Goal: Use online tool/utility: Utilize a website feature to perform a specific function

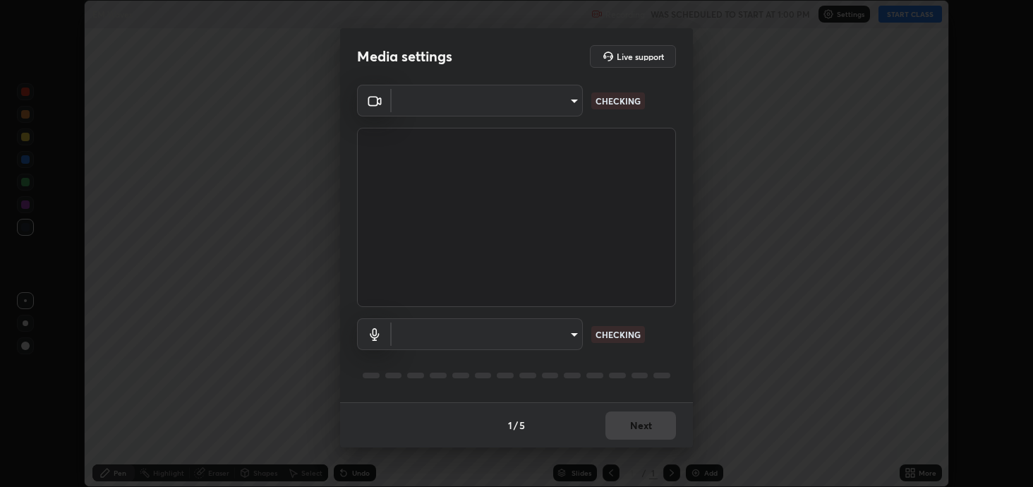
scroll to position [487, 1033]
type input "2c59b190f107927fcb55c6cdfe149e37458de3dbae8a46ba74a2f9008a67dca9"
click at [569, 338] on body "Erase all EM Waves Recording WAS SCHEDULED TO START AT 1:00 PM Settings START C…" at bounding box center [516, 243] width 1033 height 487
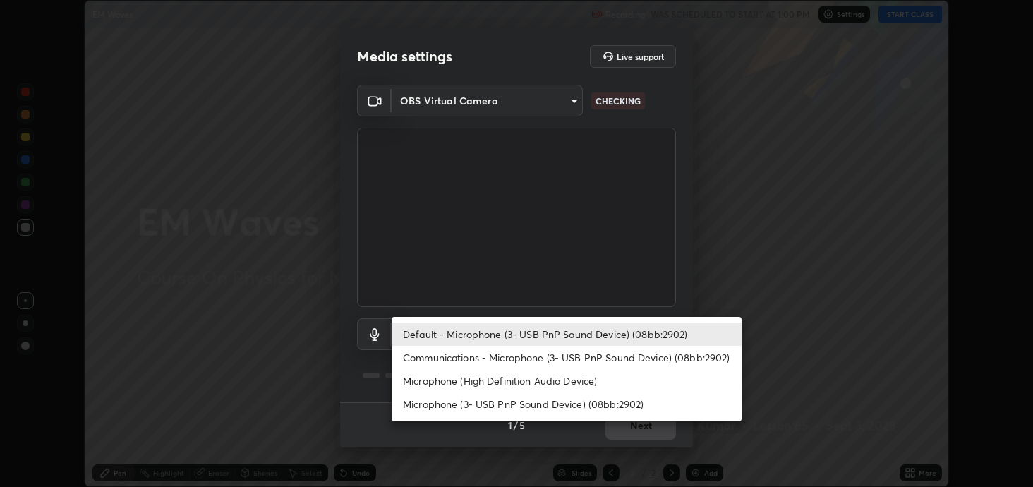
click at [521, 348] on li "Communications - Microphone (3- USB PnP Sound Device) (08bb:2902)" at bounding box center [567, 357] width 350 height 23
type input "communications"
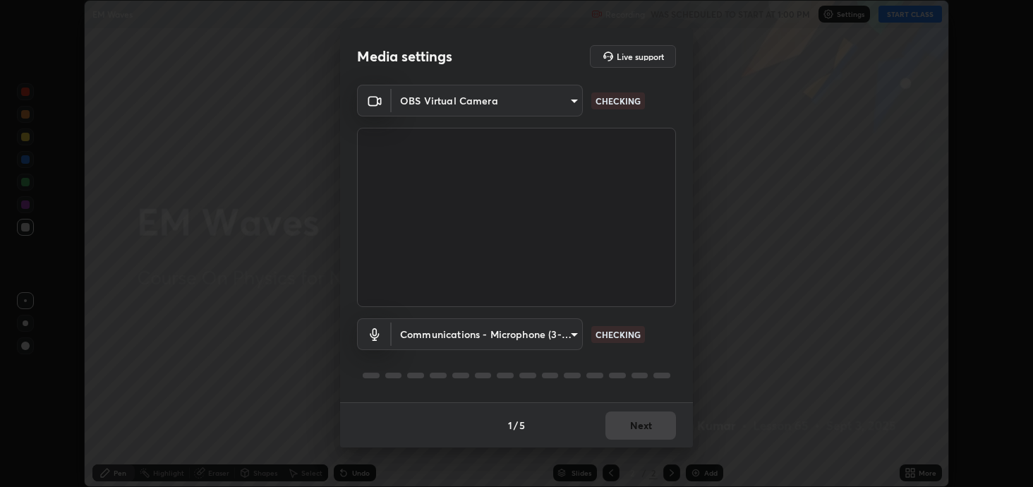
click at [494, 340] on body "Erase all EM Waves Recording WAS SCHEDULED TO START AT 1:00 PM Settings START C…" at bounding box center [516, 243] width 1033 height 487
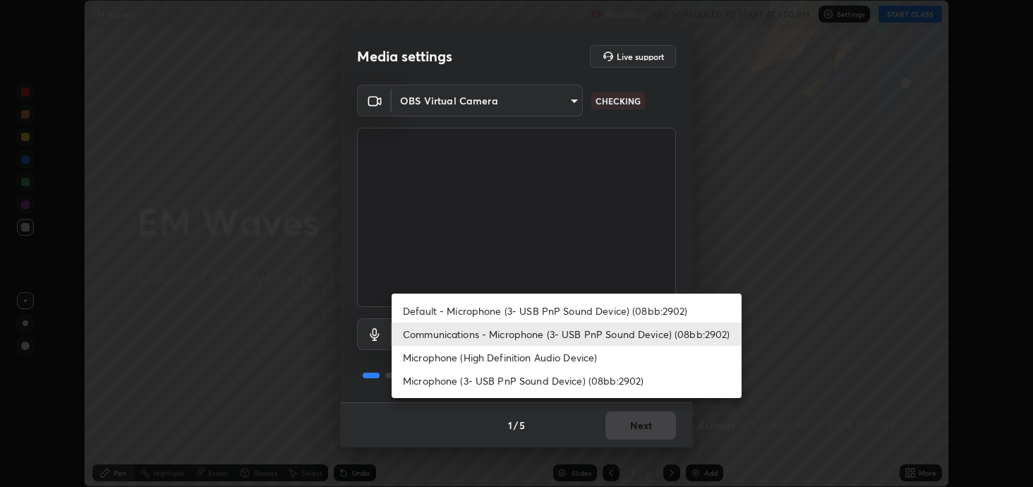
click at [433, 337] on li "Communications - Microphone (3- USB PnP Sound Device) (08bb:2902)" at bounding box center [567, 333] width 350 height 23
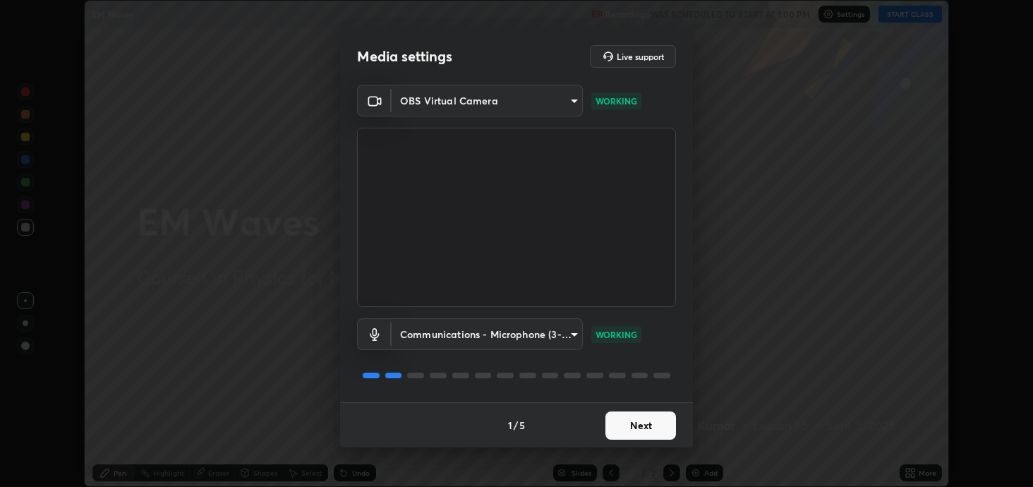
click at [655, 430] on button "Next" at bounding box center [640, 425] width 71 height 28
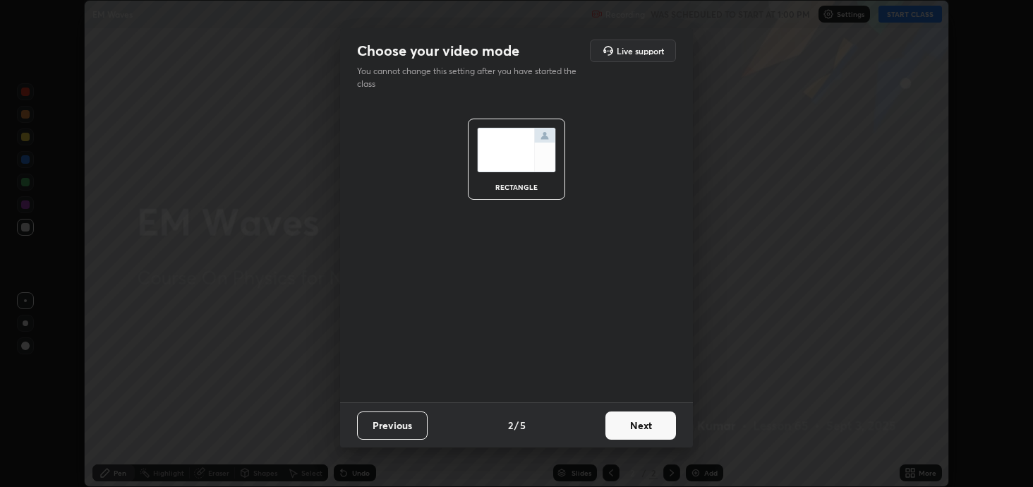
click at [662, 428] on button "Next" at bounding box center [640, 425] width 71 height 28
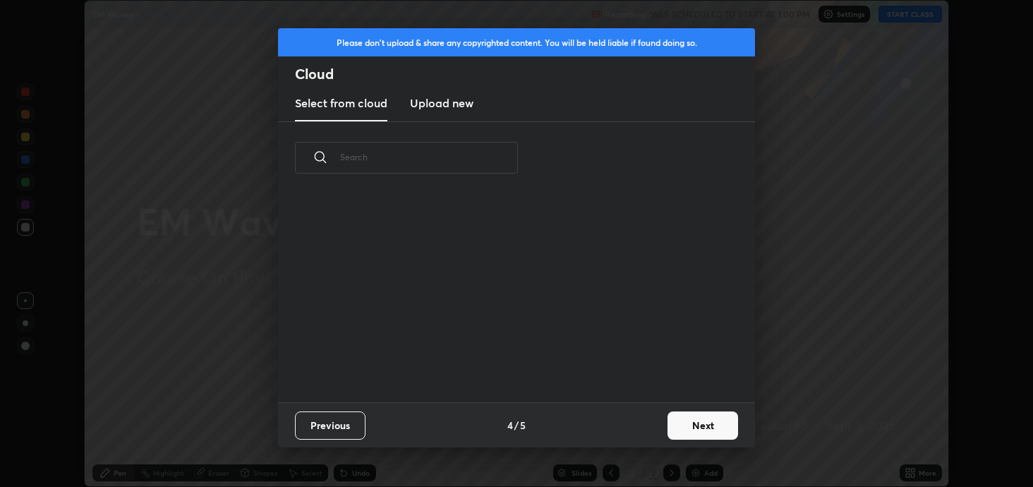
click at [671, 427] on button "Next" at bounding box center [703, 425] width 71 height 28
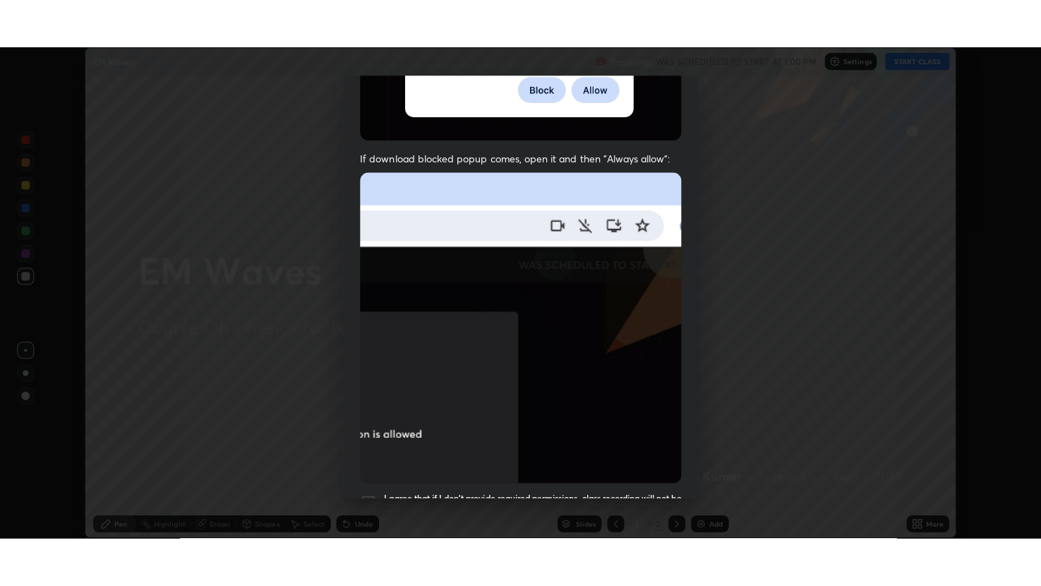
scroll to position [286, 0]
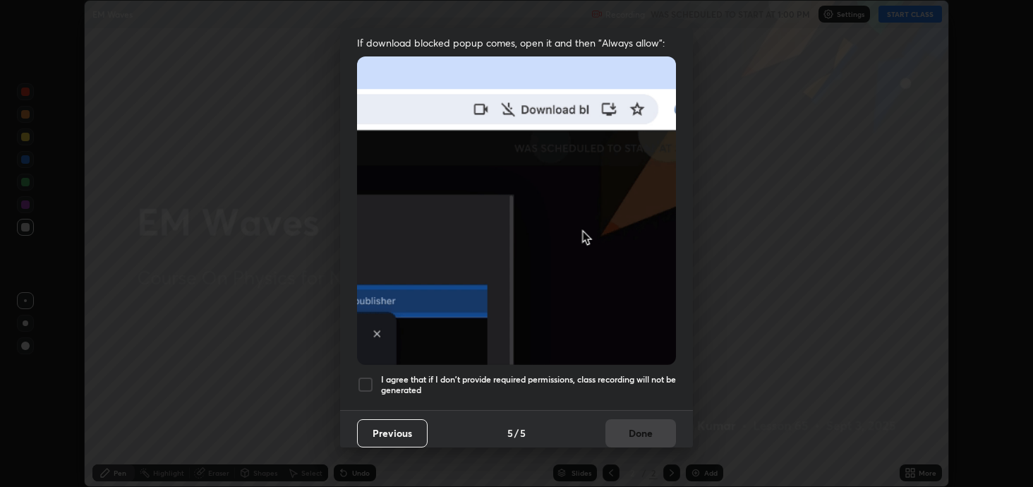
click at [426, 379] on h5 "I agree that if I don't provide required permissions, class recording will not …" at bounding box center [528, 385] width 295 height 22
click at [627, 426] on button "Done" at bounding box center [640, 433] width 71 height 28
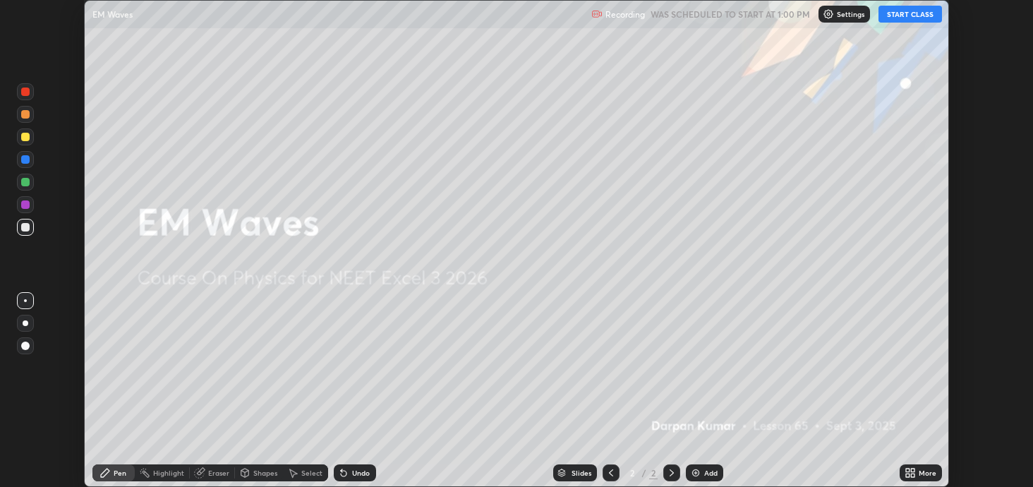
click at [929, 480] on div "More" at bounding box center [921, 472] width 42 height 17
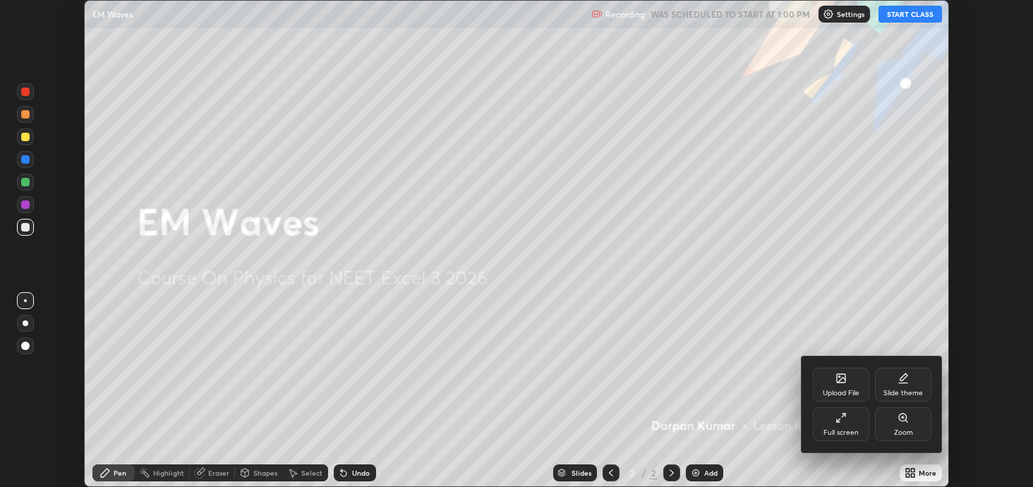
click at [877, 434] on div "Zoom" at bounding box center [903, 424] width 56 height 34
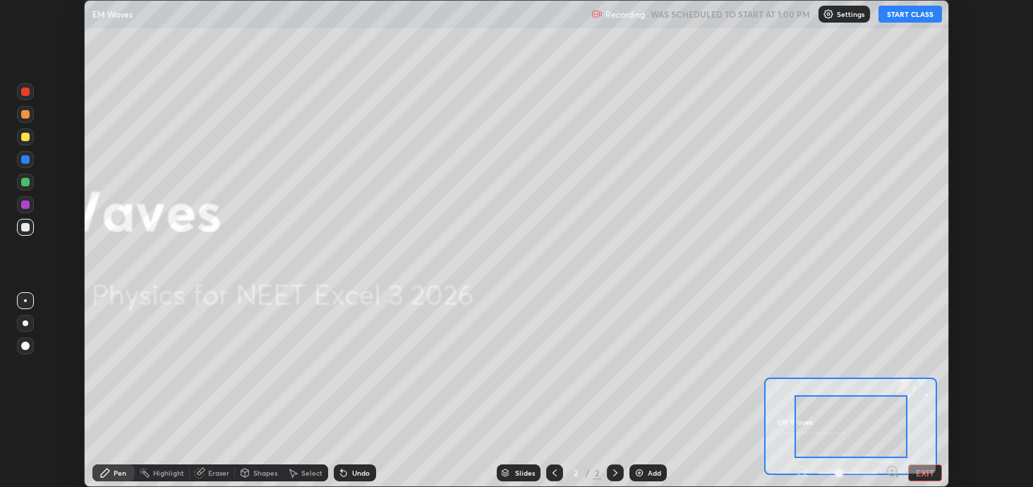
click at [922, 476] on button "EXIT" at bounding box center [925, 472] width 34 height 17
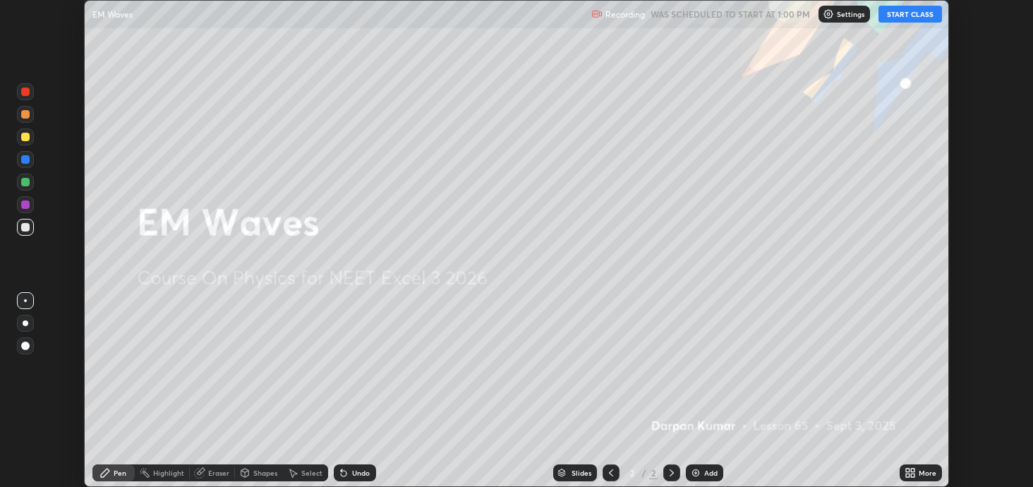
click at [913, 470] on icon at bounding box center [913, 471] width 4 height 4
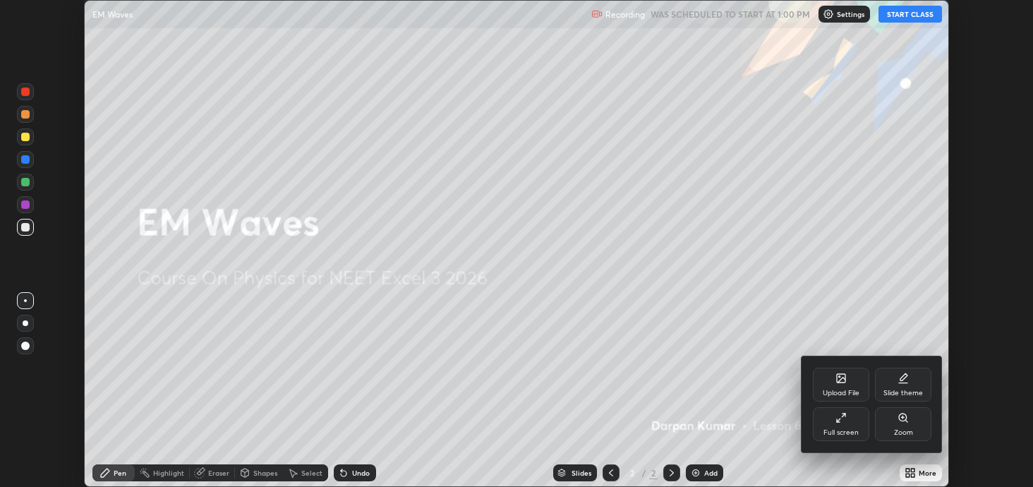
click at [845, 434] on div "Full screen" at bounding box center [841, 432] width 35 height 7
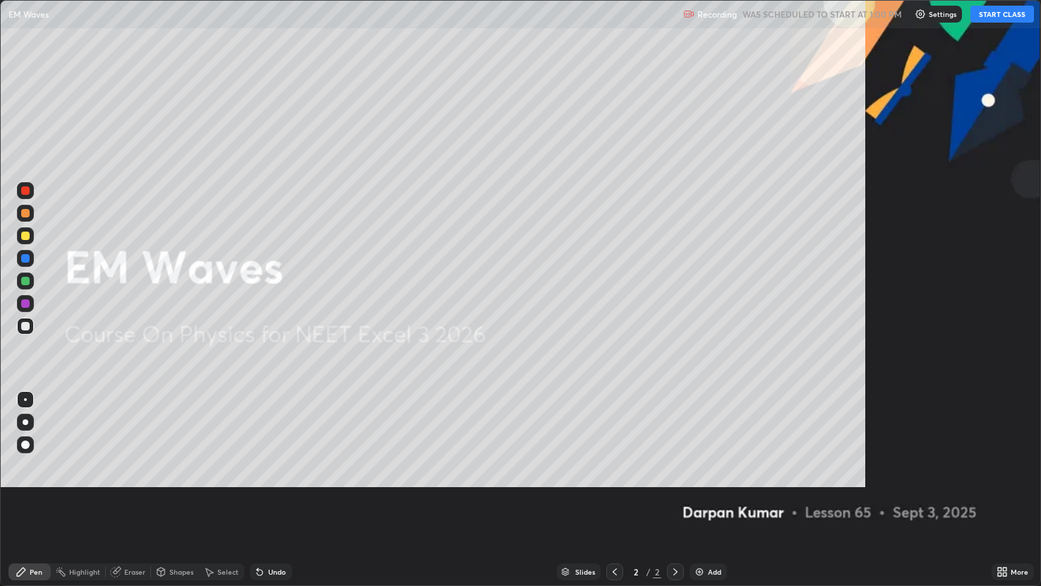
scroll to position [586, 1041]
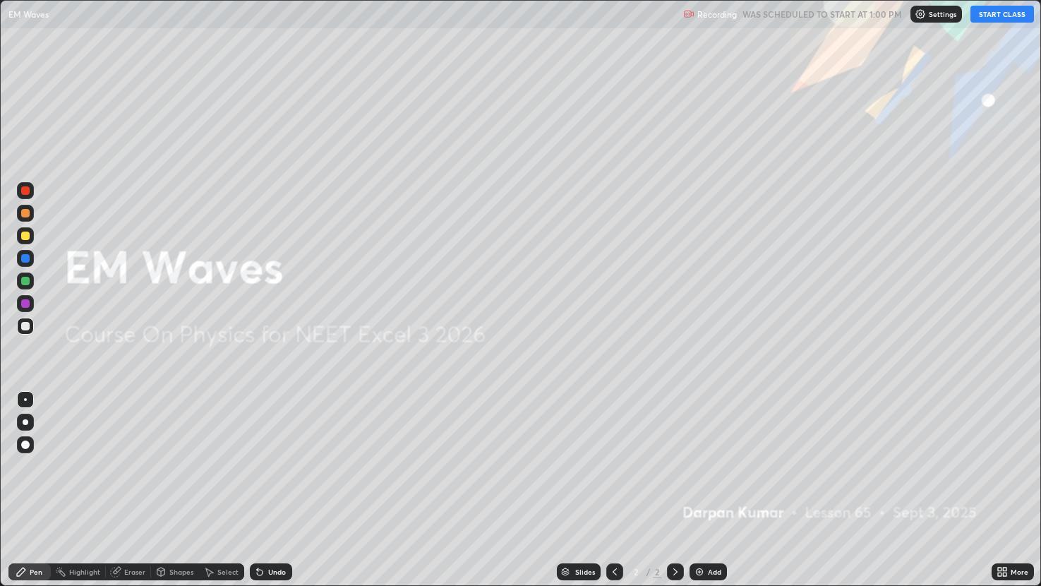
click at [979, 10] on button "START CLASS" at bounding box center [1002, 14] width 64 height 17
click at [711, 486] on div "Add" at bounding box center [707, 571] width 37 height 17
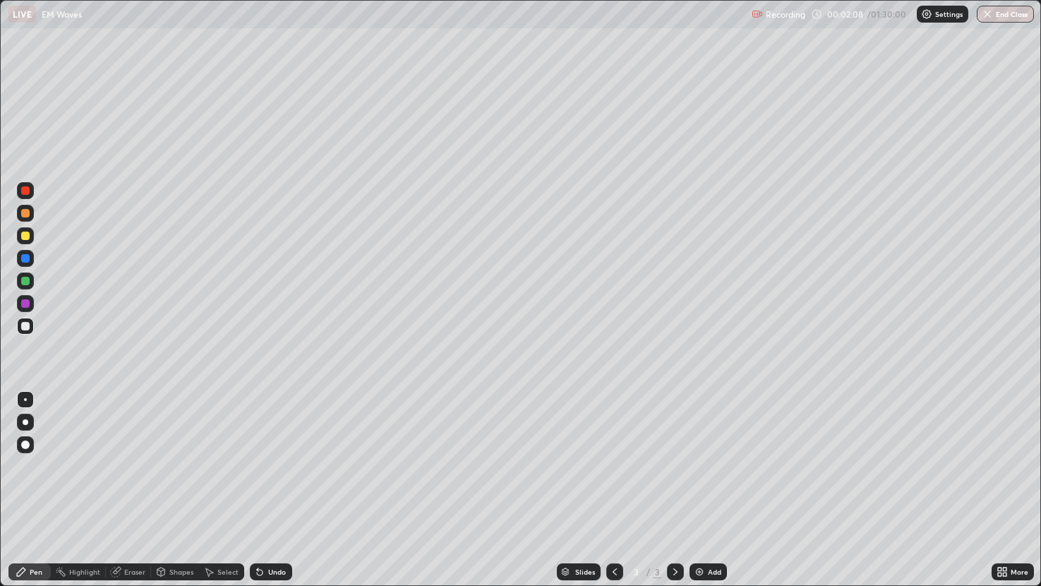
click at [27, 286] on div at bounding box center [25, 280] width 17 height 17
click at [173, 486] on div "Shapes" at bounding box center [175, 571] width 48 height 17
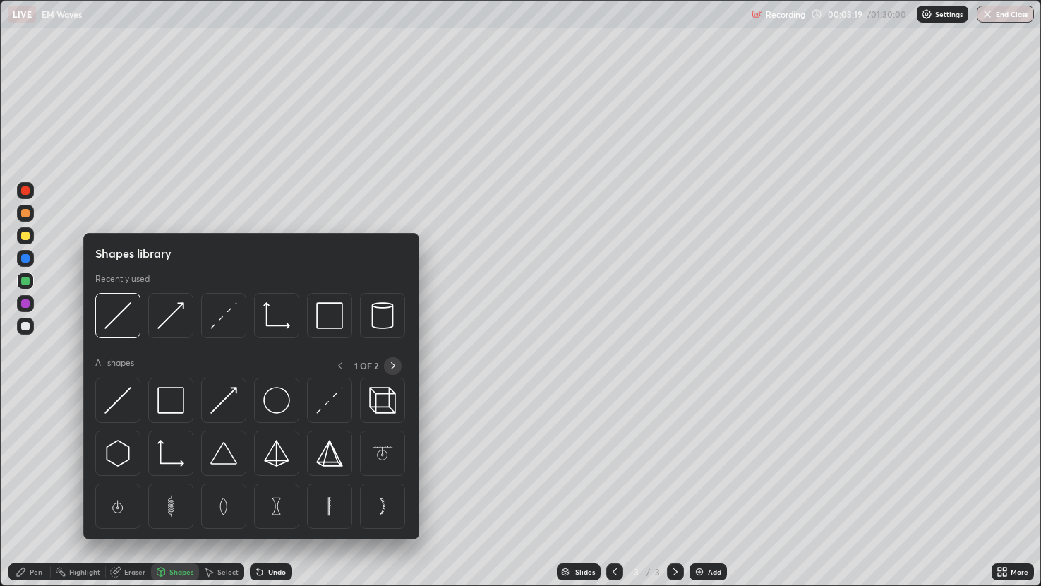
click at [393, 366] on icon at bounding box center [393, 365] width 4 height 7
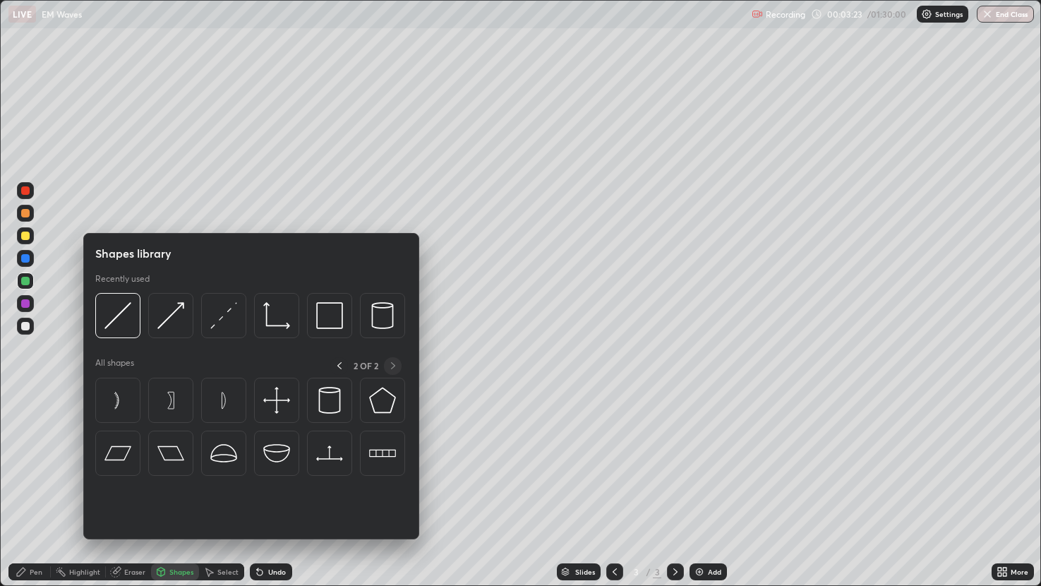
click at [338, 366] on icon at bounding box center [339, 365] width 11 height 11
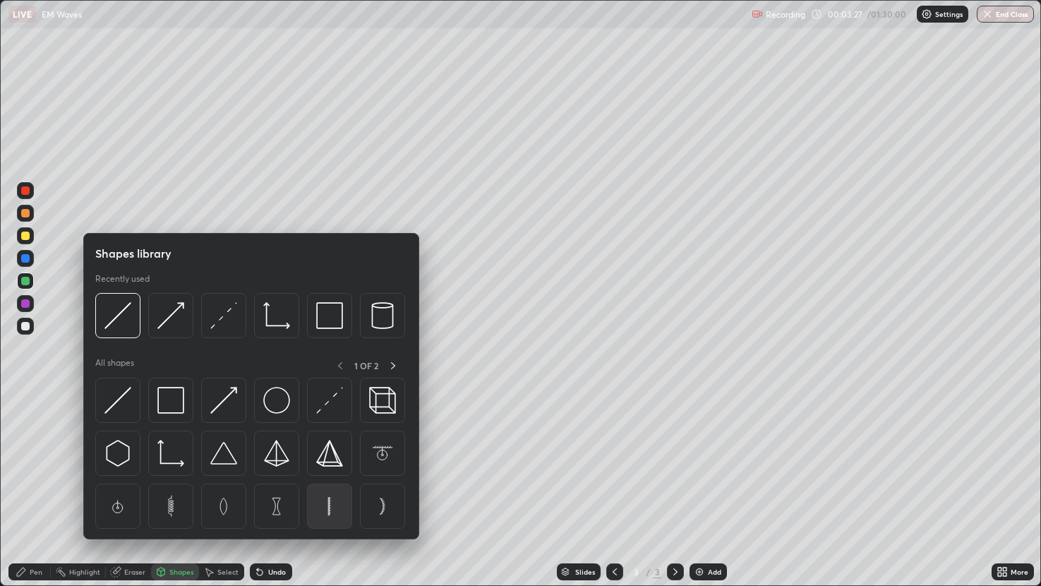
click at [339, 486] on img at bounding box center [329, 506] width 27 height 27
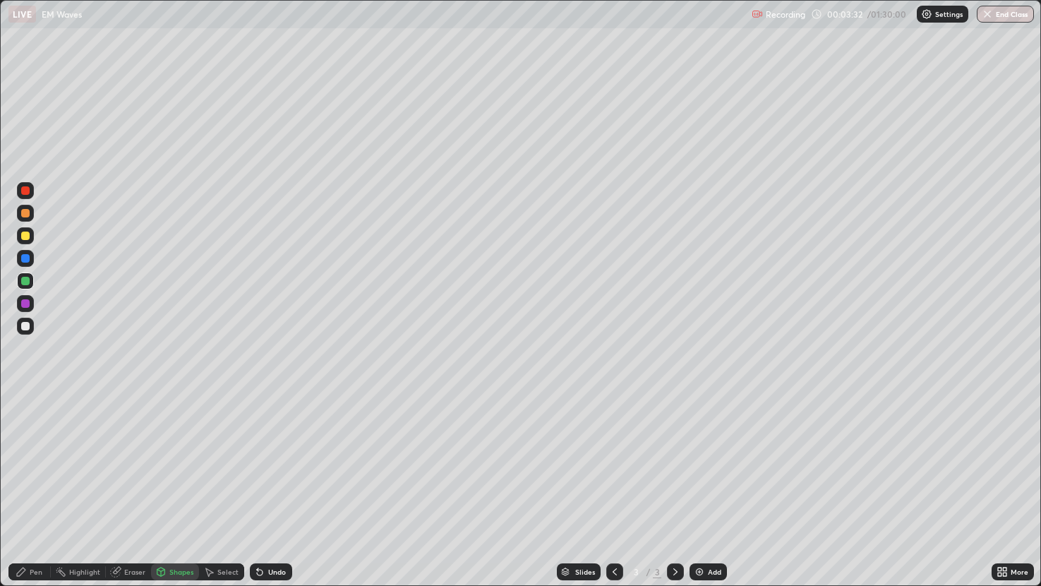
click at [179, 486] on div "Shapes" at bounding box center [181, 571] width 24 height 7
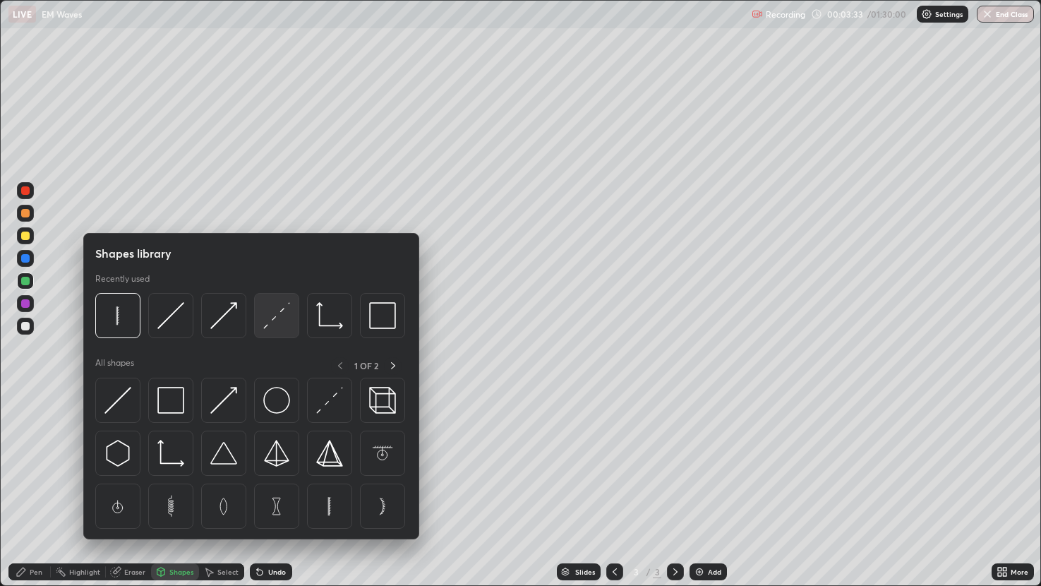
click at [271, 321] on img at bounding box center [276, 315] width 27 height 27
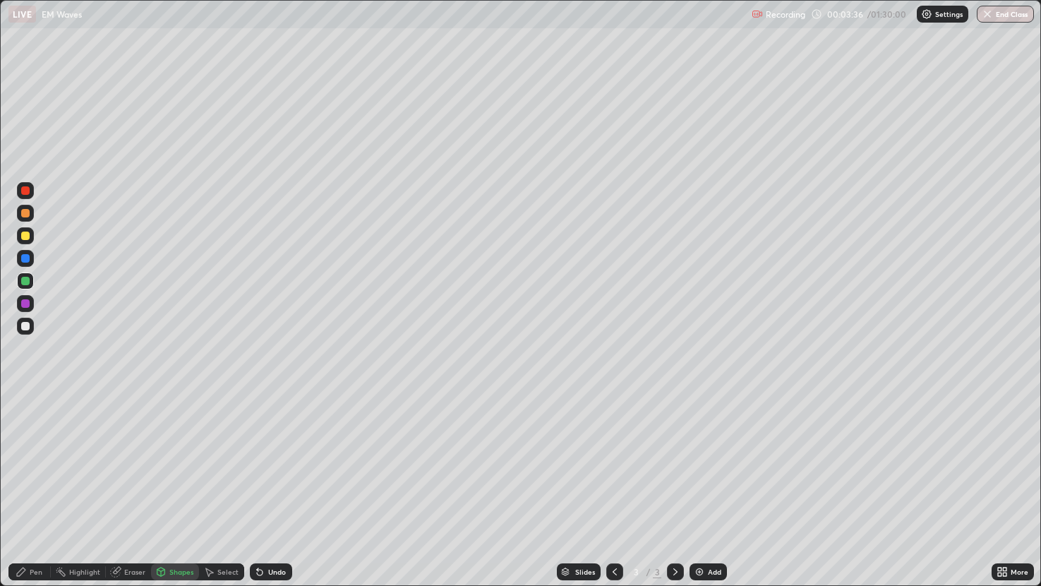
click at [30, 239] on div at bounding box center [25, 235] width 17 height 17
click at [59, 486] on circle at bounding box center [59, 567] width 1 height 1
click at [28, 486] on div "Pen" at bounding box center [29, 571] width 42 height 17
click at [283, 486] on div "Undo" at bounding box center [277, 571] width 18 height 7
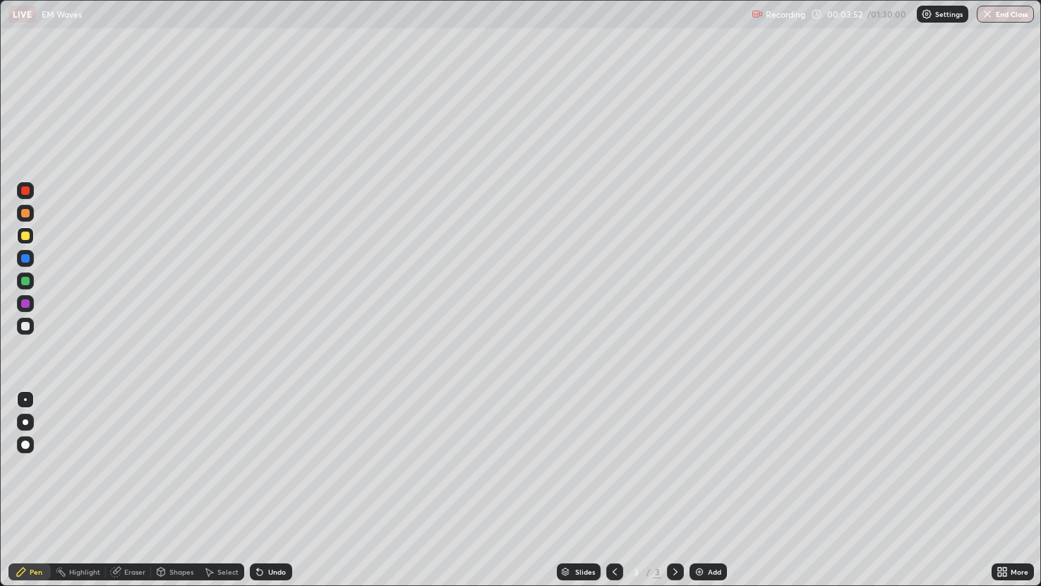
click at [277, 486] on div "Undo" at bounding box center [277, 571] width 18 height 7
click at [274, 486] on div "Undo" at bounding box center [277, 571] width 18 height 7
click at [25, 282] on div at bounding box center [25, 281] width 8 height 8
click at [25, 304] on div at bounding box center [25, 303] width 8 height 8
click at [26, 237] on div at bounding box center [25, 235] width 8 height 8
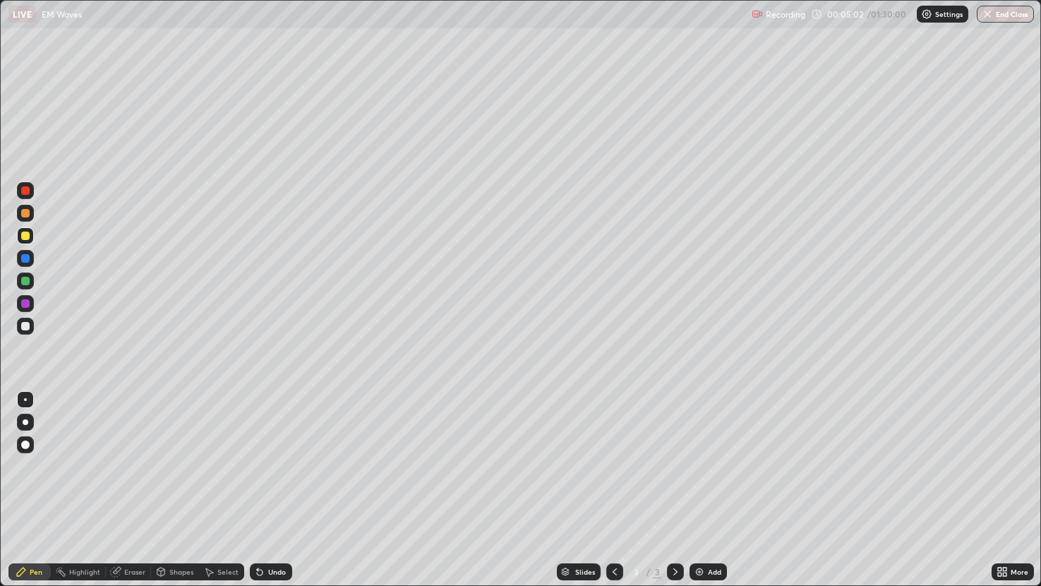
click at [275, 486] on div "Undo" at bounding box center [271, 571] width 42 height 17
click at [275, 486] on div "Undo" at bounding box center [277, 571] width 18 height 7
click at [25, 486] on icon at bounding box center [21, 571] width 11 height 11
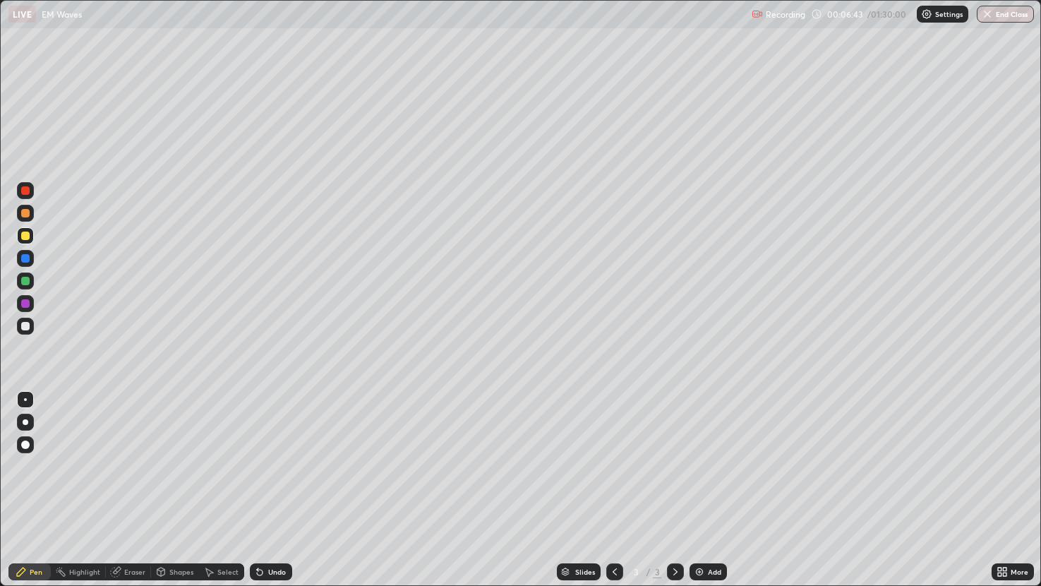
click at [23, 210] on div at bounding box center [25, 213] width 8 height 8
click at [720, 486] on div "Add" at bounding box center [714, 571] width 13 height 7
click at [169, 486] on div "Shapes" at bounding box center [175, 571] width 48 height 17
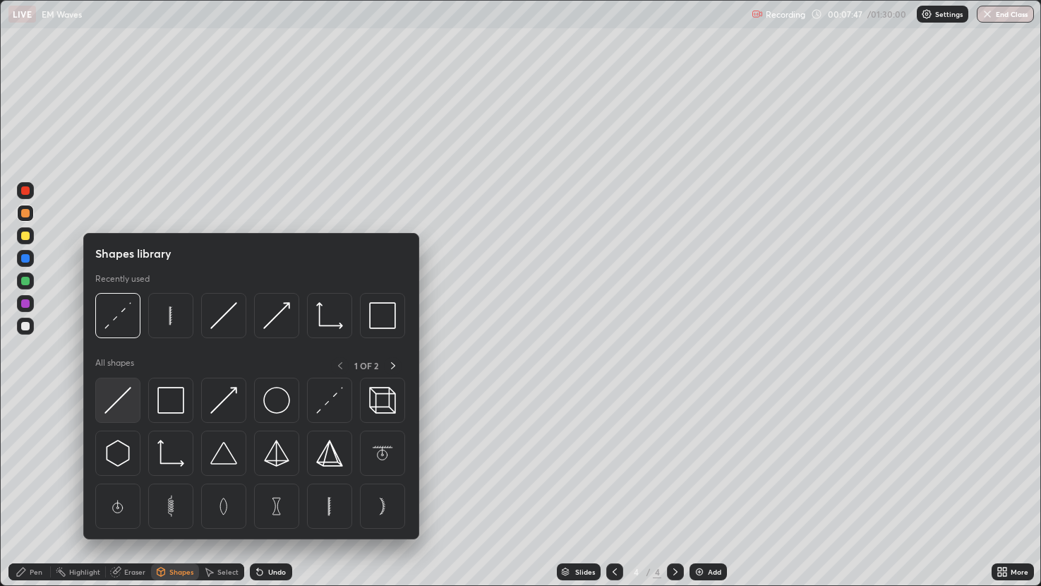
click at [126, 396] on img at bounding box center [117, 400] width 27 height 27
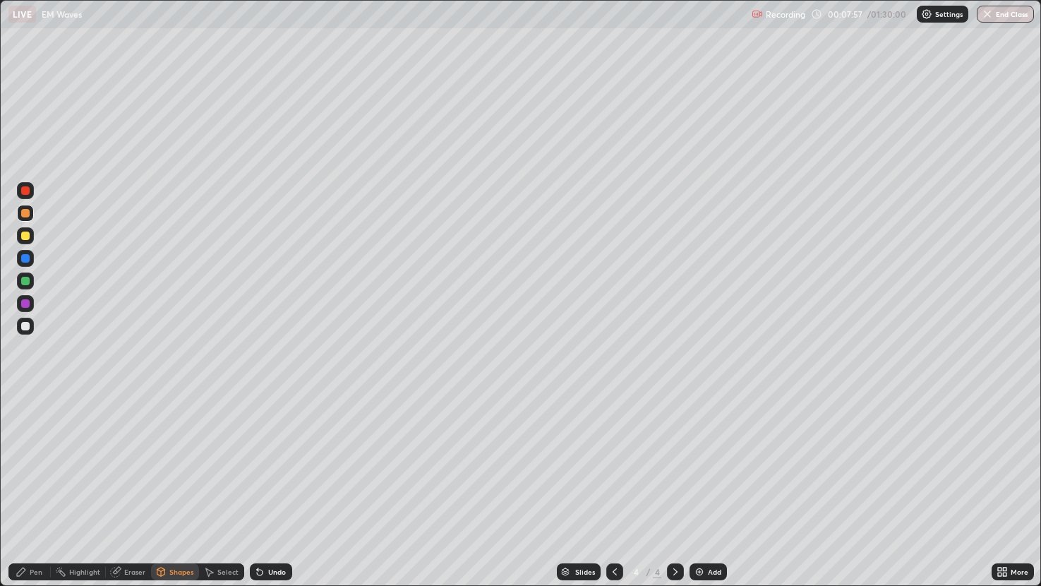
click at [31, 239] on div at bounding box center [25, 235] width 17 height 17
click at [33, 486] on div "Pen" at bounding box center [29, 571] width 42 height 17
click at [184, 486] on div "Shapes" at bounding box center [181, 571] width 24 height 7
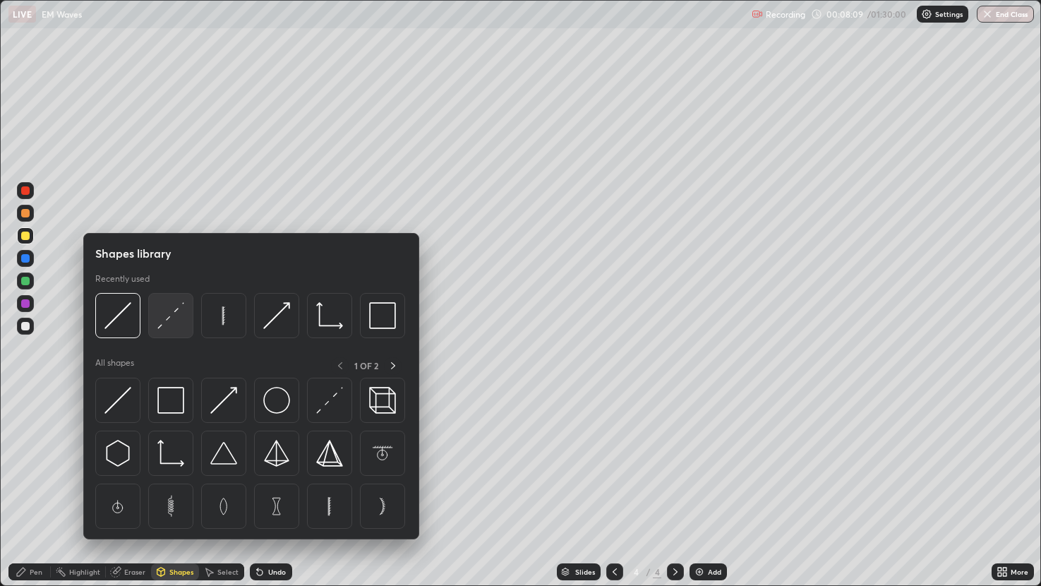
click at [176, 318] on img at bounding box center [170, 315] width 27 height 27
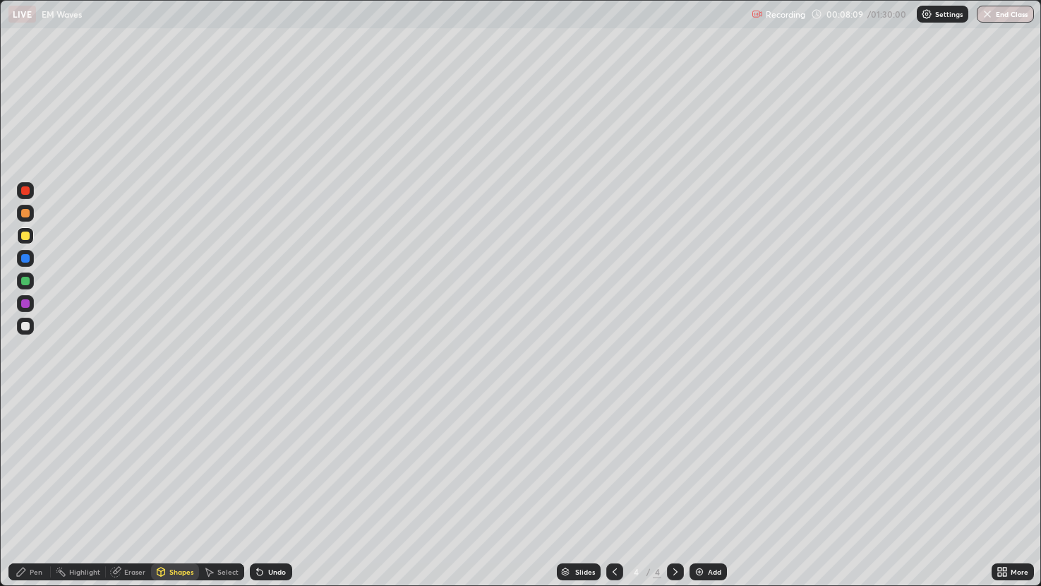
click at [28, 279] on div at bounding box center [25, 281] width 8 height 8
click at [272, 486] on div "Undo" at bounding box center [277, 571] width 18 height 7
click at [25, 486] on icon at bounding box center [21, 571] width 11 height 11
click at [27, 220] on div at bounding box center [25, 213] width 17 height 17
click at [21, 190] on div at bounding box center [25, 190] width 8 height 8
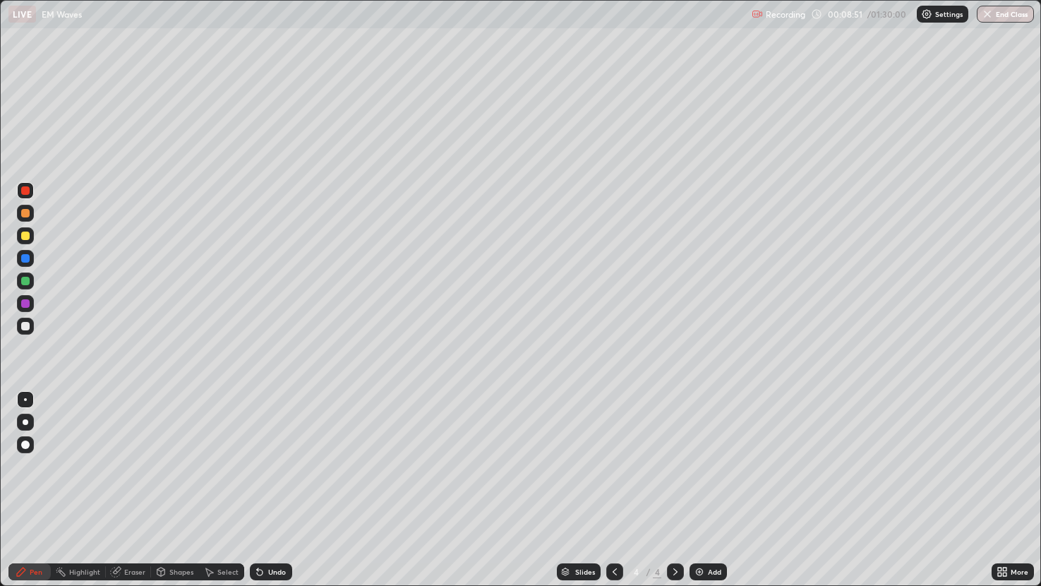
click at [175, 486] on div "Shapes" at bounding box center [181, 571] width 24 height 7
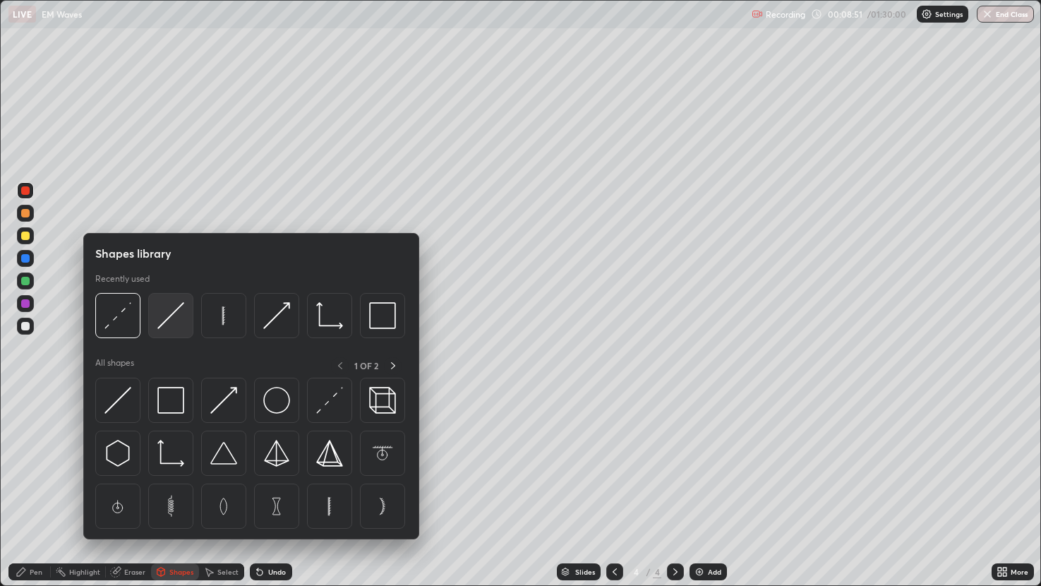
click at [172, 313] on img at bounding box center [170, 315] width 27 height 27
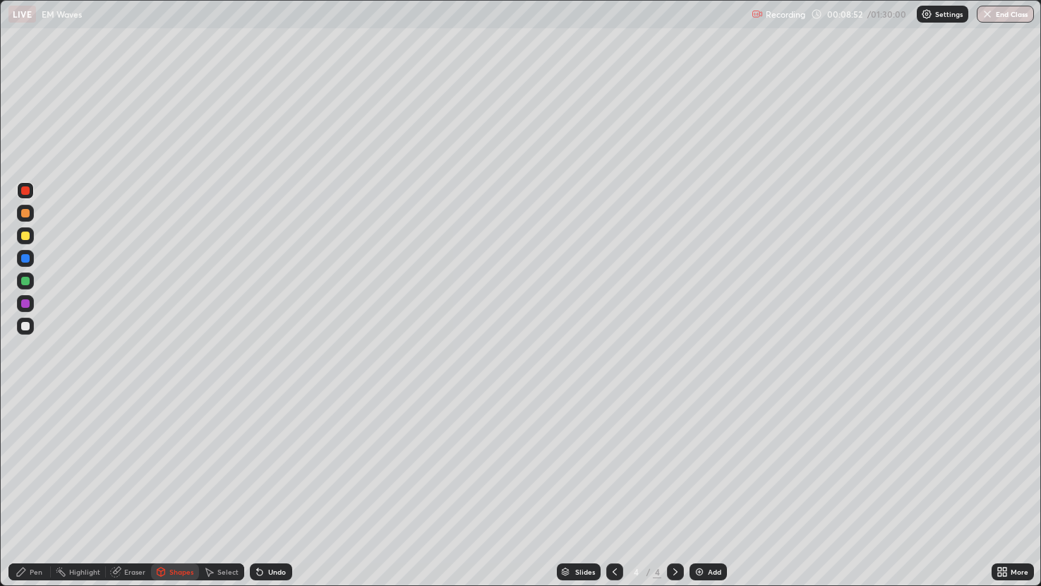
click at [23, 233] on div at bounding box center [25, 235] width 8 height 8
click at [27, 284] on div at bounding box center [25, 281] width 8 height 8
click at [261, 486] on icon at bounding box center [259, 571] width 11 height 11
click at [31, 486] on div "Pen" at bounding box center [36, 571] width 13 height 7
click at [25, 327] on div at bounding box center [25, 326] width 8 height 8
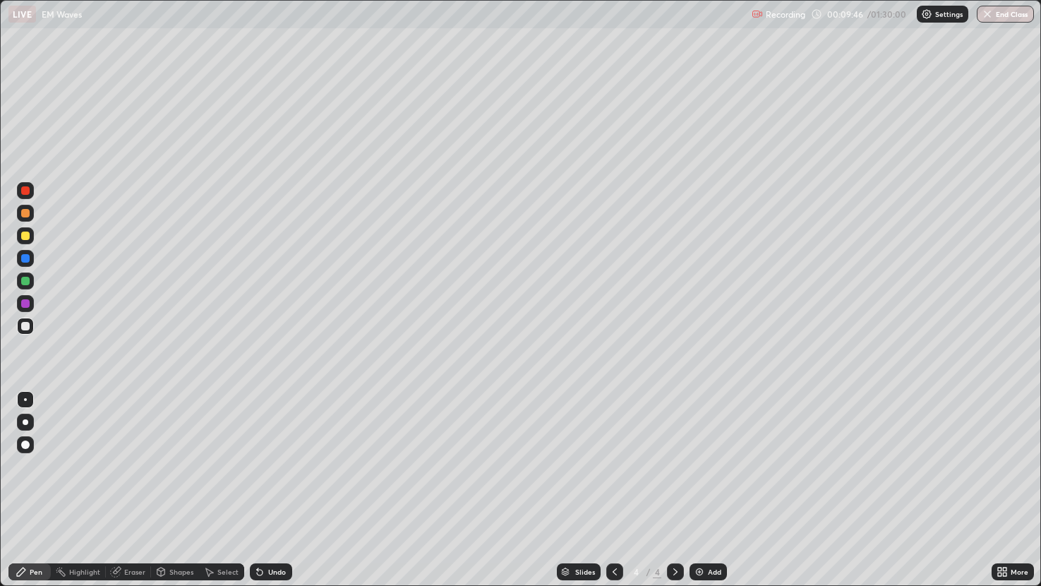
click at [181, 486] on div "Shapes" at bounding box center [175, 571] width 48 height 17
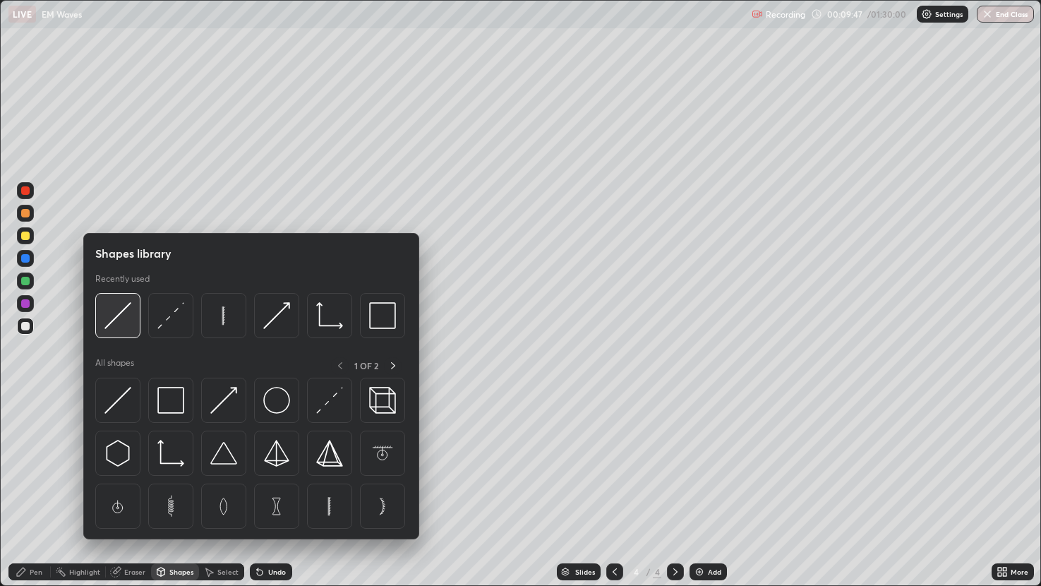
click at [121, 317] on img at bounding box center [117, 315] width 27 height 27
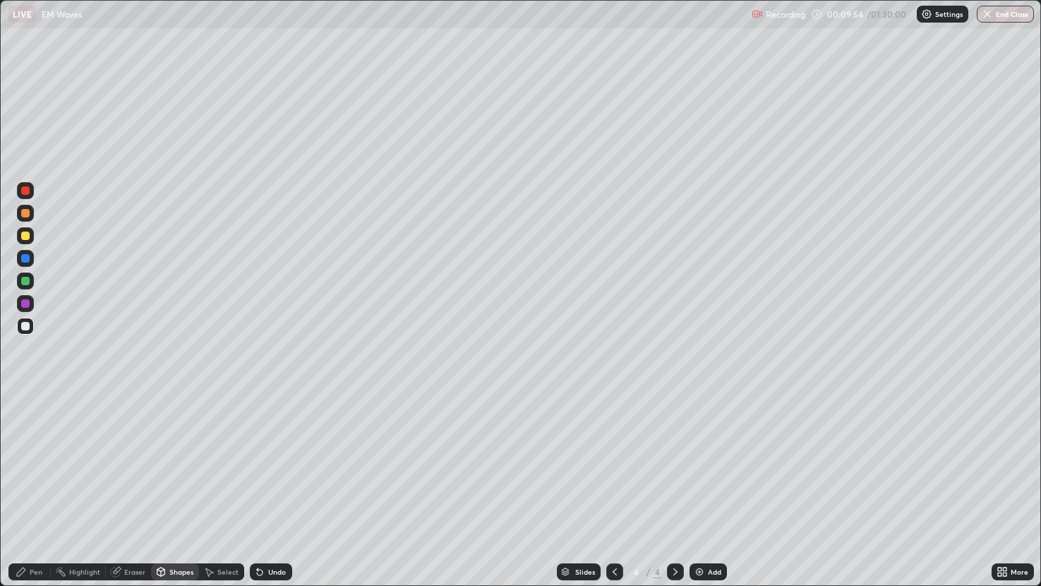
click at [29, 486] on div "Pen" at bounding box center [29, 571] width 42 height 17
click at [23, 296] on div at bounding box center [25, 303] width 17 height 17
click at [287, 486] on div "Undo" at bounding box center [271, 571] width 42 height 17
click at [279, 486] on div "Undo" at bounding box center [277, 571] width 18 height 7
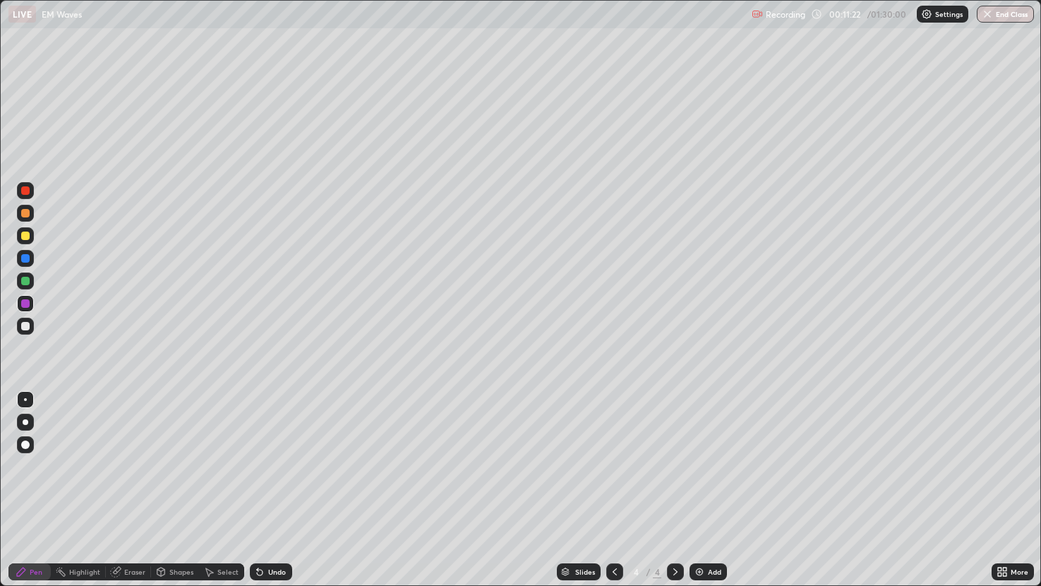
click at [279, 486] on div "Undo" at bounding box center [277, 571] width 18 height 7
click at [281, 486] on div "Undo" at bounding box center [277, 571] width 18 height 7
click at [20, 329] on div at bounding box center [25, 326] width 17 height 17
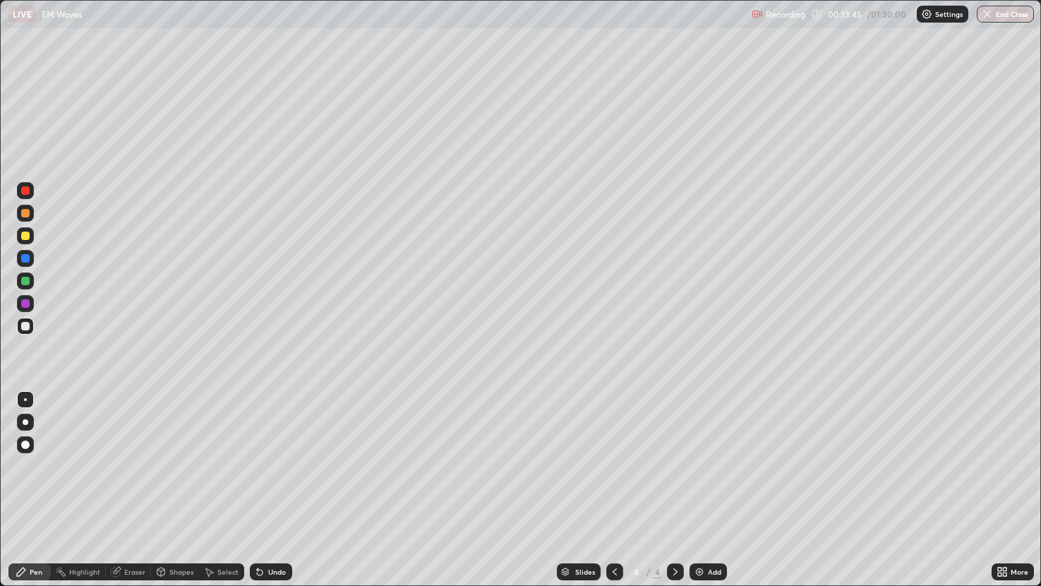
click at [33, 311] on div at bounding box center [25, 303] width 17 height 23
click at [721, 486] on div "Add" at bounding box center [714, 571] width 13 height 7
click at [188, 486] on div "Shapes" at bounding box center [181, 571] width 24 height 7
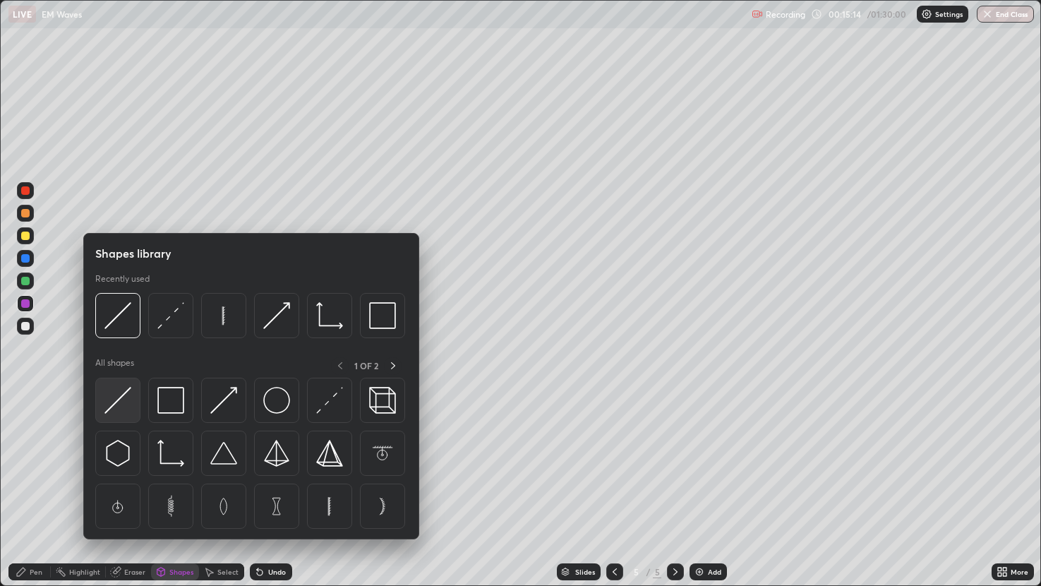
click at [122, 405] on img at bounding box center [117, 400] width 27 height 27
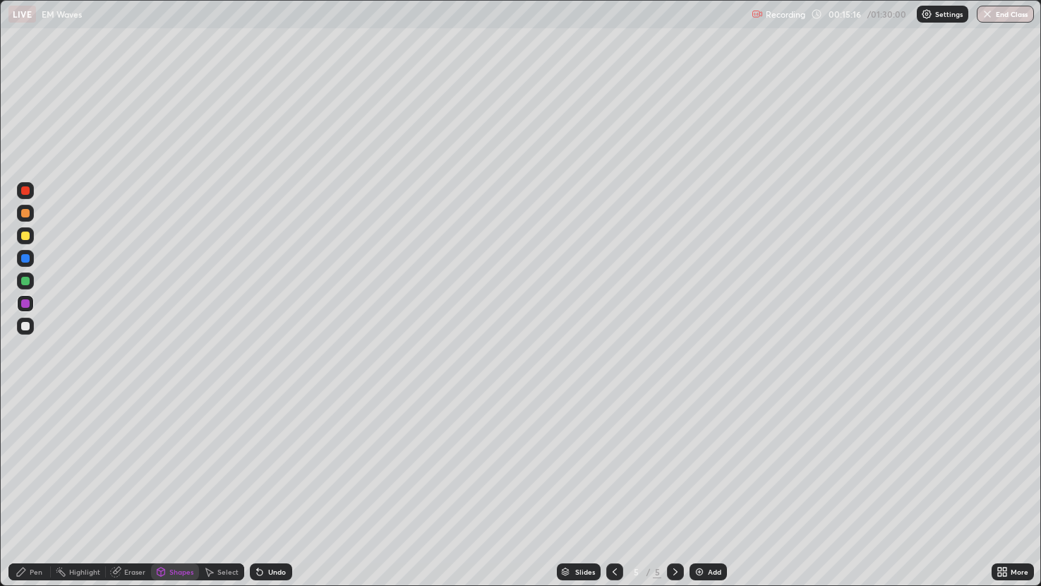
click at [224, 486] on div "Select" at bounding box center [227, 571] width 21 height 7
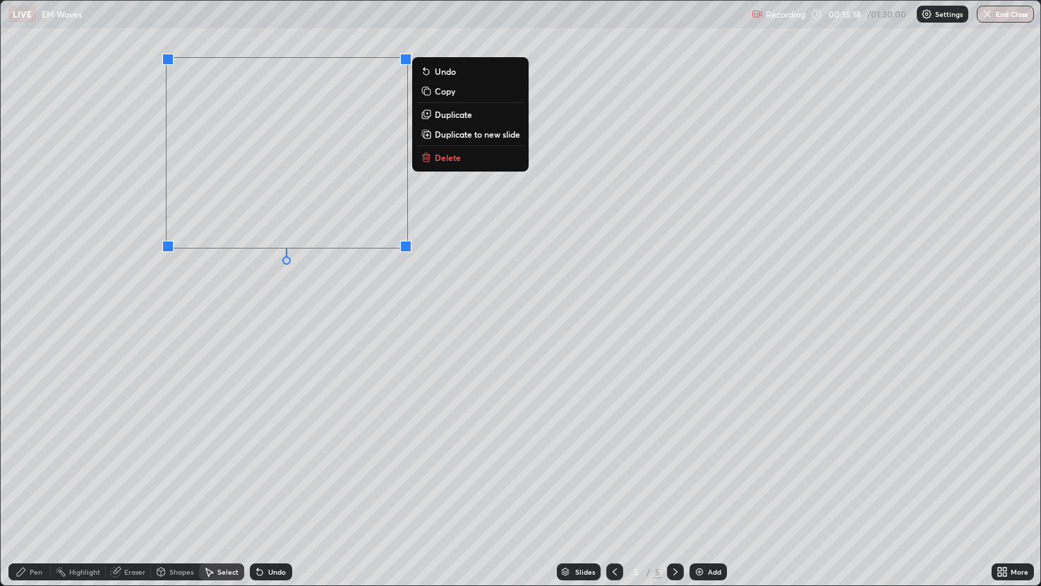
click at [453, 116] on p "Duplicate" at bounding box center [453, 114] width 37 height 11
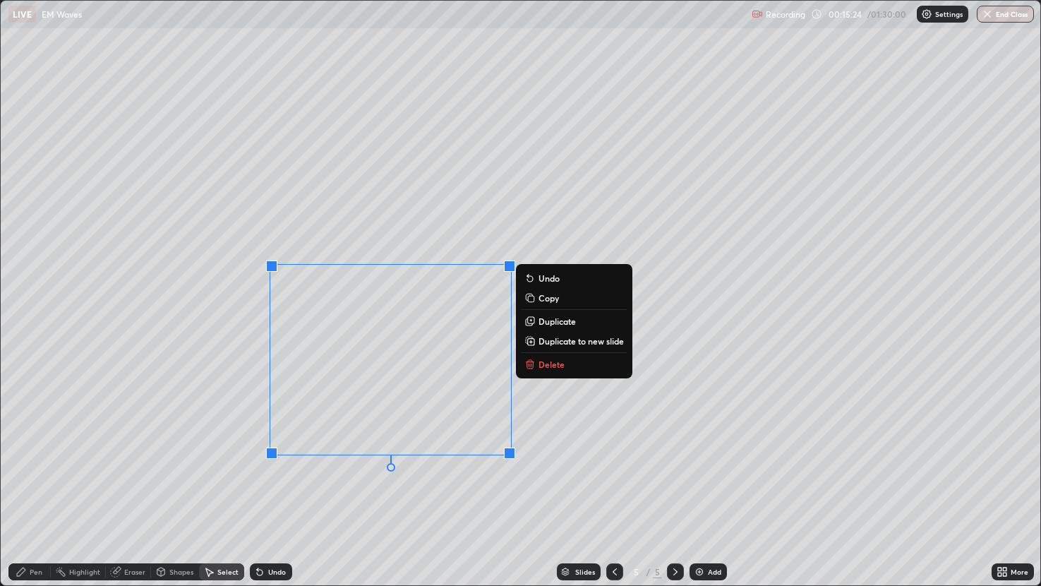
click at [32, 486] on div "Pen" at bounding box center [29, 571] width 42 height 17
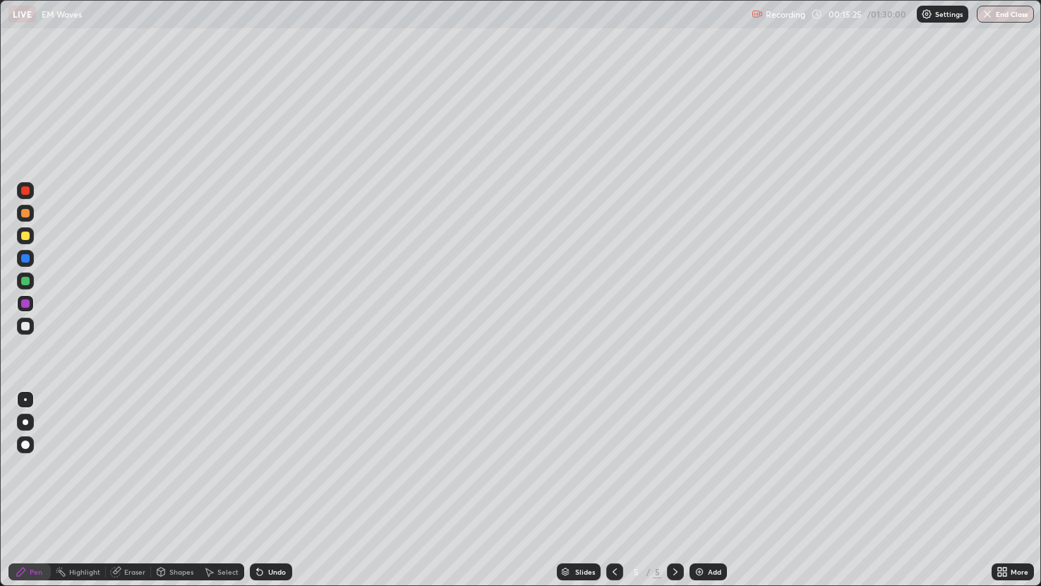
click at [169, 486] on div "Shapes" at bounding box center [175, 571] width 48 height 17
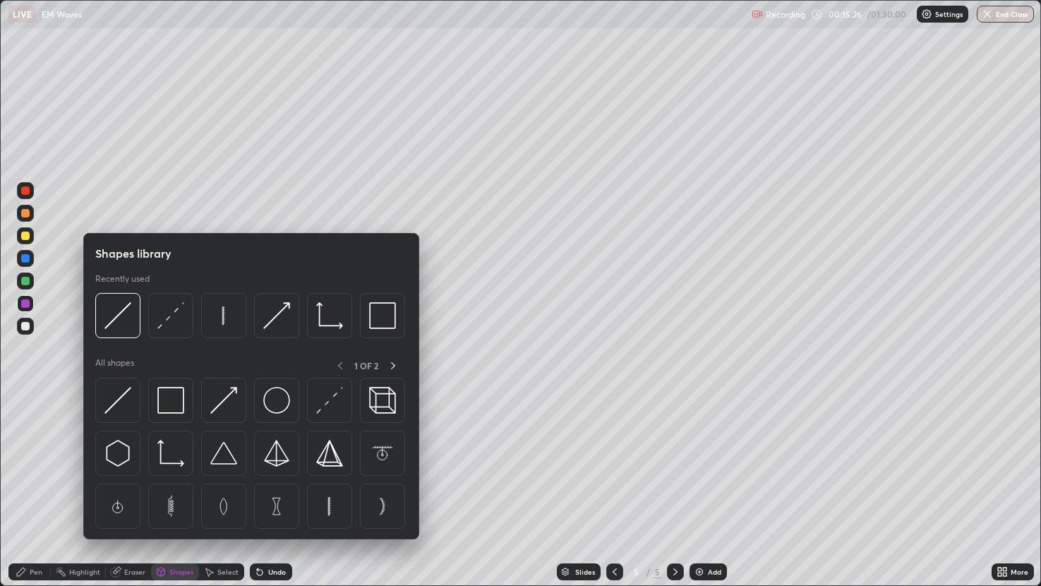
click at [172, 486] on div "Shapes" at bounding box center [181, 571] width 24 height 7
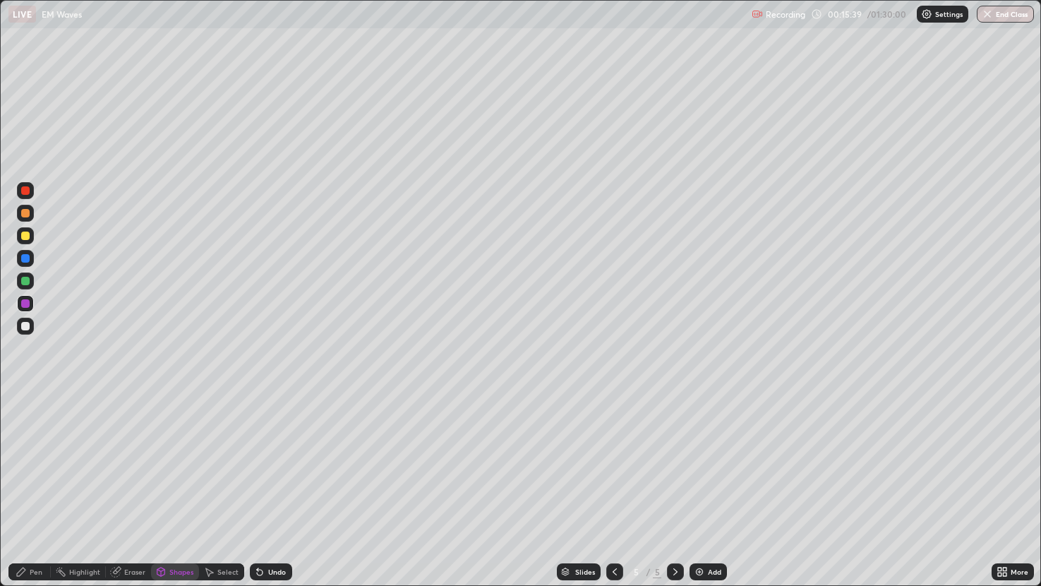
click at [35, 486] on div "Pen" at bounding box center [36, 571] width 13 height 7
click at [171, 486] on div "Shapes" at bounding box center [181, 571] width 24 height 7
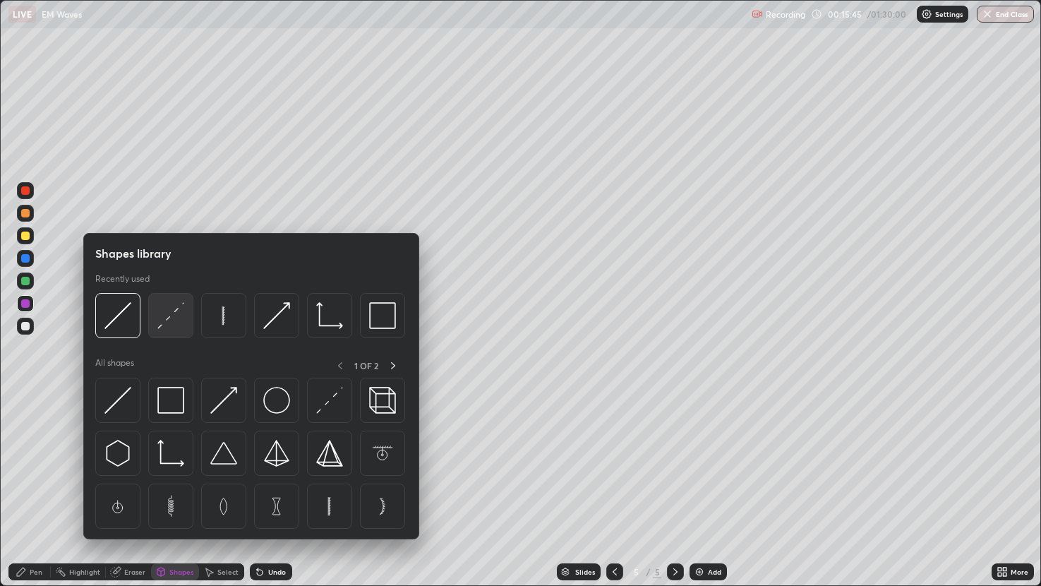
click at [173, 304] on img at bounding box center [170, 315] width 27 height 27
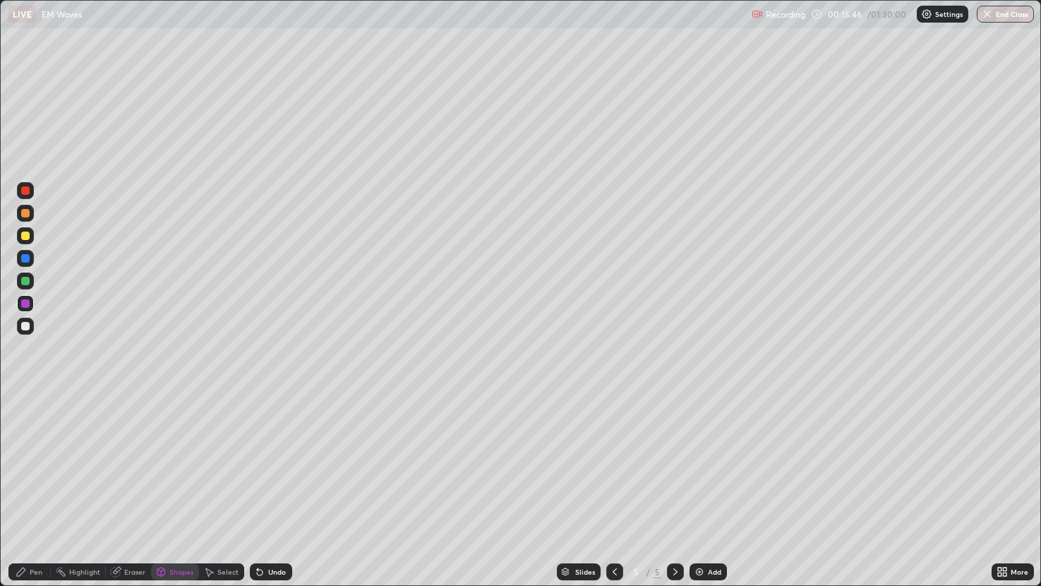
click at [30, 278] on div at bounding box center [25, 280] width 17 height 17
click at [37, 486] on div "Pen" at bounding box center [36, 571] width 13 height 7
click at [26, 231] on div at bounding box center [25, 235] width 17 height 17
click at [29, 303] on div at bounding box center [25, 303] width 8 height 8
click at [28, 284] on div at bounding box center [25, 281] width 8 height 8
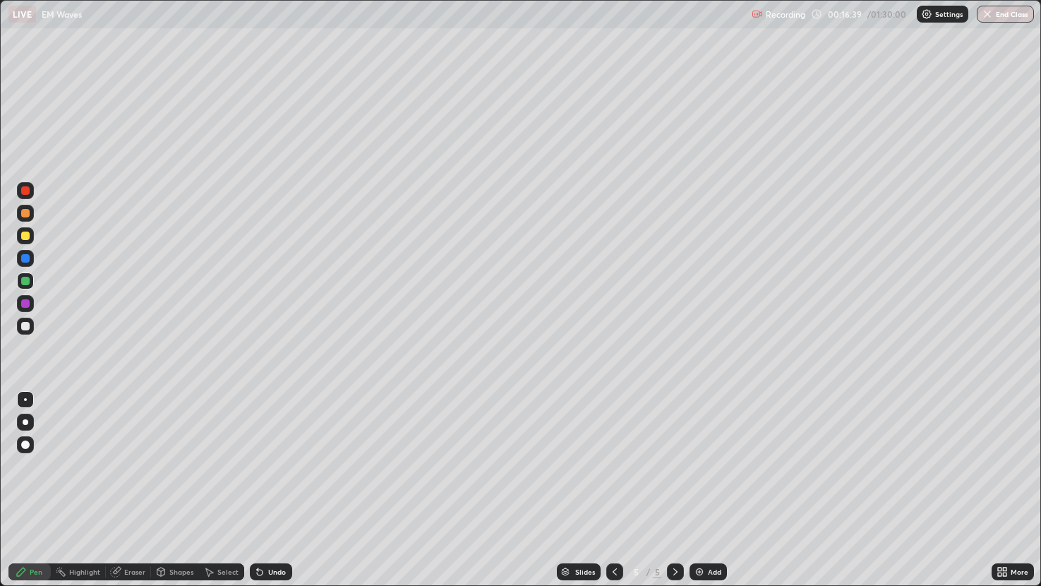
click at [215, 486] on div "Select" at bounding box center [221, 571] width 45 height 17
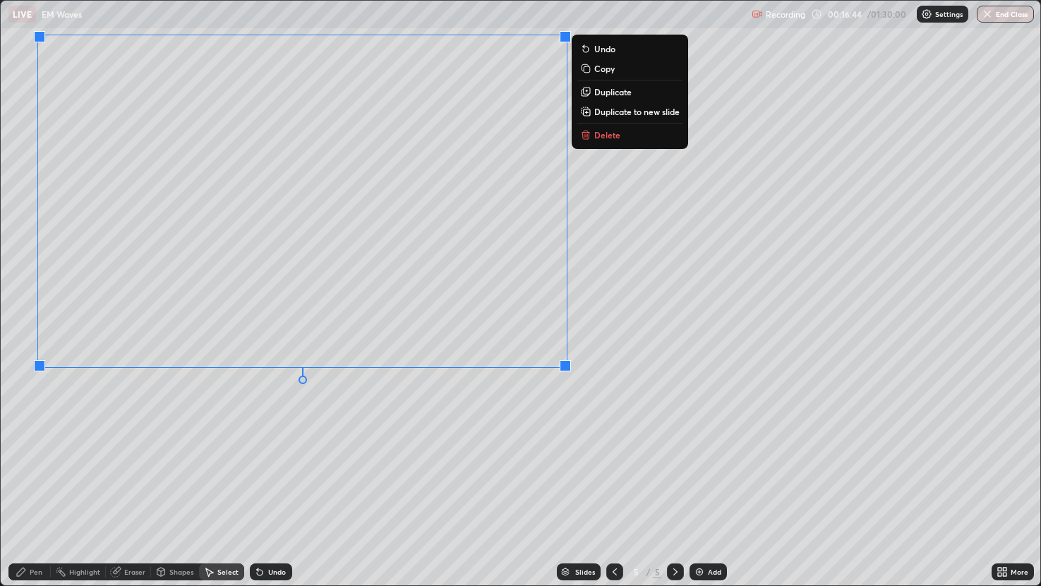
click at [155, 486] on icon at bounding box center [160, 571] width 11 height 11
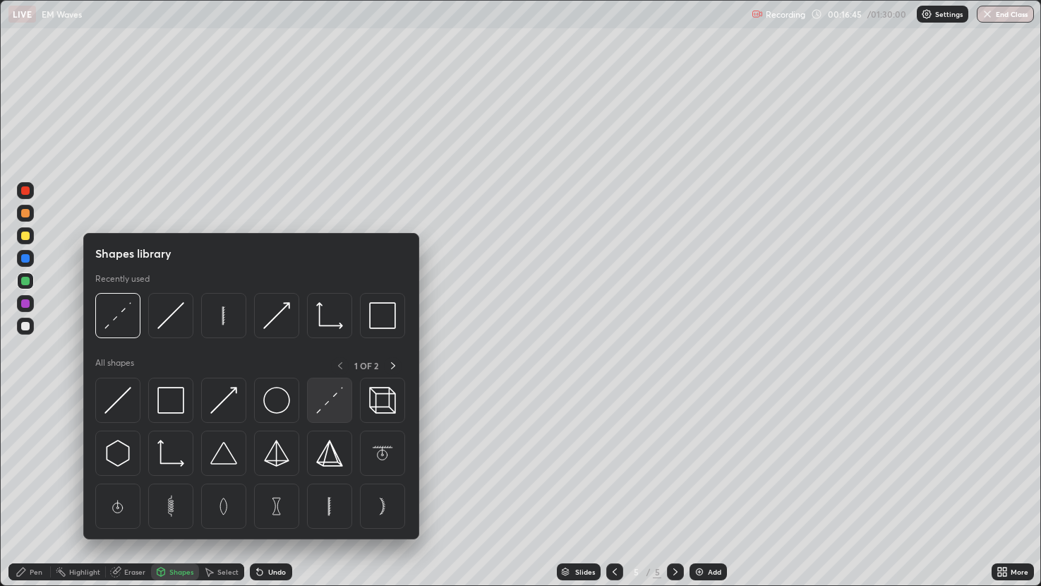
click at [330, 413] on img at bounding box center [329, 400] width 27 height 27
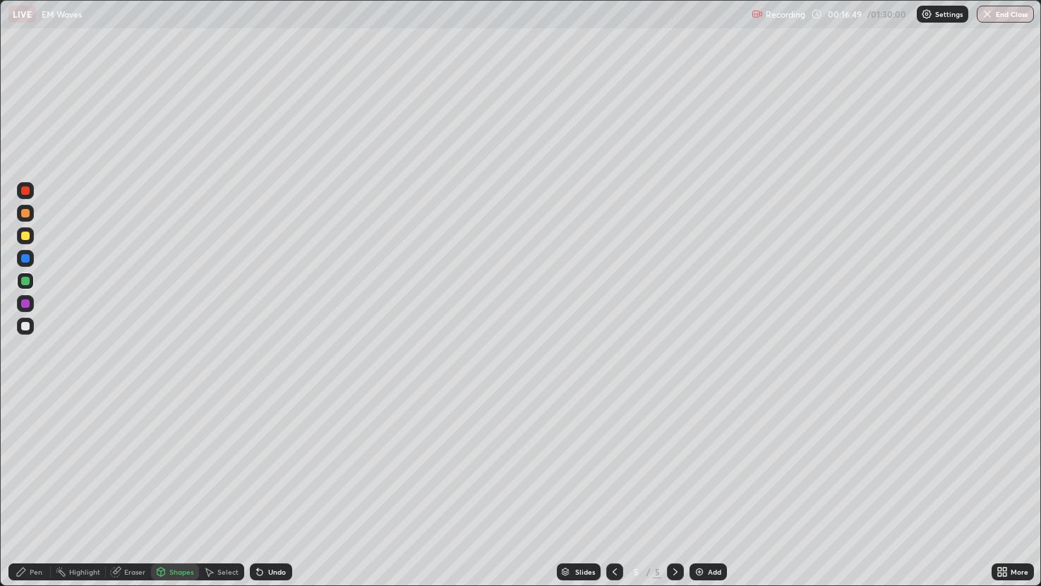
click at [37, 486] on div "Pen" at bounding box center [36, 571] width 13 height 7
click at [24, 327] on div at bounding box center [25, 326] width 8 height 8
click at [217, 486] on div "Select" at bounding box center [221, 571] width 45 height 17
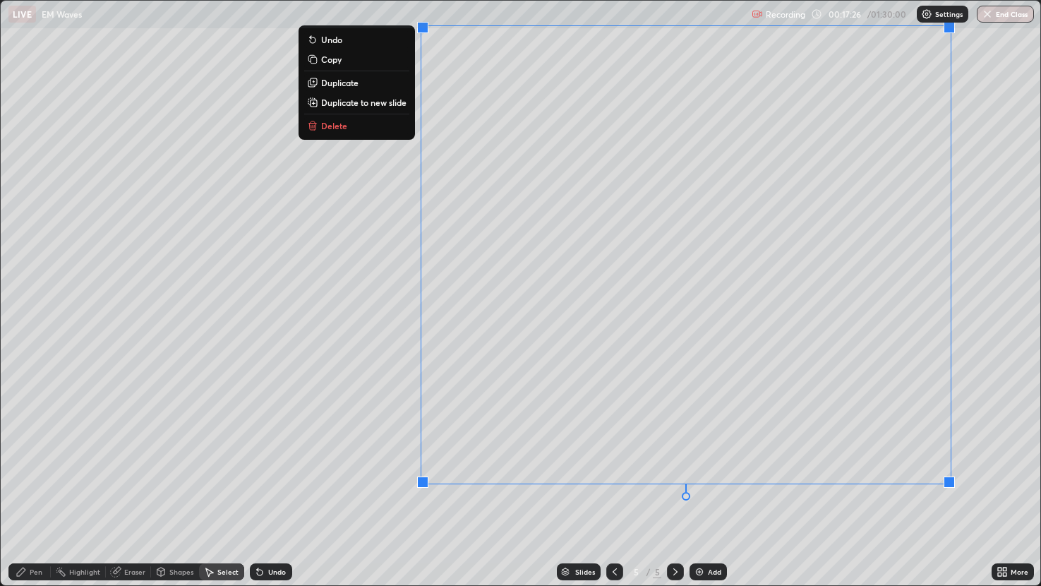
click at [47, 486] on div "Pen" at bounding box center [29, 571] width 42 height 17
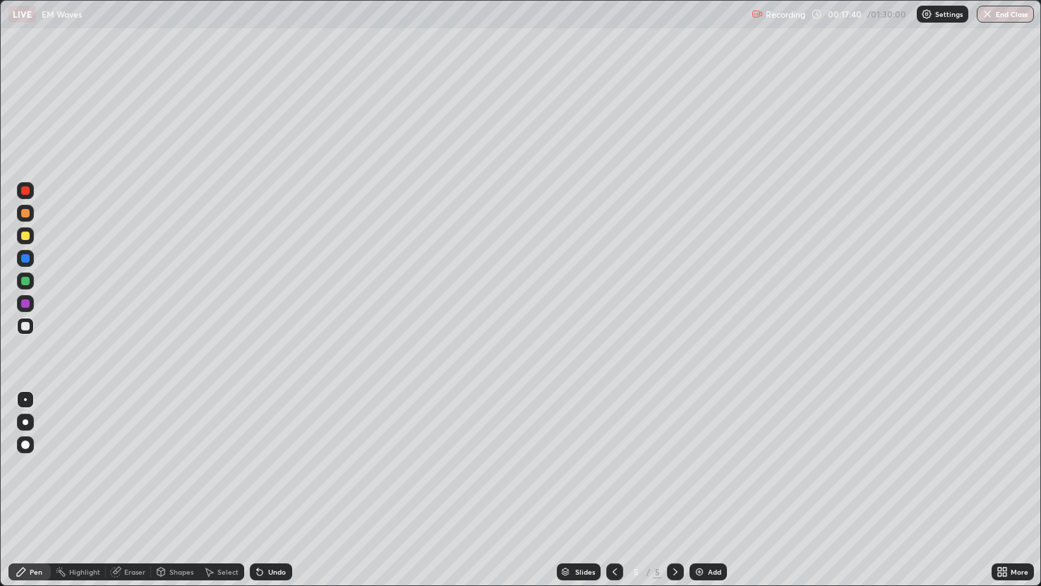
click at [179, 486] on div "Shapes" at bounding box center [181, 571] width 24 height 7
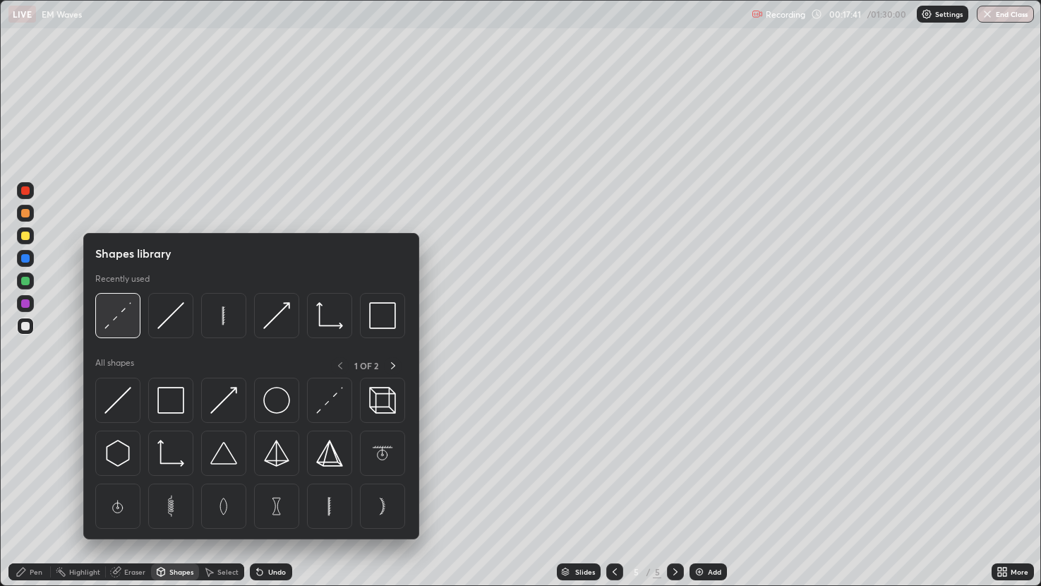
click at [119, 312] on img at bounding box center [117, 315] width 27 height 27
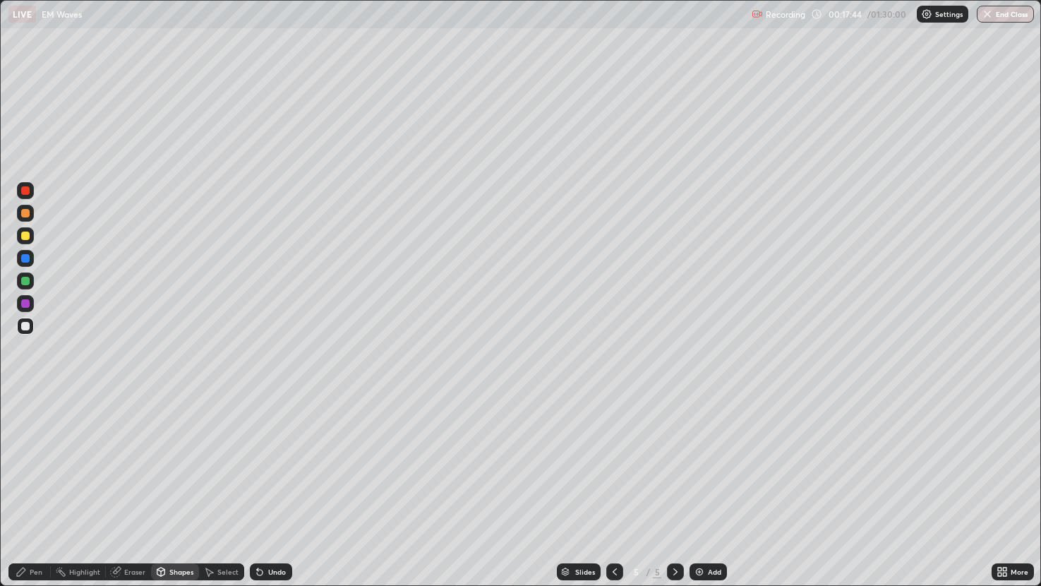
click at [28, 282] on div at bounding box center [25, 281] width 8 height 8
click at [32, 486] on div "Pen" at bounding box center [29, 571] width 42 height 17
click at [25, 301] on div at bounding box center [25, 303] width 8 height 8
click at [28, 232] on div at bounding box center [25, 235] width 8 height 8
click at [83, 486] on div "Highlight" at bounding box center [84, 571] width 31 height 7
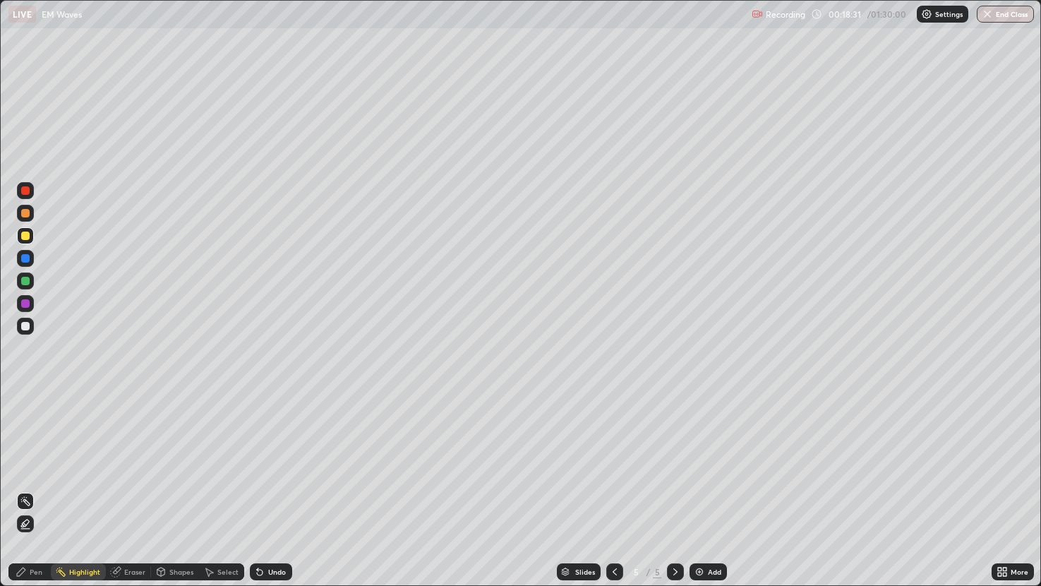
click at [141, 486] on div "Eraser" at bounding box center [134, 571] width 21 height 7
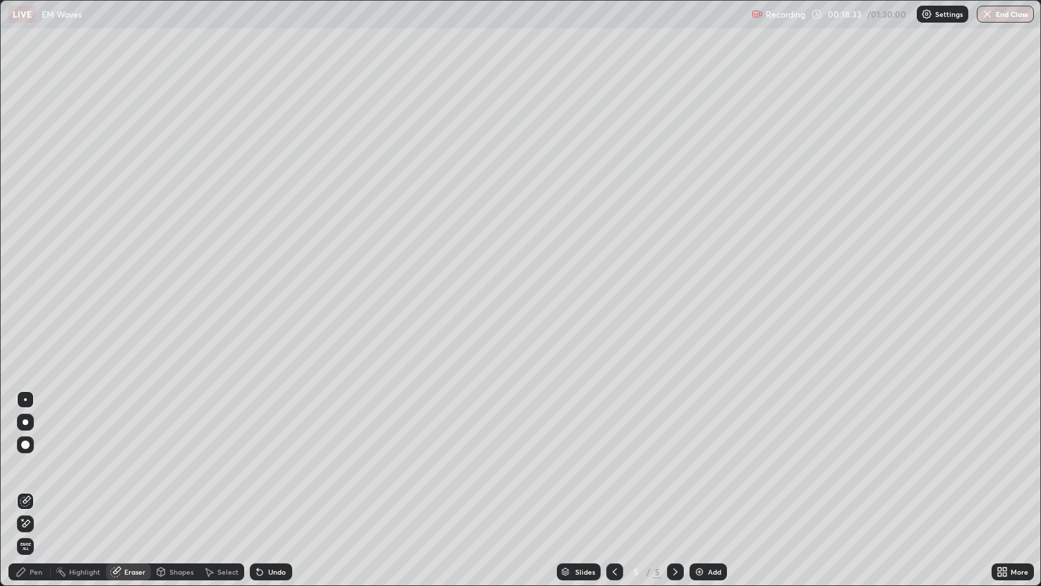
click at [32, 486] on div "Pen" at bounding box center [36, 571] width 13 height 7
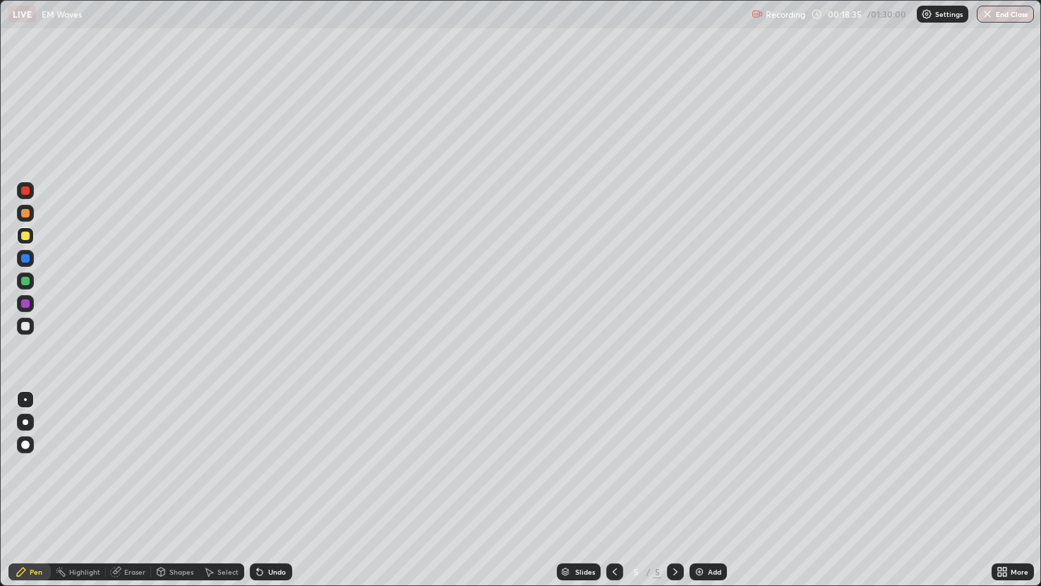
click at [88, 486] on div "Highlight" at bounding box center [84, 571] width 31 height 7
click at [37, 486] on div "Pen" at bounding box center [36, 571] width 13 height 7
click at [18, 188] on div at bounding box center [25, 190] width 17 height 17
click at [128, 486] on div "Eraser" at bounding box center [128, 571] width 45 height 17
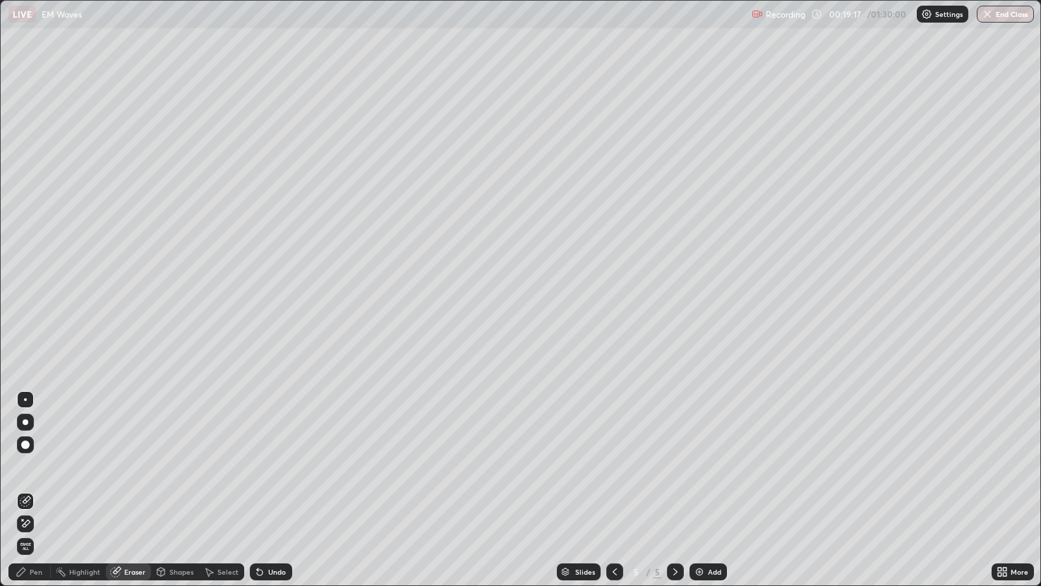
click at [30, 486] on div "Pen" at bounding box center [36, 571] width 13 height 7
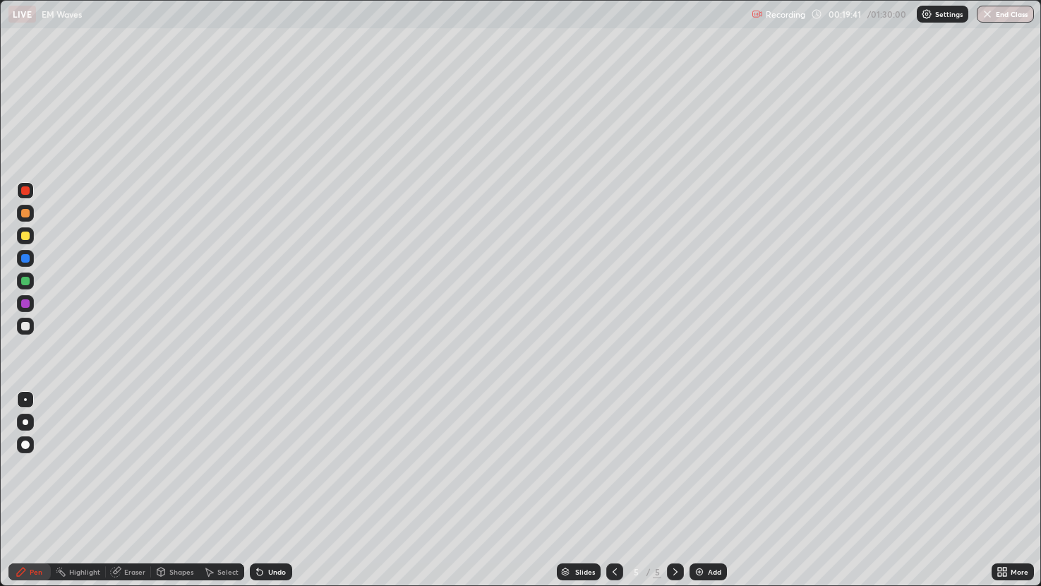
click at [28, 215] on div at bounding box center [25, 213] width 8 height 8
click at [276, 486] on div "Undo" at bounding box center [271, 571] width 42 height 17
click at [215, 486] on div "Select" at bounding box center [221, 571] width 45 height 17
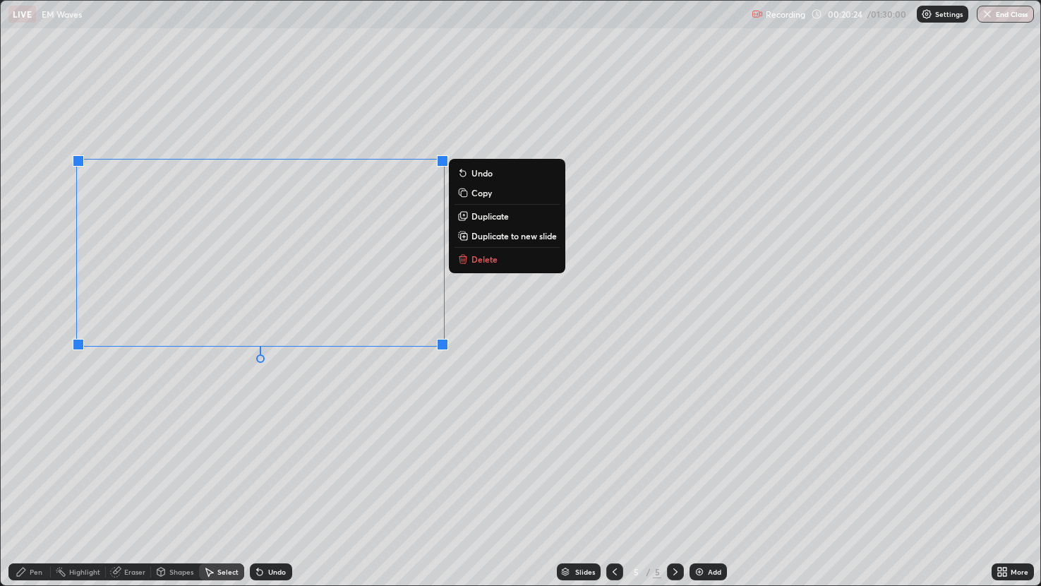
click at [457, 258] on button "Delete" at bounding box center [506, 259] width 105 height 17
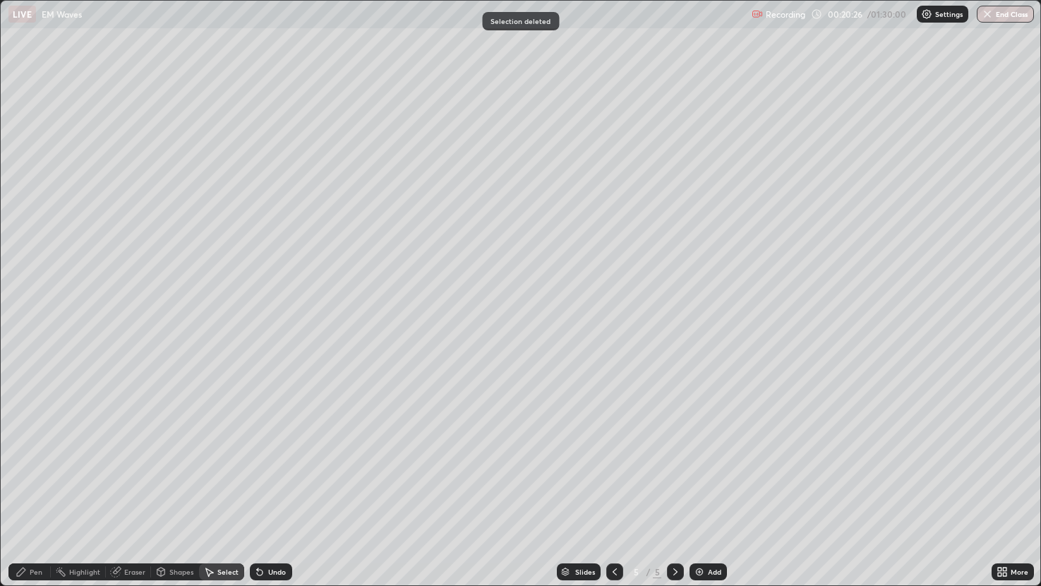
click at [103, 486] on div "Highlight" at bounding box center [78, 571] width 55 height 17
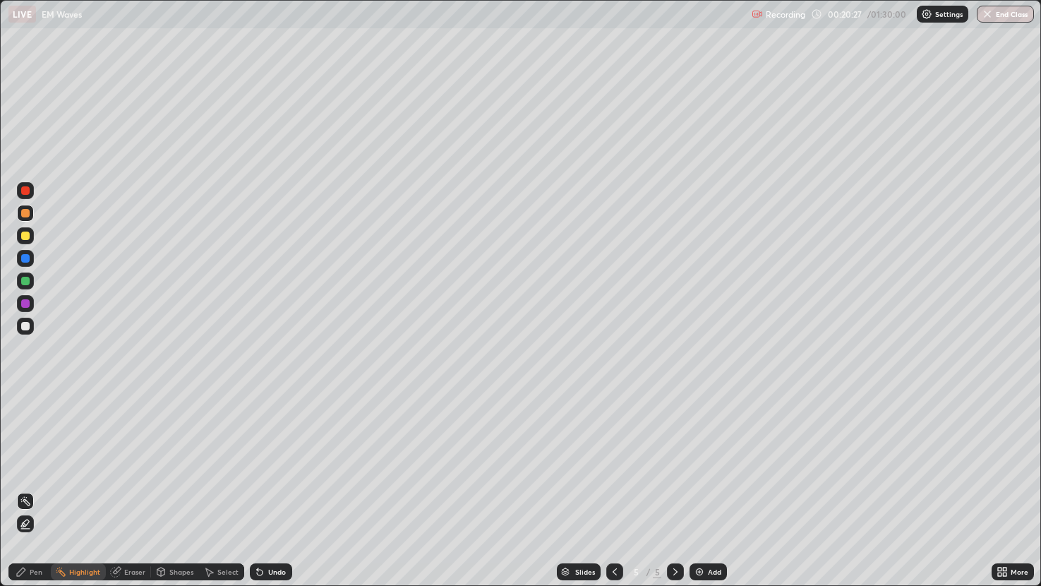
click at [114, 486] on icon at bounding box center [114, 571] width 9 height 9
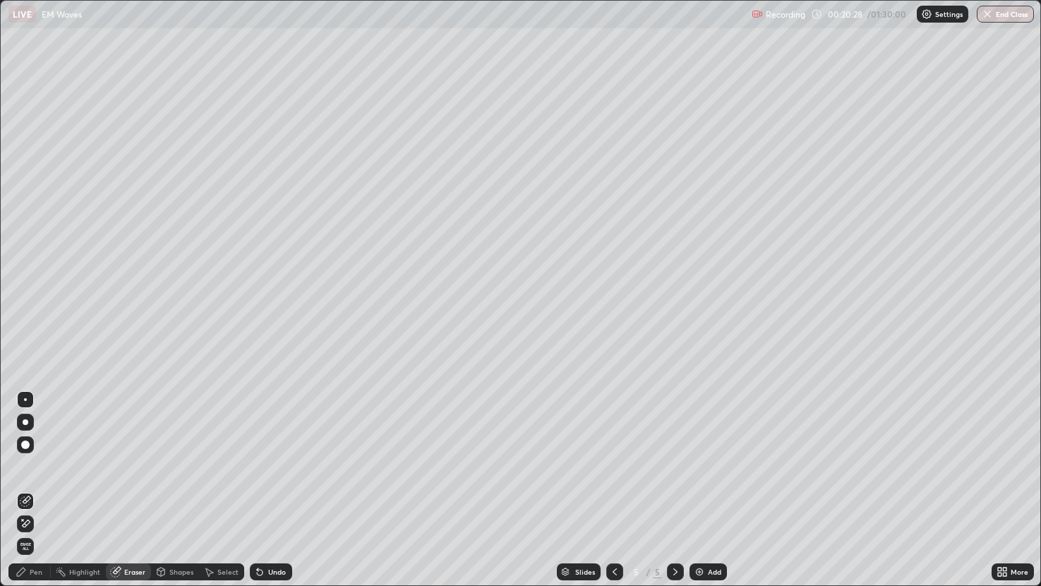
click at [28, 486] on div at bounding box center [25, 501] width 17 height 17
click at [30, 486] on div at bounding box center [25, 523] width 17 height 17
click at [38, 486] on div "Pen" at bounding box center [36, 571] width 13 height 7
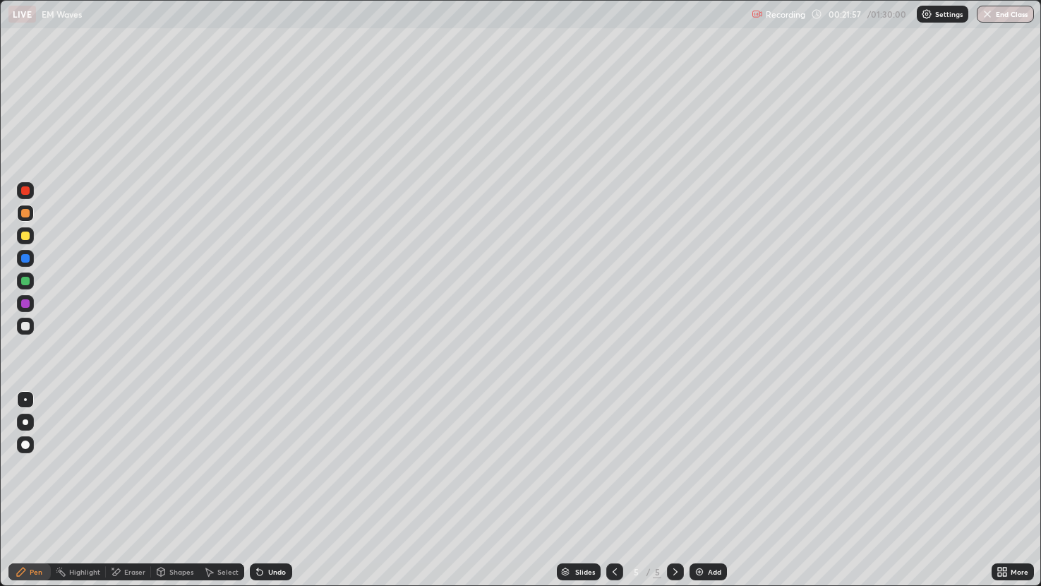
click at [28, 283] on div at bounding box center [25, 281] width 8 height 8
click at [29, 284] on div at bounding box center [25, 280] width 17 height 17
click at [711, 486] on div "Add" at bounding box center [714, 571] width 13 height 7
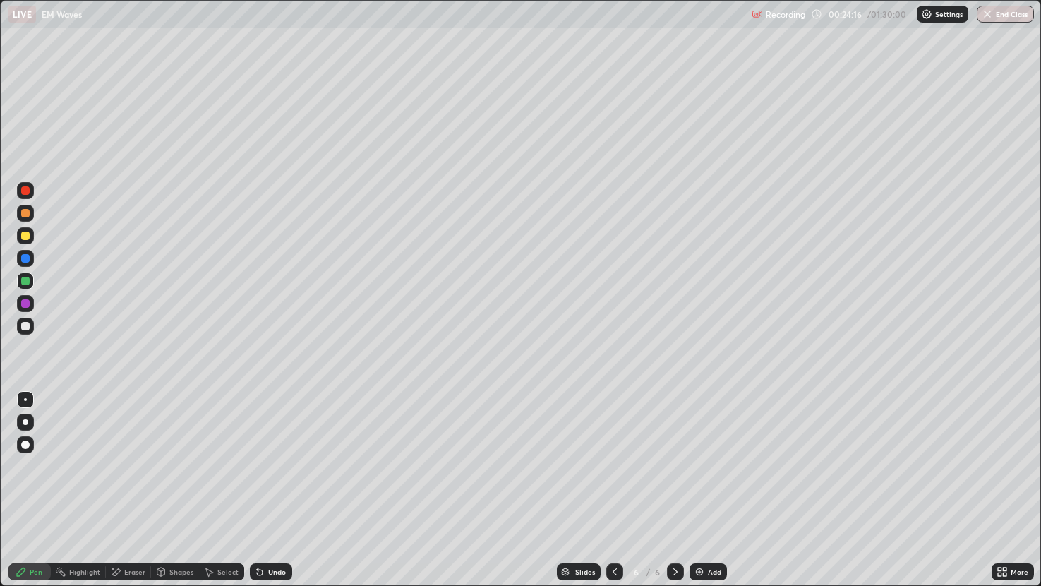
click at [276, 486] on div "Undo" at bounding box center [277, 571] width 18 height 7
click at [159, 486] on icon at bounding box center [161, 570] width 8 height 2
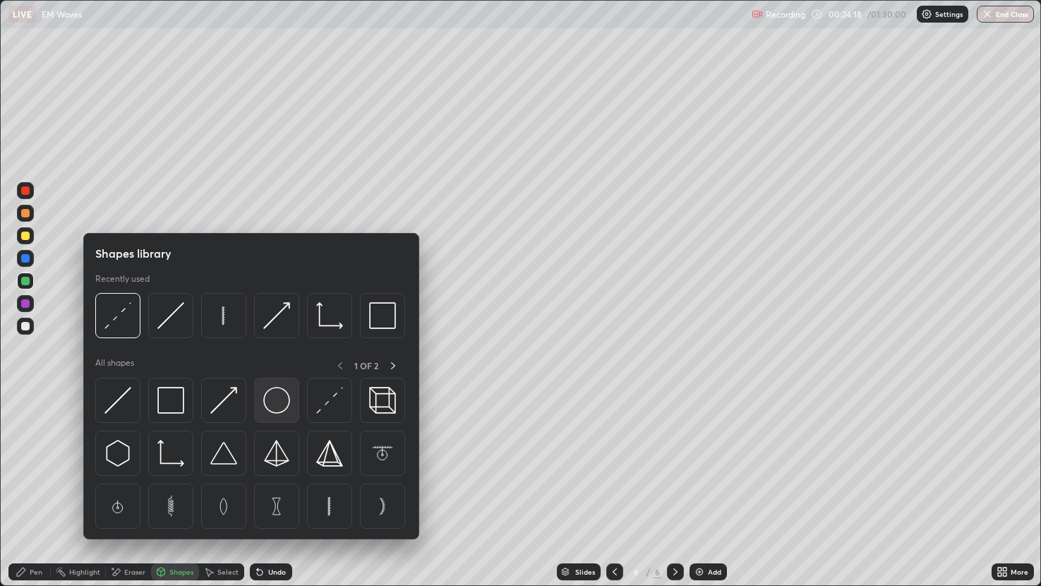
click at [280, 411] on img at bounding box center [276, 400] width 27 height 27
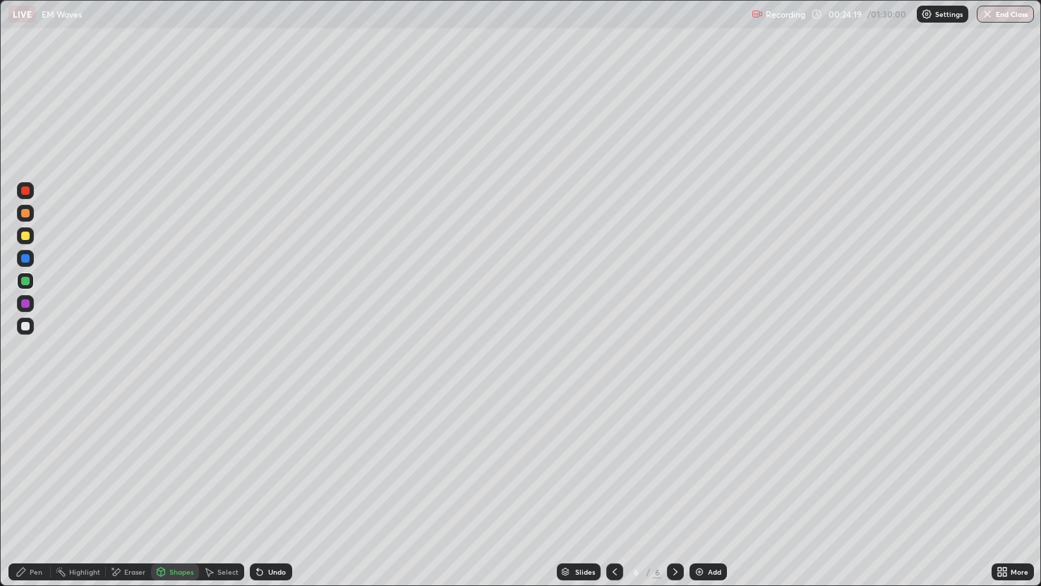
click at [176, 486] on div "Shapes" at bounding box center [175, 571] width 48 height 17
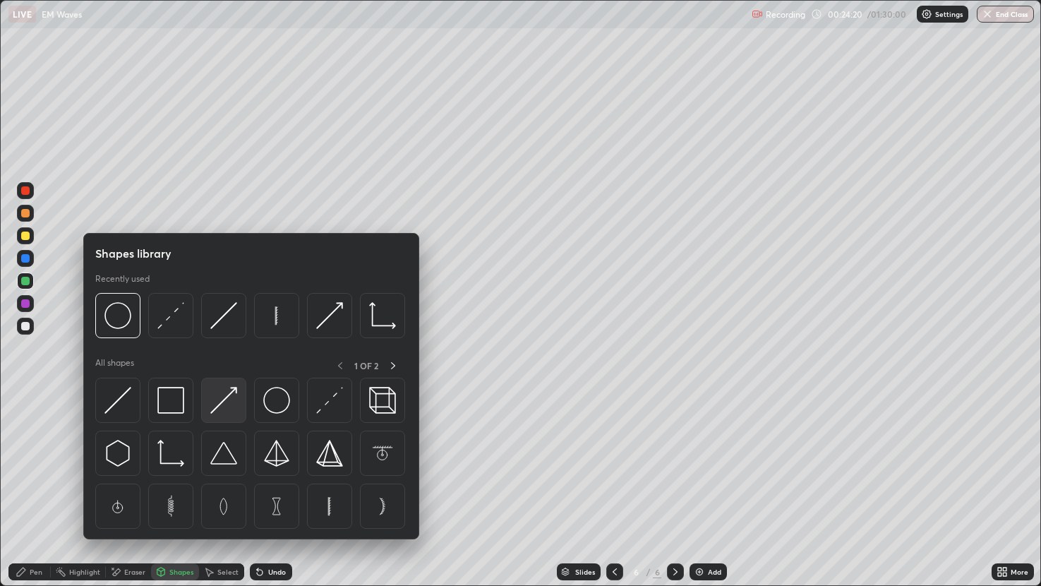
click at [215, 398] on img at bounding box center [223, 400] width 27 height 27
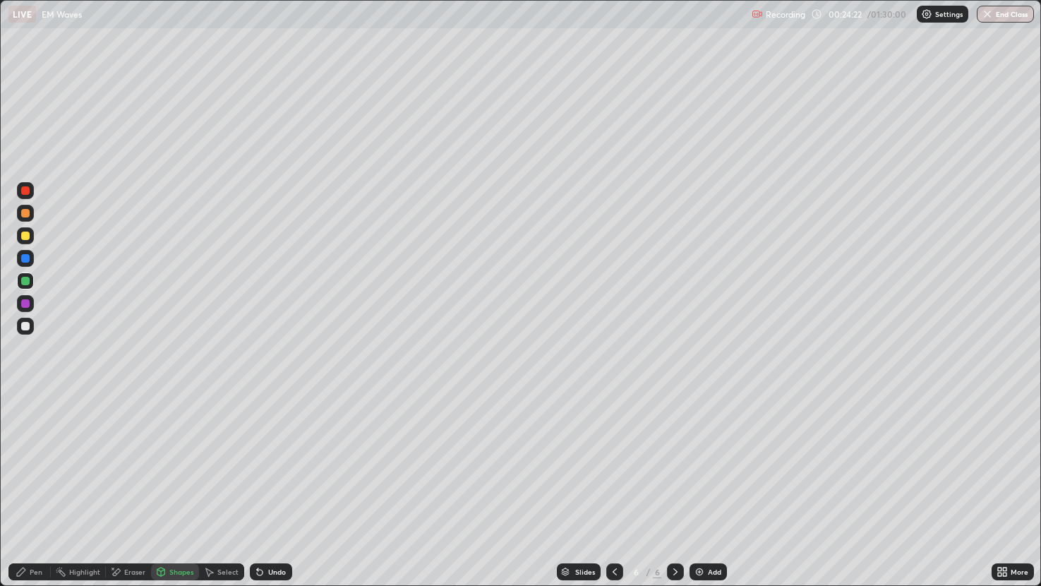
click at [274, 486] on div "Undo" at bounding box center [277, 571] width 18 height 7
click at [170, 486] on div "Shapes" at bounding box center [175, 571] width 48 height 17
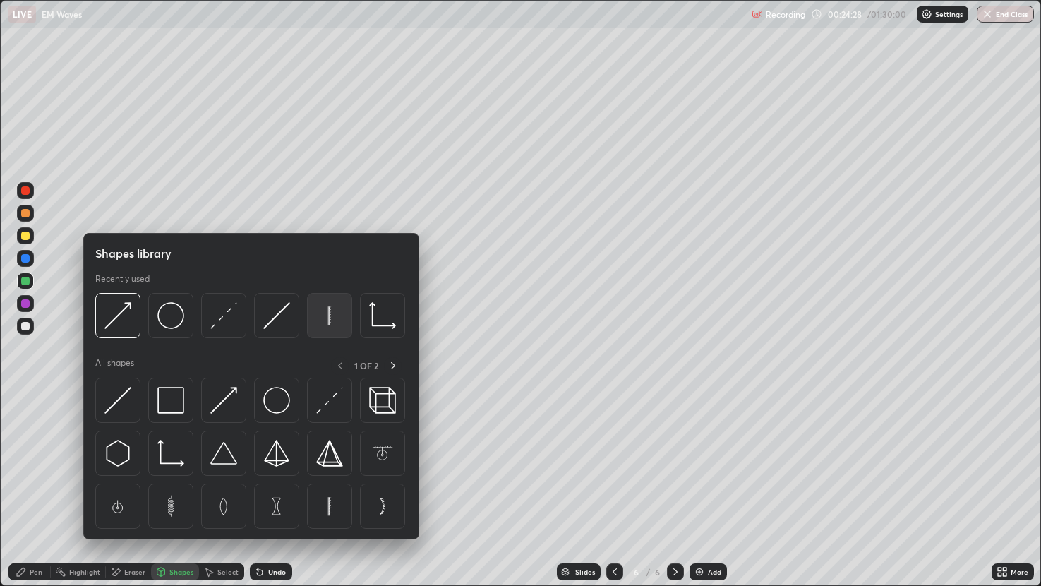
click at [332, 312] on img at bounding box center [329, 315] width 27 height 27
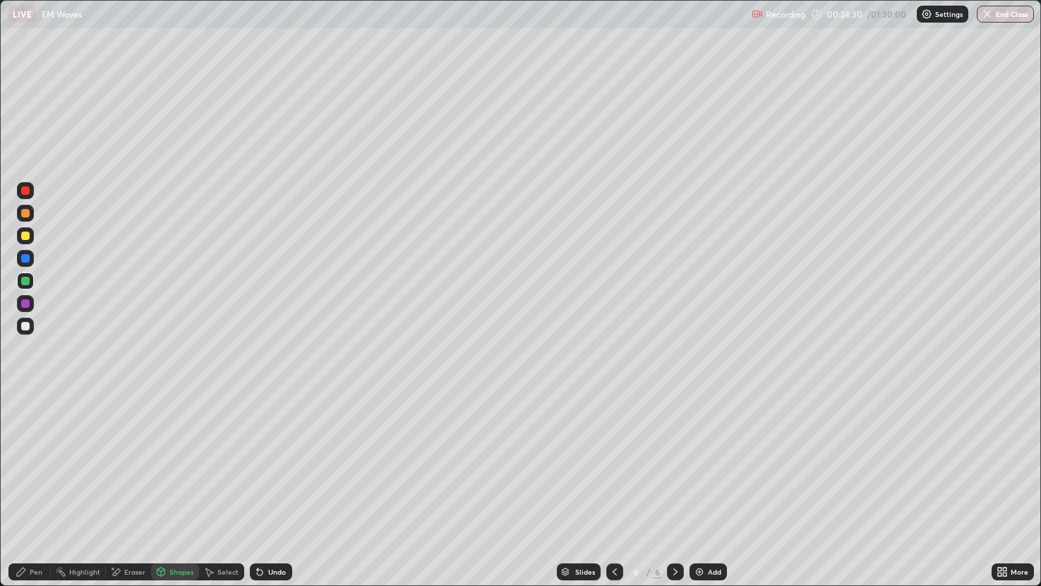
click at [224, 486] on div "Select" at bounding box center [227, 571] width 21 height 7
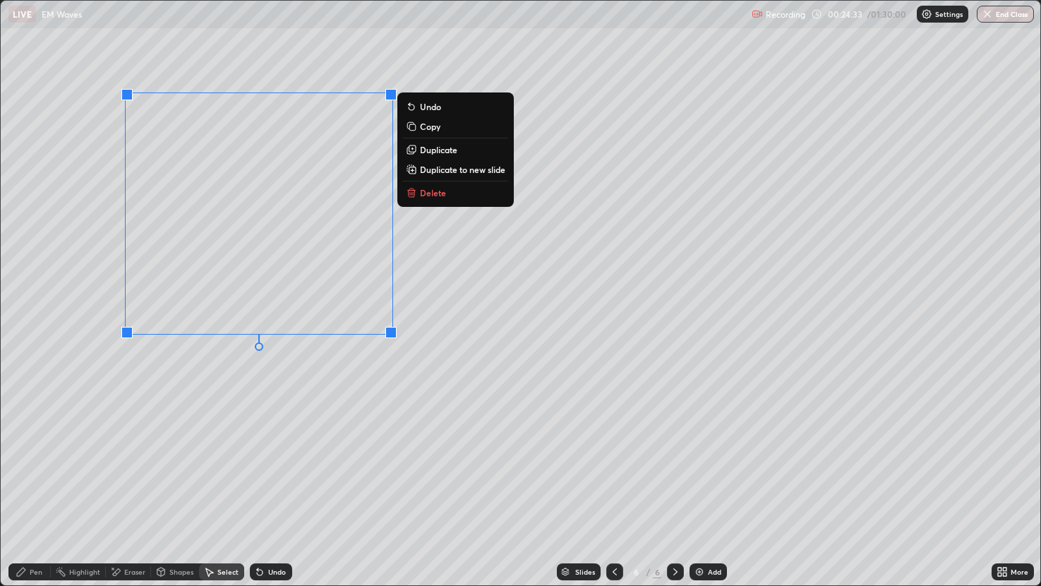
click at [338, 402] on div "0 ° Undo Copy Duplicate Duplicate to new slide Delete" at bounding box center [521, 293] width 1040 height 584
click at [442, 273] on div "0 ° Undo Copy Duplicate Duplicate to new slide Delete" at bounding box center [521, 293] width 1040 height 584
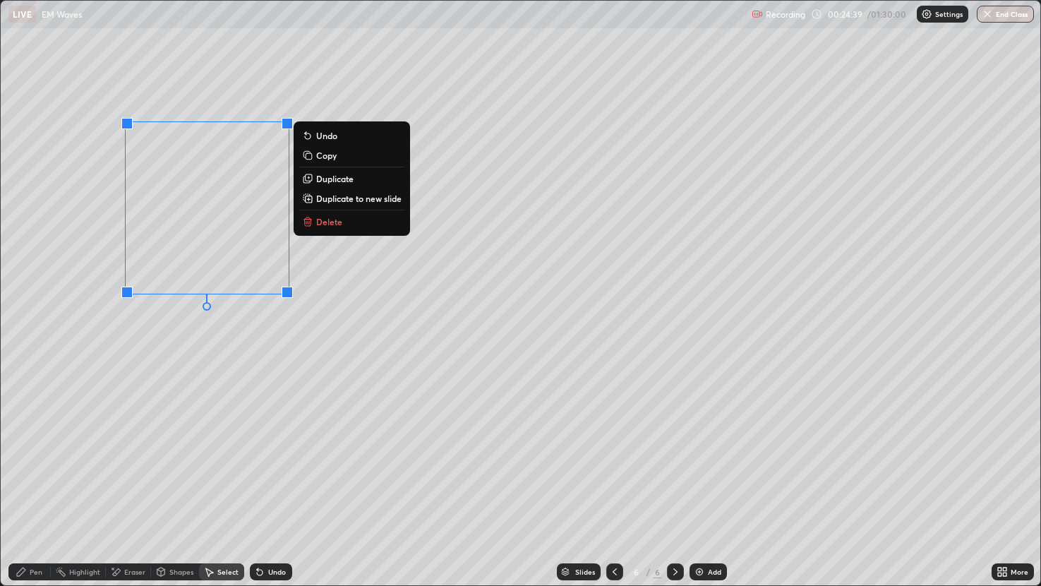
click at [332, 181] on p "Duplicate" at bounding box center [334, 178] width 37 height 11
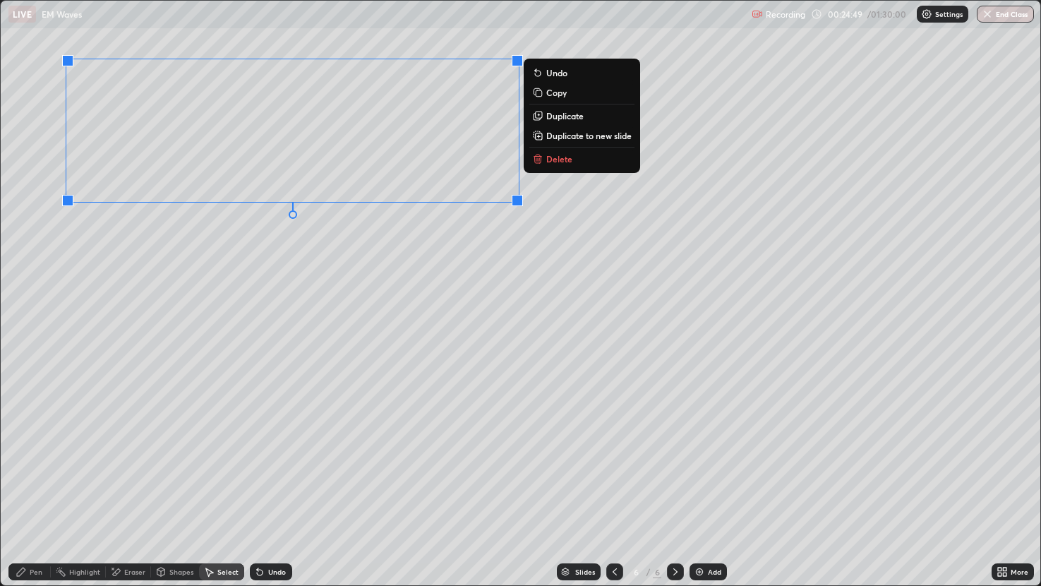
click at [143, 249] on div "0 ° Undo Copy Duplicate Duplicate to new slide Delete" at bounding box center [521, 293] width 1040 height 584
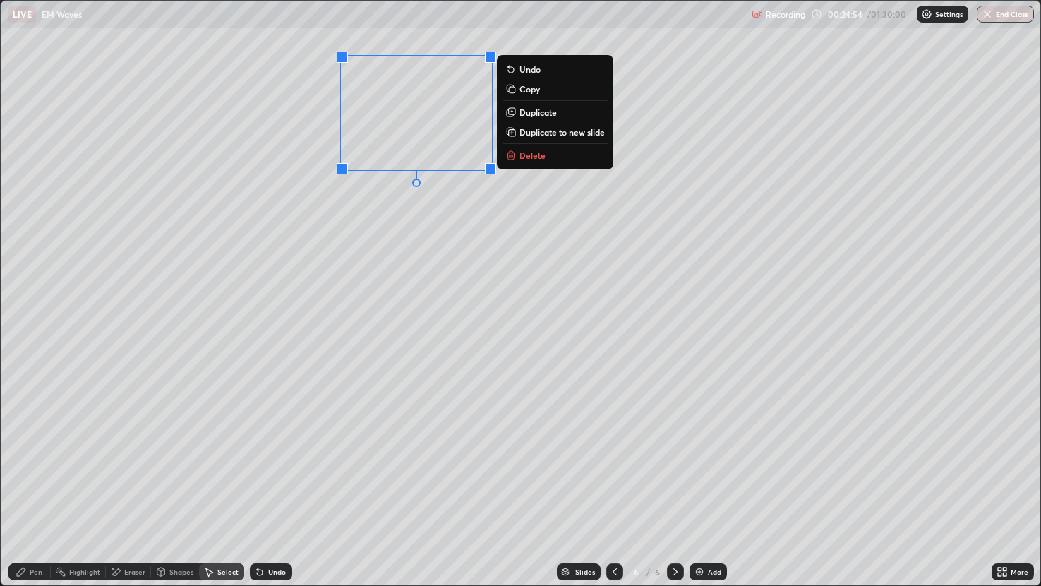
click at [37, 486] on div "Pen" at bounding box center [29, 571] width 42 height 17
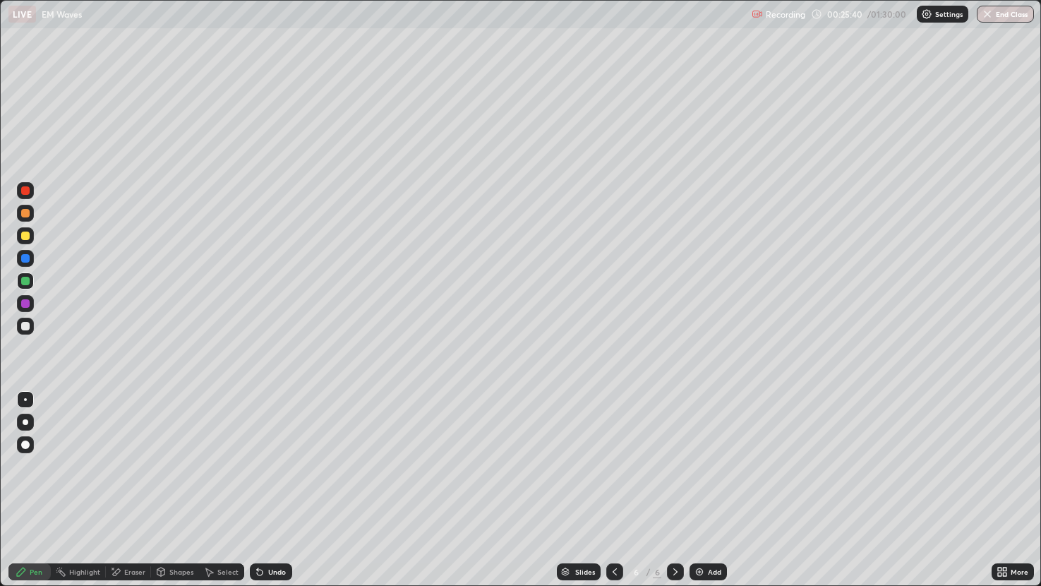
click at [23, 303] on div at bounding box center [25, 303] width 8 height 8
click at [265, 486] on div "Undo" at bounding box center [271, 571] width 42 height 17
click at [28, 281] on div at bounding box center [25, 281] width 8 height 8
click at [289, 486] on div "Undo" at bounding box center [271, 571] width 42 height 17
click at [268, 486] on div "Undo" at bounding box center [277, 571] width 18 height 7
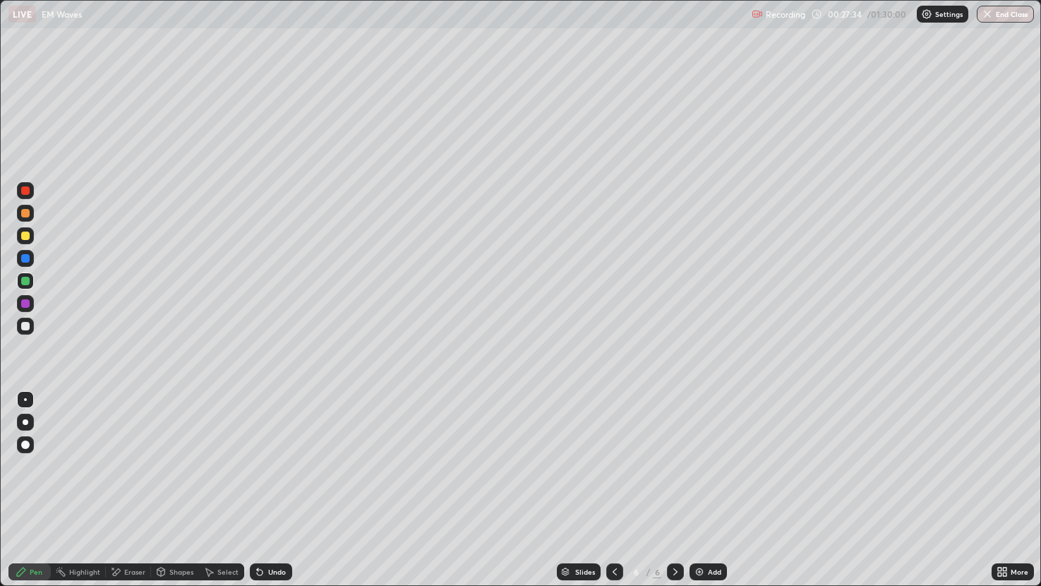
click at [126, 486] on div "Eraser" at bounding box center [128, 571] width 45 height 17
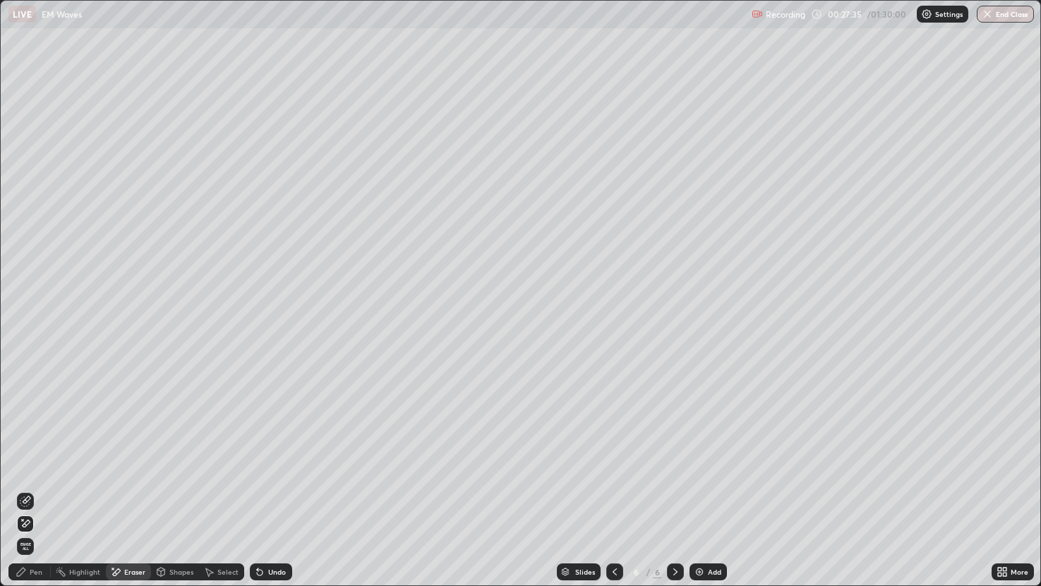
click at [30, 486] on icon at bounding box center [25, 500] width 11 height 11
click at [32, 486] on div "Pen" at bounding box center [36, 571] width 13 height 7
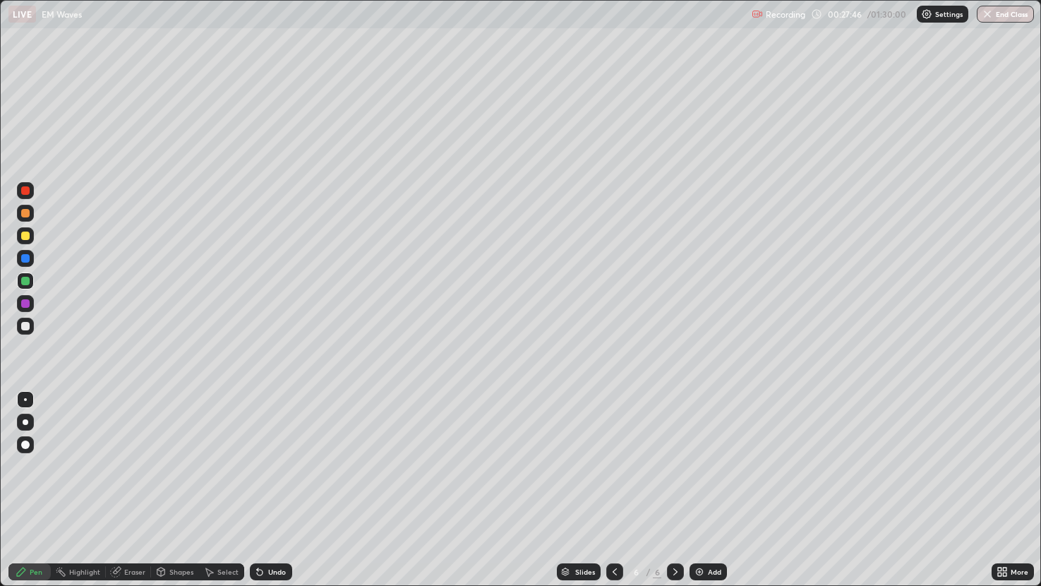
click at [130, 486] on div "Eraser" at bounding box center [134, 571] width 21 height 7
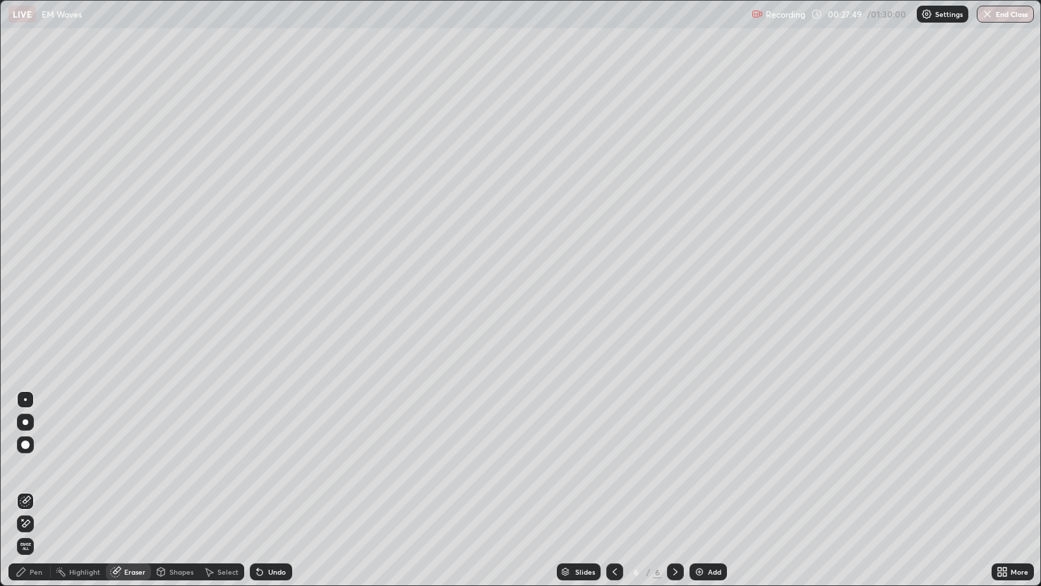
click at [35, 486] on div "Pen" at bounding box center [36, 571] width 13 height 7
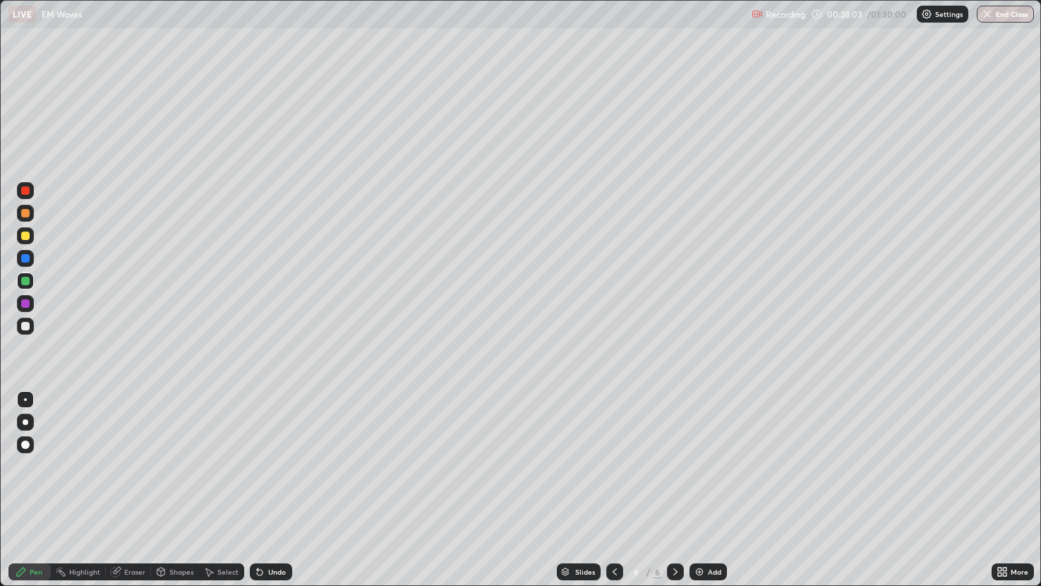
click at [705, 486] on div "Add" at bounding box center [707, 571] width 37 height 17
click at [270, 486] on div "Undo" at bounding box center [271, 571] width 42 height 17
click at [177, 486] on div "Shapes" at bounding box center [175, 571] width 48 height 17
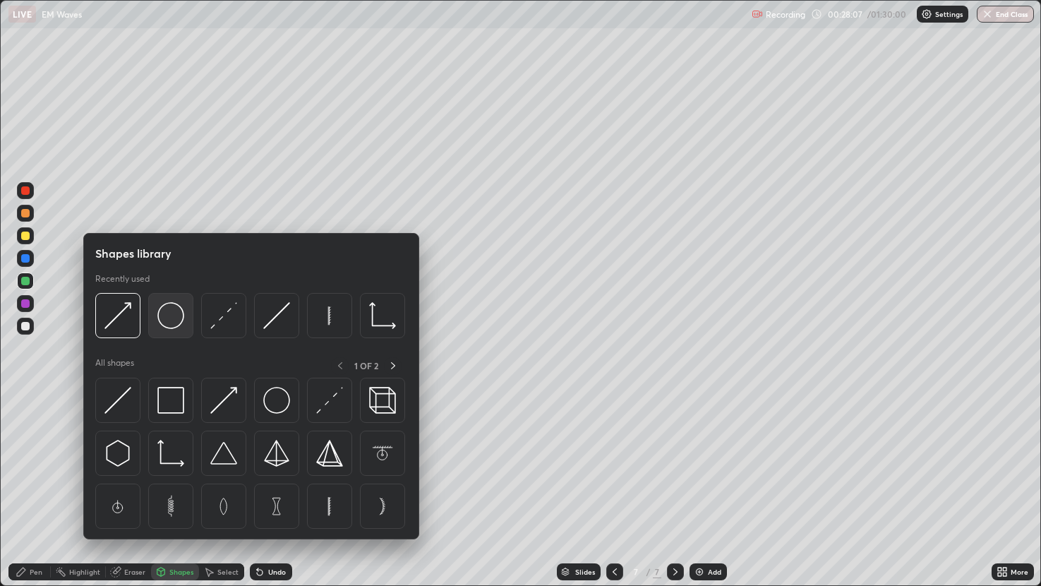
click at [165, 315] on img at bounding box center [170, 315] width 27 height 27
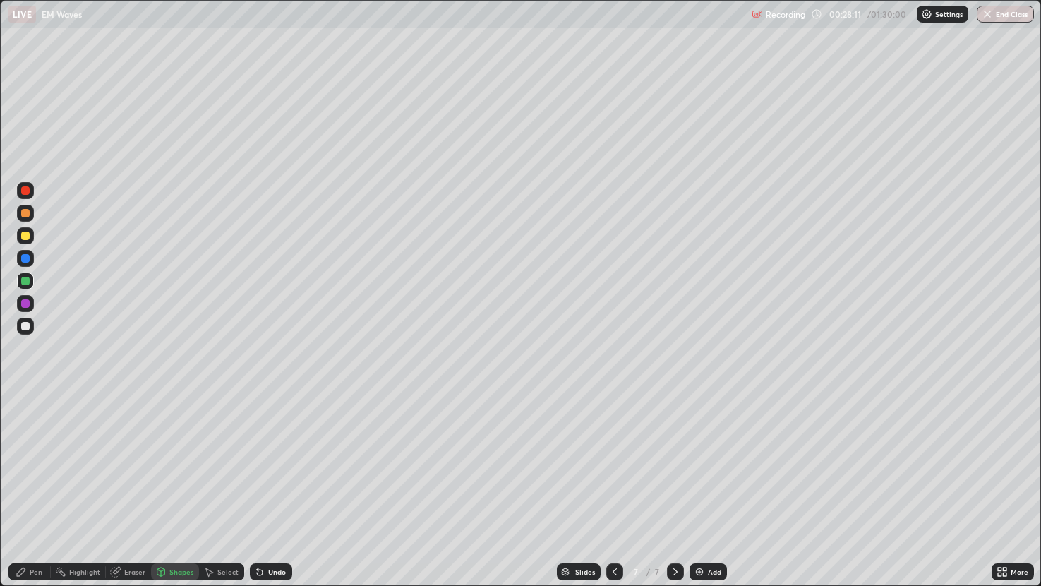
click at [284, 486] on div "Undo" at bounding box center [271, 571] width 42 height 17
click at [166, 486] on div "Shapes" at bounding box center [175, 571] width 48 height 17
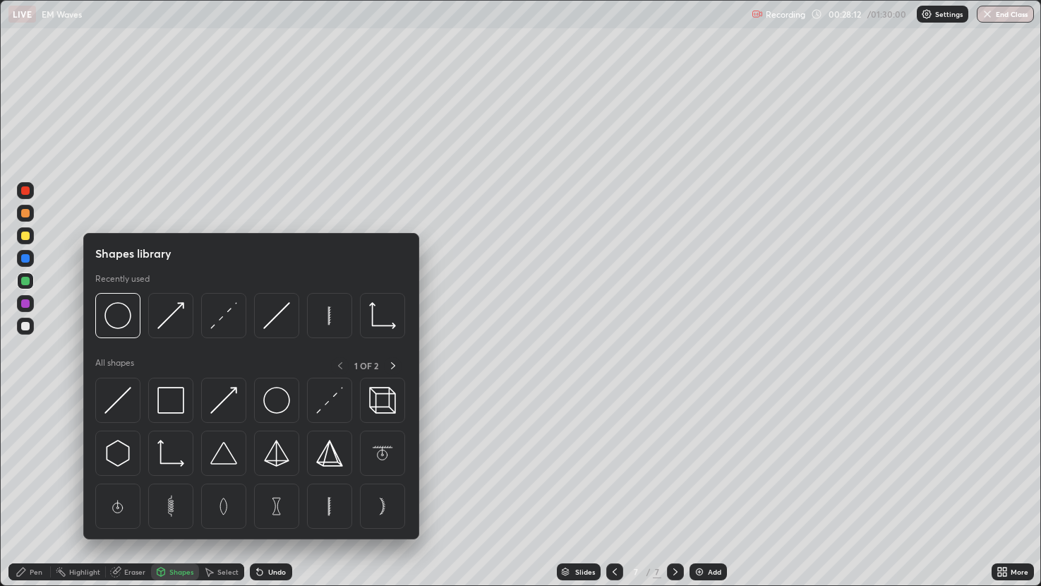
click at [166, 486] on div "Shapes" at bounding box center [175, 571] width 48 height 17
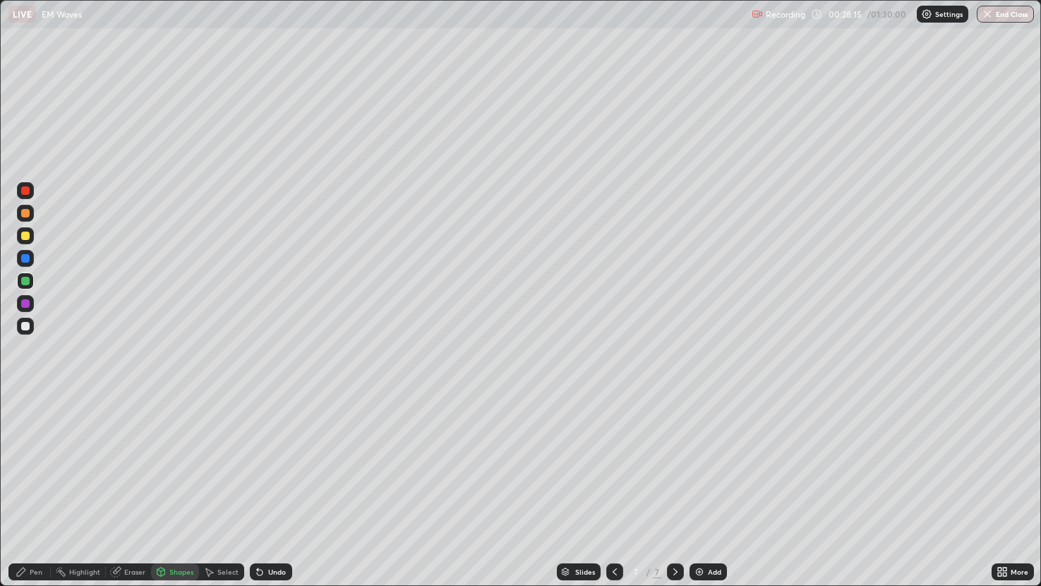
click at [24, 306] on div at bounding box center [25, 303] width 8 height 8
click at [613, 486] on icon at bounding box center [614, 571] width 11 height 11
click at [674, 486] on icon at bounding box center [675, 571] width 11 height 11
click at [32, 486] on div "Pen" at bounding box center [36, 571] width 13 height 7
click at [177, 486] on div "Shapes" at bounding box center [175, 571] width 48 height 17
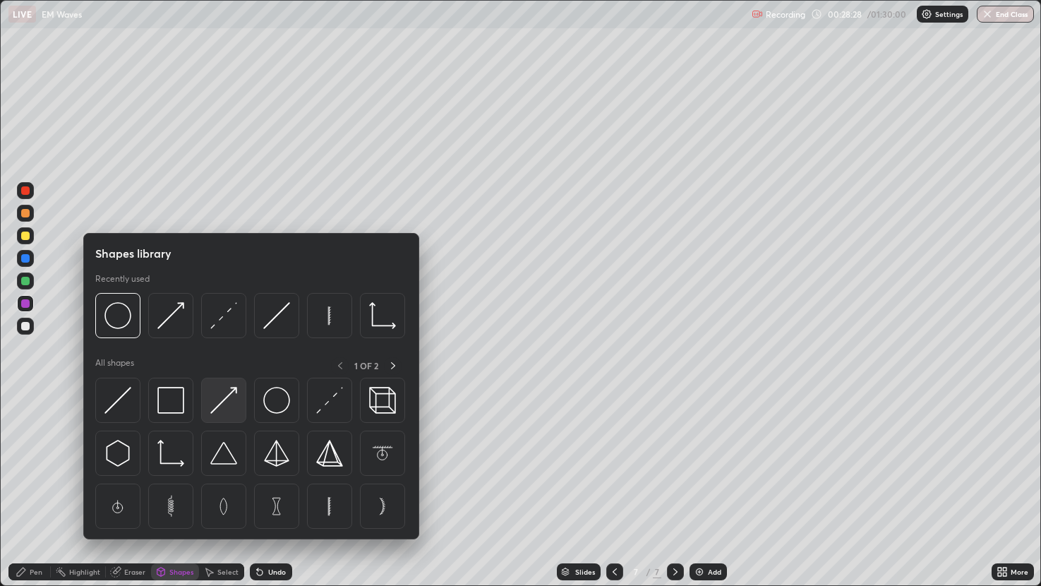
click at [234, 408] on img at bounding box center [223, 400] width 27 height 27
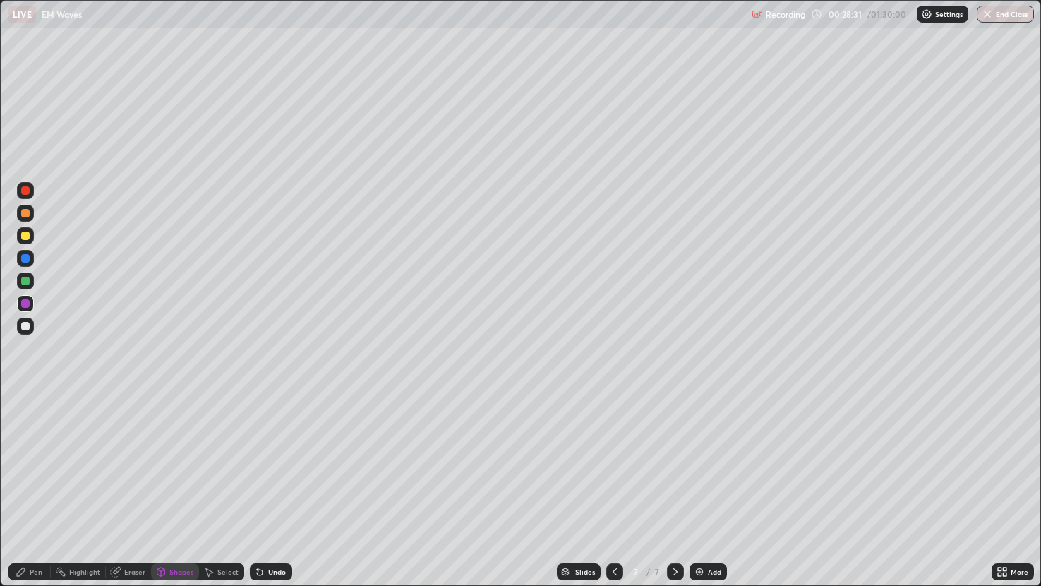
click at [28, 239] on div at bounding box center [25, 235] width 8 height 8
click at [33, 486] on div "Pen" at bounding box center [36, 571] width 13 height 7
click at [23, 305] on div at bounding box center [25, 303] width 8 height 8
click at [172, 486] on div "Shapes" at bounding box center [181, 571] width 24 height 7
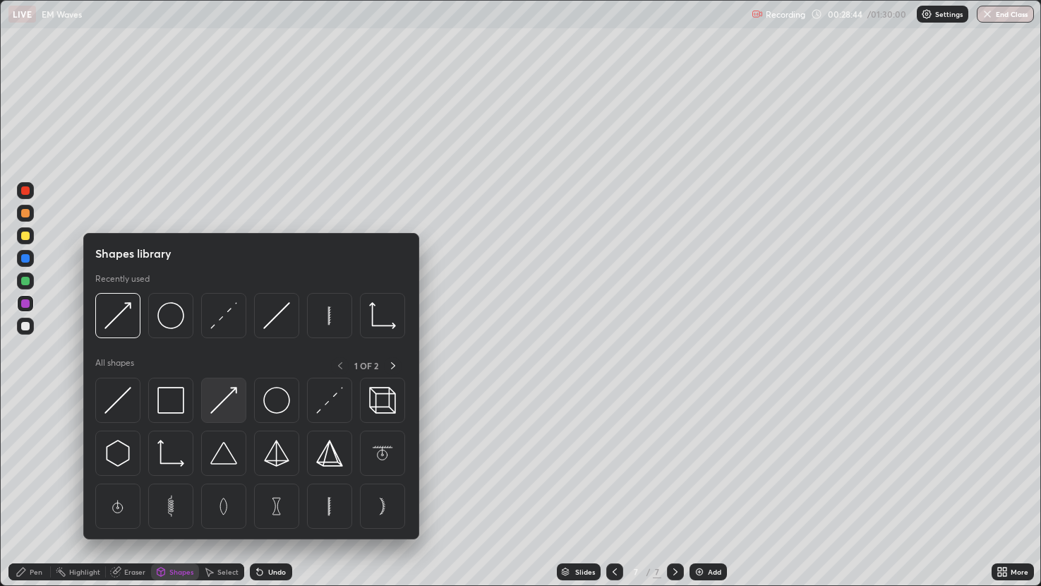
click at [231, 400] on img at bounding box center [223, 400] width 27 height 27
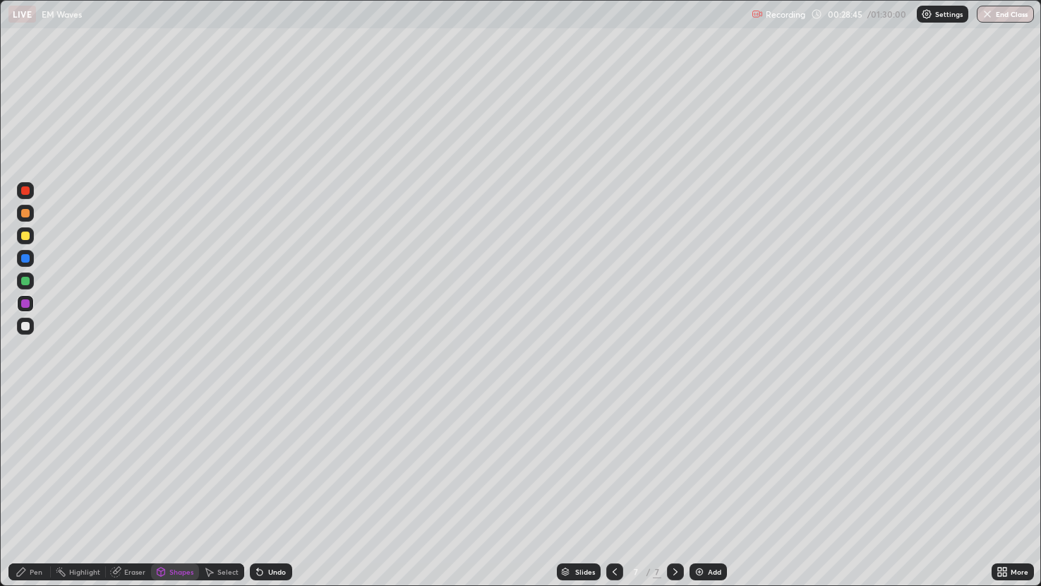
click at [26, 256] on div at bounding box center [25, 258] width 8 height 8
click at [26, 236] on div at bounding box center [25, 235] width 8 height 8
click at [36, 486] on div "Pen" at bounding box center [29, 571] width 42 height 17
click at [25, 302] on div at bounding box center [25, 303] width 8 height 8
click at [224, 486] on div "Select" at bounding box center [227, 571] width 21 height 7
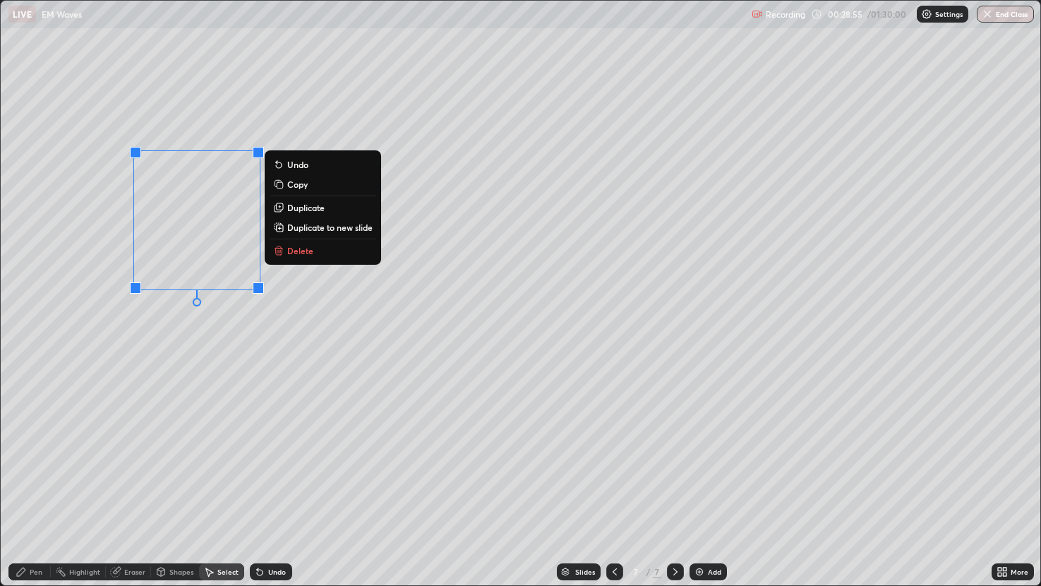
click at [304, 205] on p "Duplicate" at bounding box center [305, 207] width 37 height 11
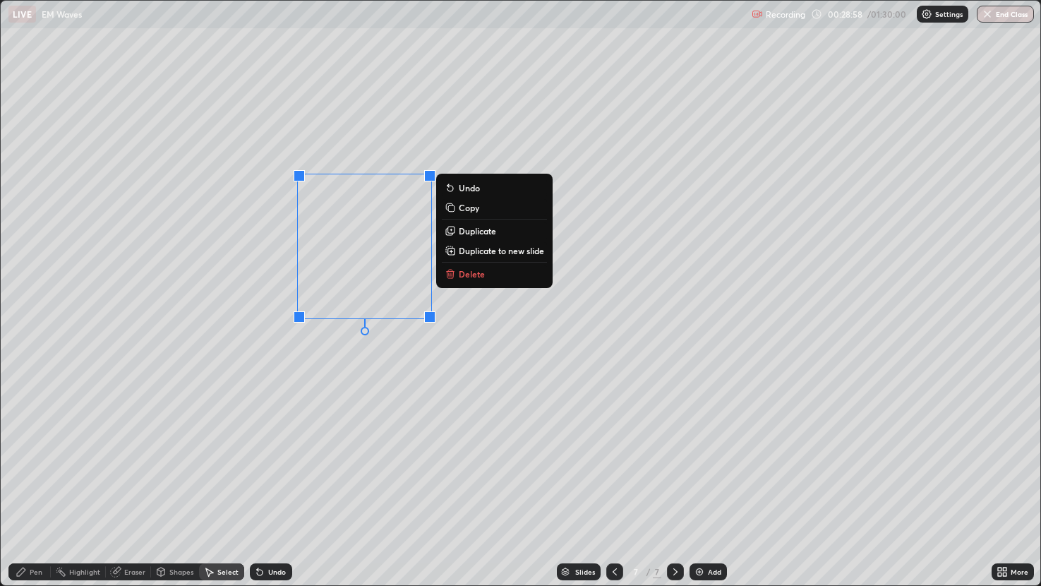
click at [310, 355] on div "0 ° Undo Copy Duplicate Duplicate to new slide Delete" at bounding box center [521, 293] width 1040 height 584
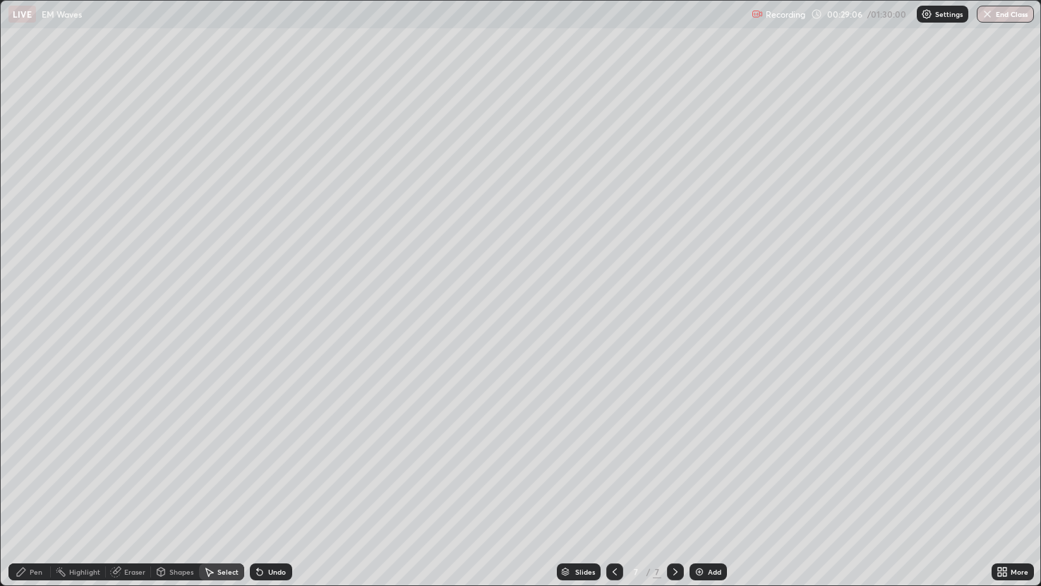
click at [673, 486] on icon at bounding box center [675, 571] width 11 height 11
click at [610, 486] on div at bounding box center [614, 571] width 17 height 17
click at [35, 486] on div "Pen" at bounding box center [36, 571] width 13 height 7
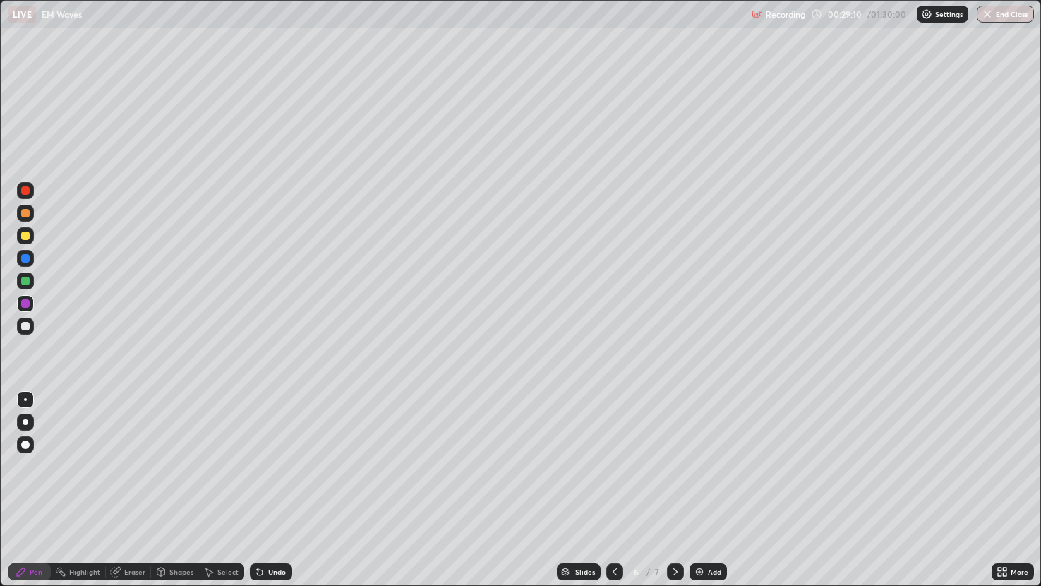
click at [28, 268] on div at bounding box center [25, 258] width 17 height 23
click at [25, 236] on div at bounding box center [25, 235] width 8 height 8
click at [132, 486] on div "Eraser" at bounding box center [134, 571] width 21 height 7
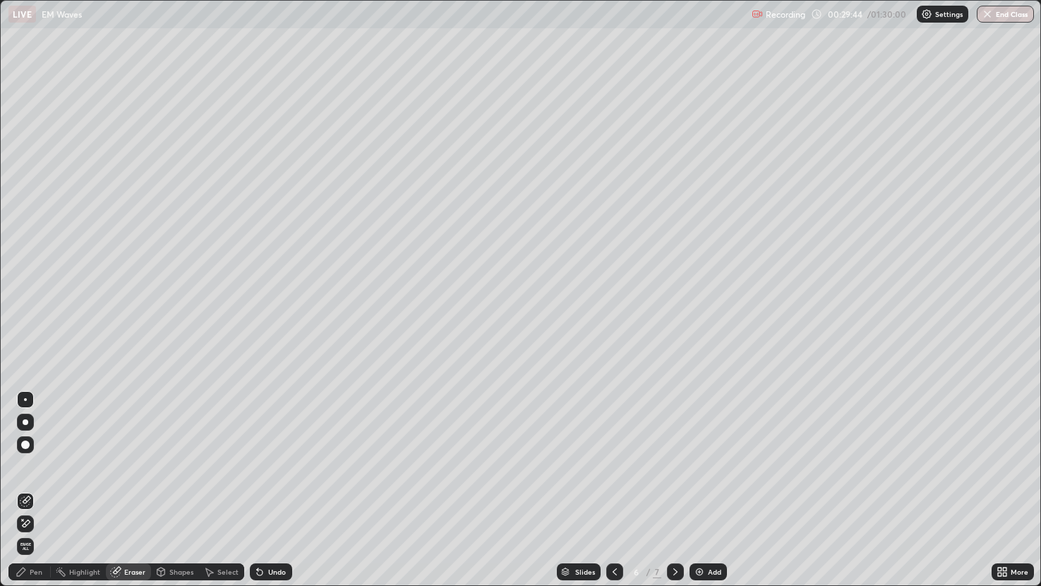
click at [36, 486] on div "Pen" at bounding box center [36, 571] width 13 height 7
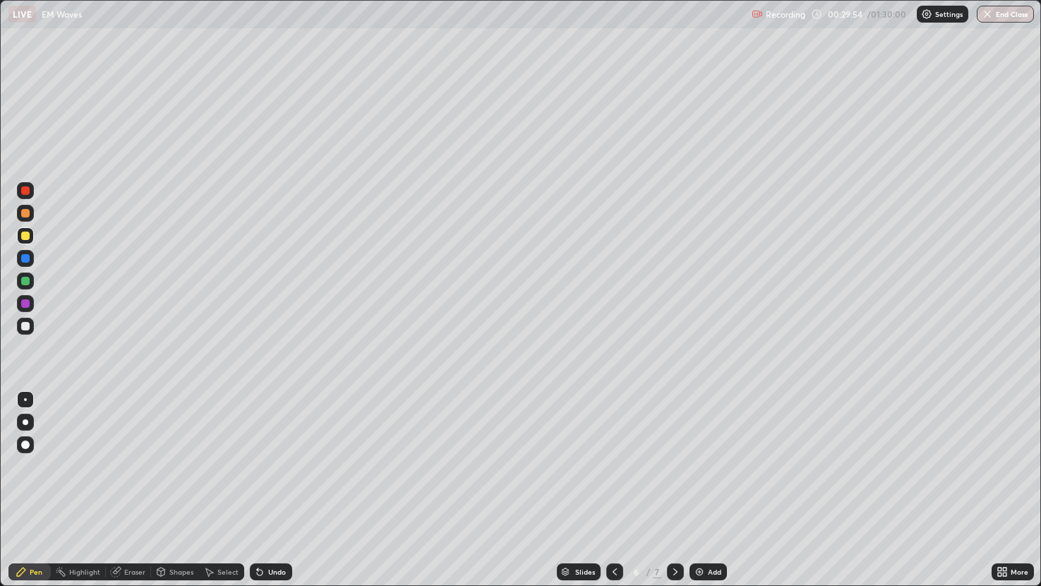
click at [133, 486] on div "Eraser" at bounding box center [134, 571] width 21 height 7
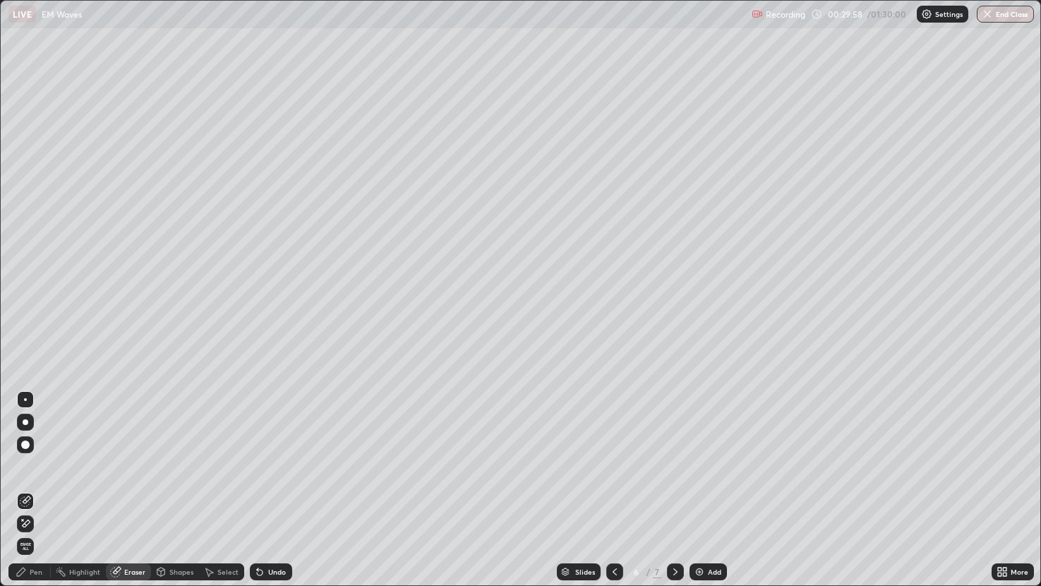
click at [38, 486] on div "Pen" at bounding box center [36, 571] width 13 height 7
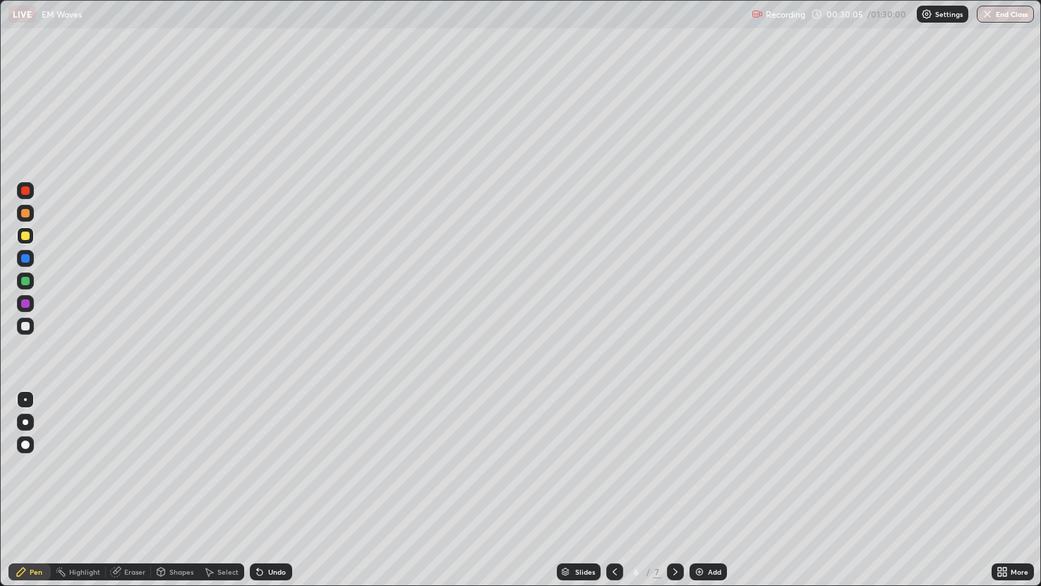
click at [25, 218] on div at bounding box center [25, 213] width 17 height 17
click at [21, 329] on div at bounding box center [25, 326] width 17 height 17
click at [29, 302] on div at bounding box center [25, 303] width 8 height 8
click at [673, 486] on div at bounding box center [675, 571] width 17 height 28
click at [703, 486] on img at bounding box center [699, 571] width 11 height 11
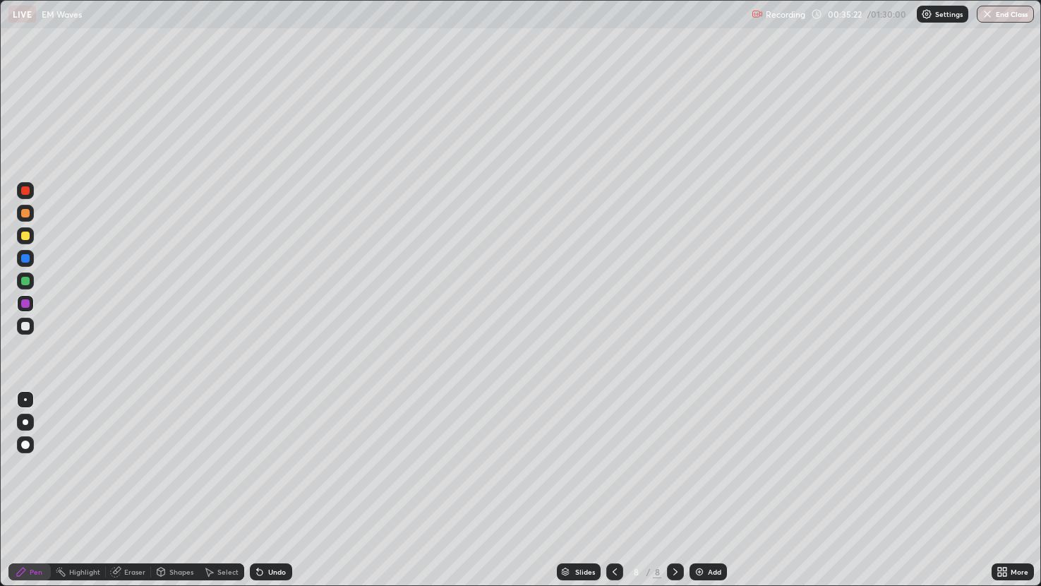
click at [24, 326] on div at bounding box center [25, 326] width 8 height 8
click at [179, 486] on div "Shapes" at bounding box center [181, 571] width 24 height 7
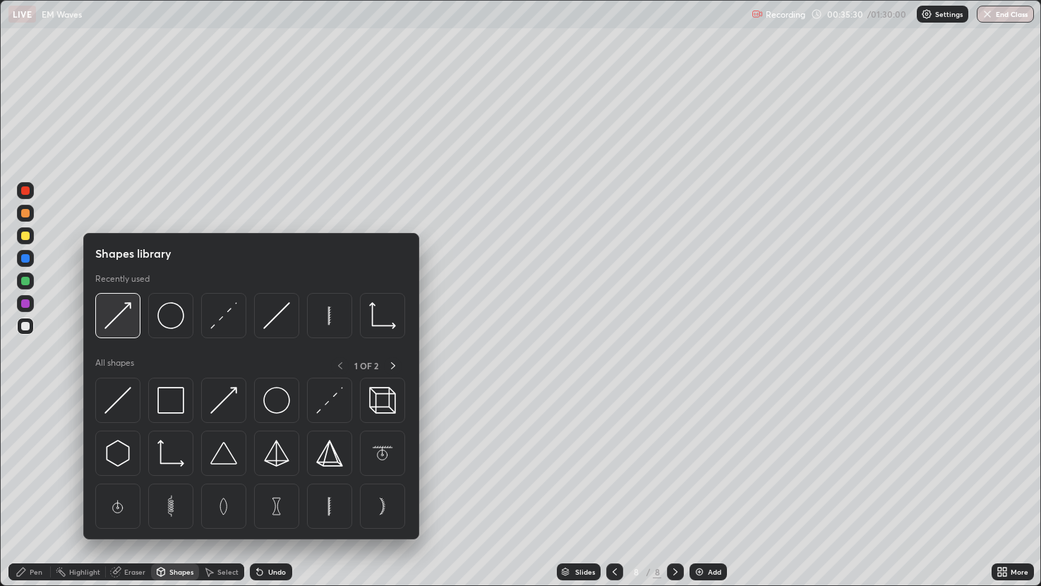
click at [120, 314] on img at bounding box center [117, 315] width 27 height 27
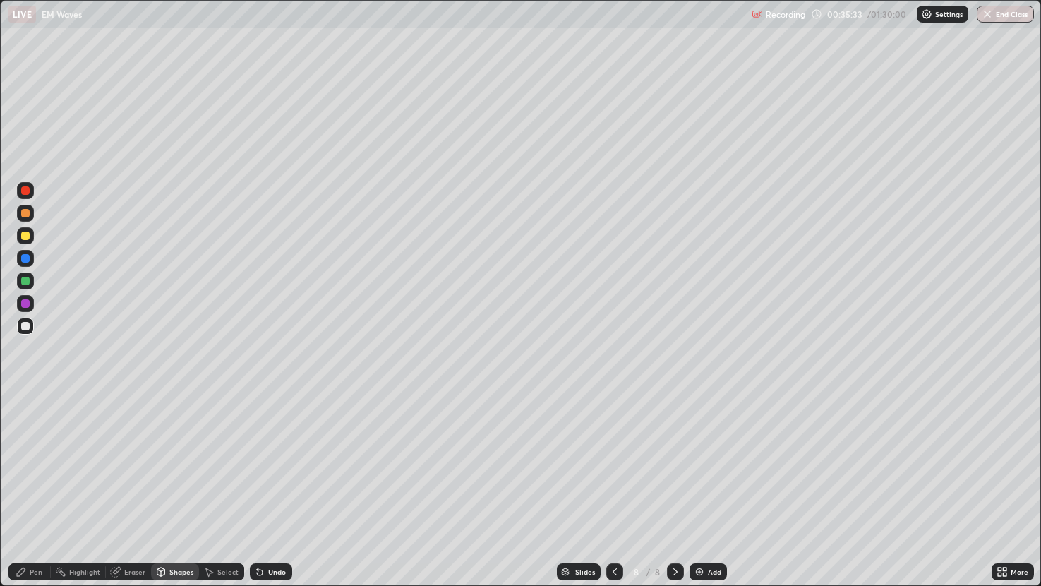
click at [36, 486] on div "Pen" at bounding box center [36, 571] width 13 height 7
click at [162, 486] on icon at bounding box center [161, 571] width 8 height 8
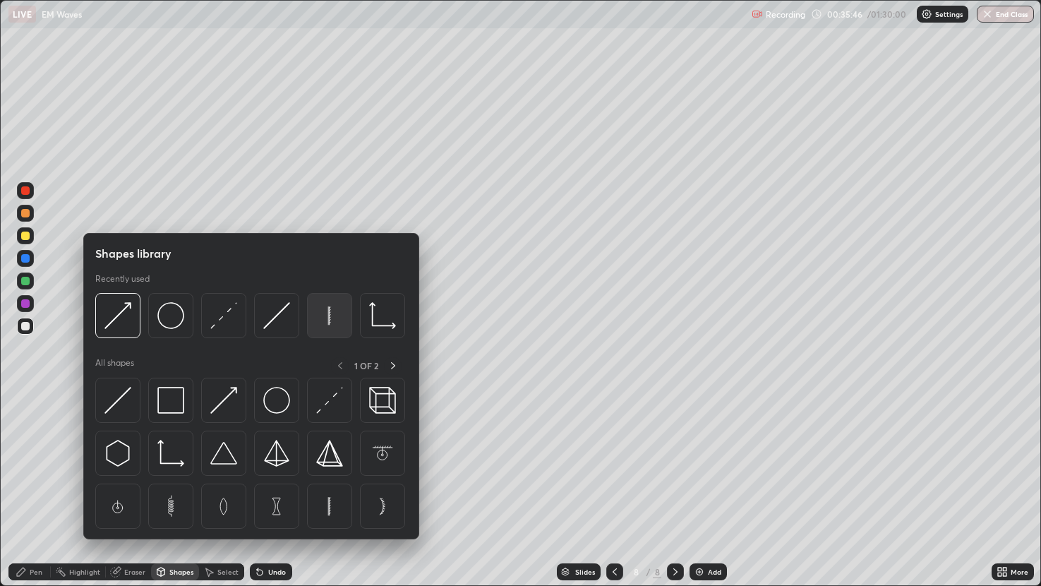
click at [334, 320] on img at bounding box center [329, 315] width 27 height 27
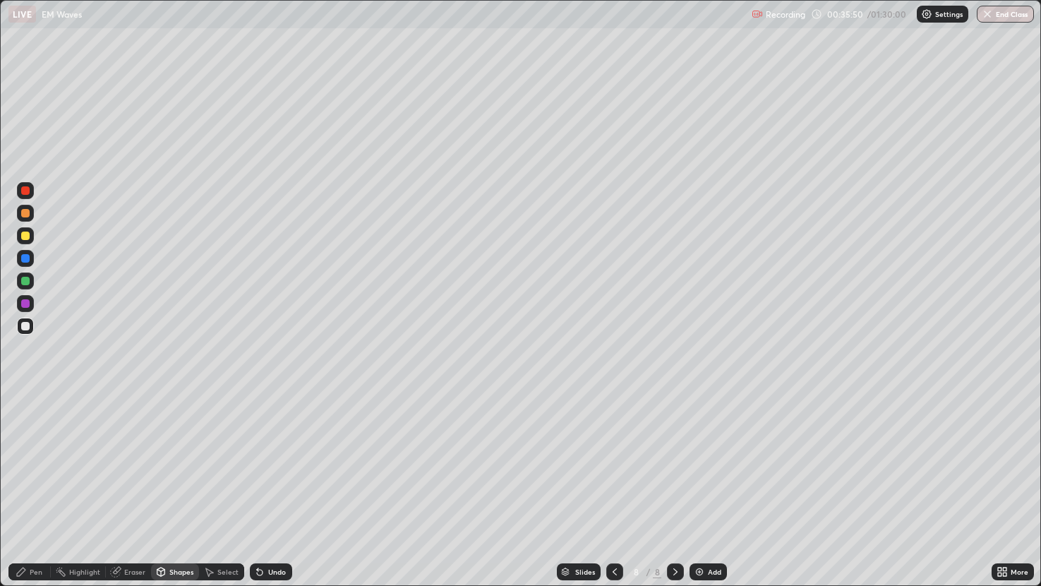
click at [221, 486] on div "Select" at bounding box center [227, 571] width 21 height 7
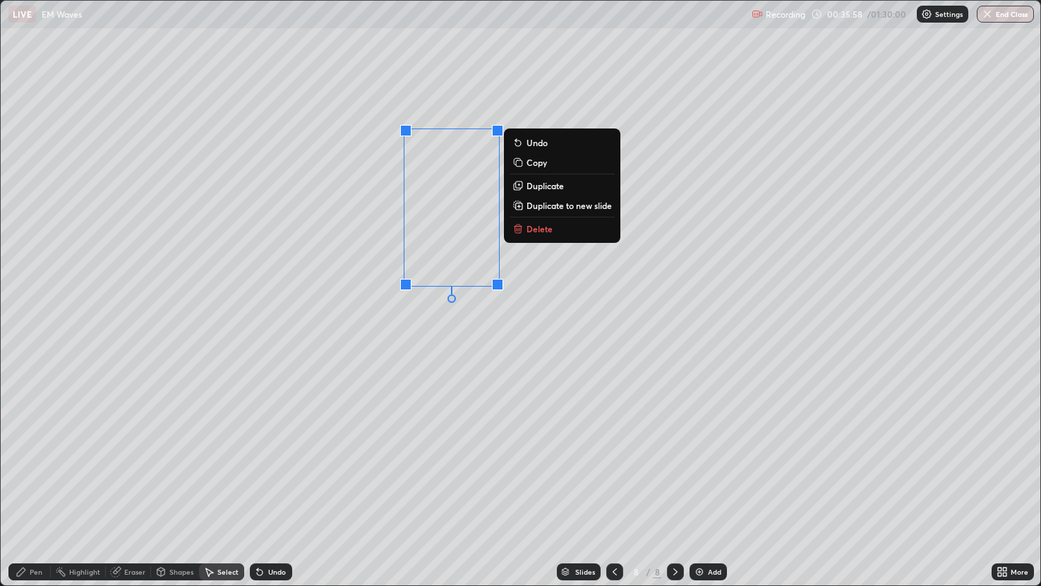
click at [28, 486] on div "Pen" at bounding box center [29, 571] width 42 height 17
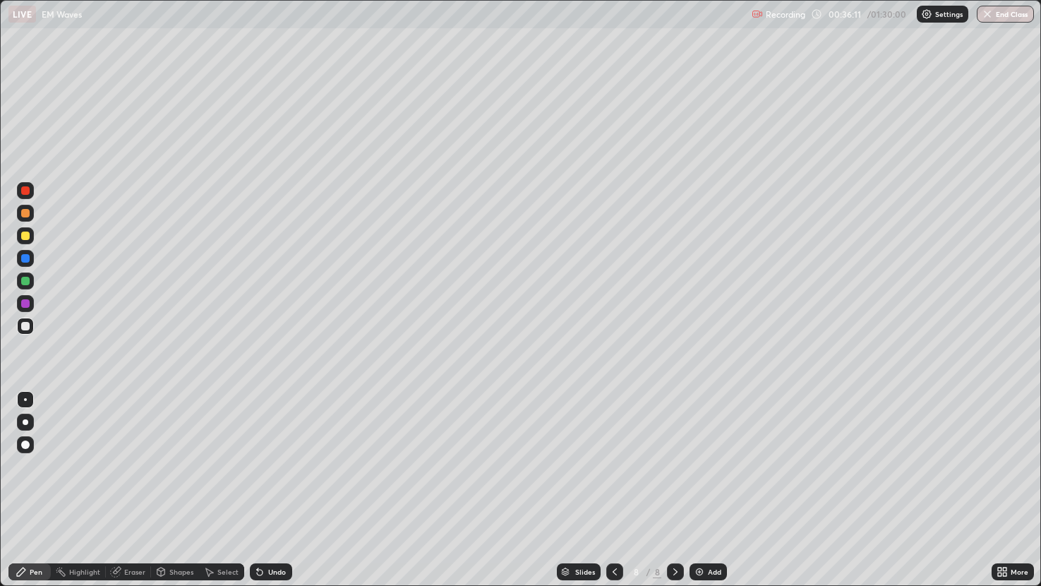
click at [28, 243] on div at bounding box center [25, 235] width 17 height 17
click at [172, 486] on div "Shapes" at bounding box center [181, 571] width 24 height 7
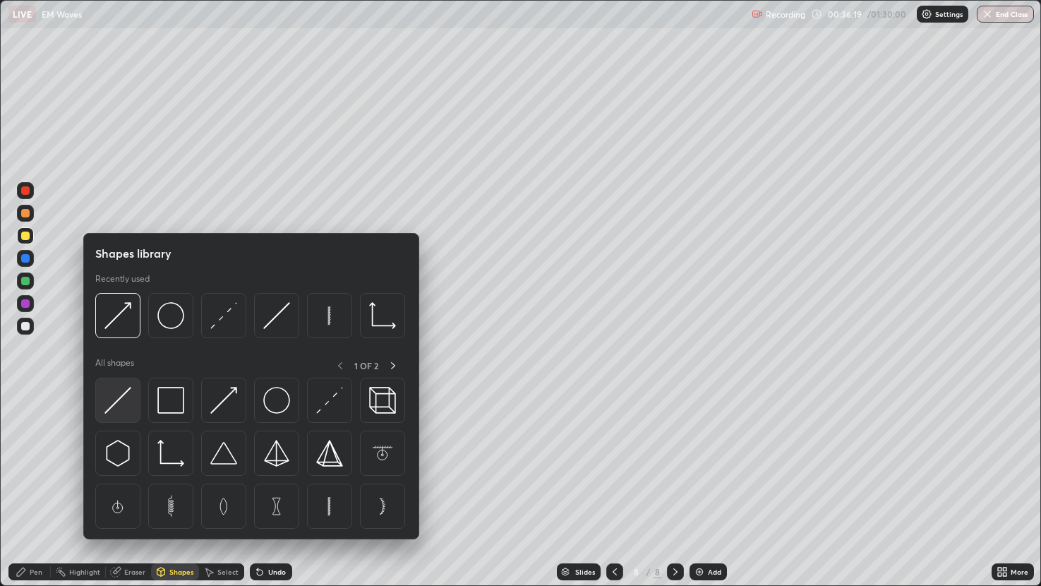
click at [120, 398] on img at bounding box center [117, 400] width 27 height 27
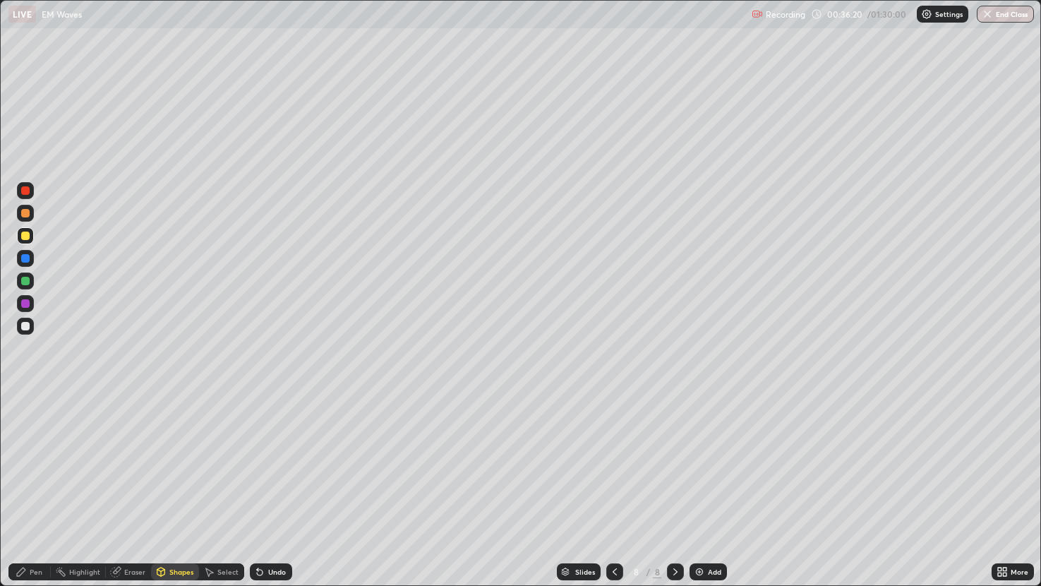
click at [33, 274] on div at bounding box center [25, 281] width 17 height 23
click at [28, 232] on div at bounding box center [25, 235] width 8 height 8
click at [25, 210] on div at bounding box center [25, 213] width 8 height 8
click at [170, 486] on div "Shapes" at bounding box center [181, 571] width 24 height 7
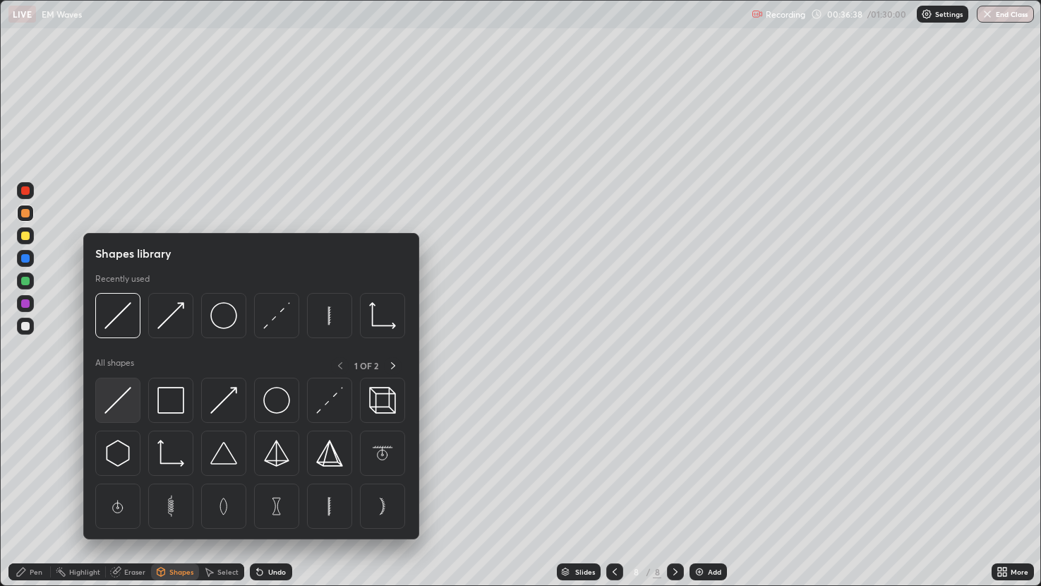
click at [128, 390] on img at bounding box center [117, 400] width 27 height 27
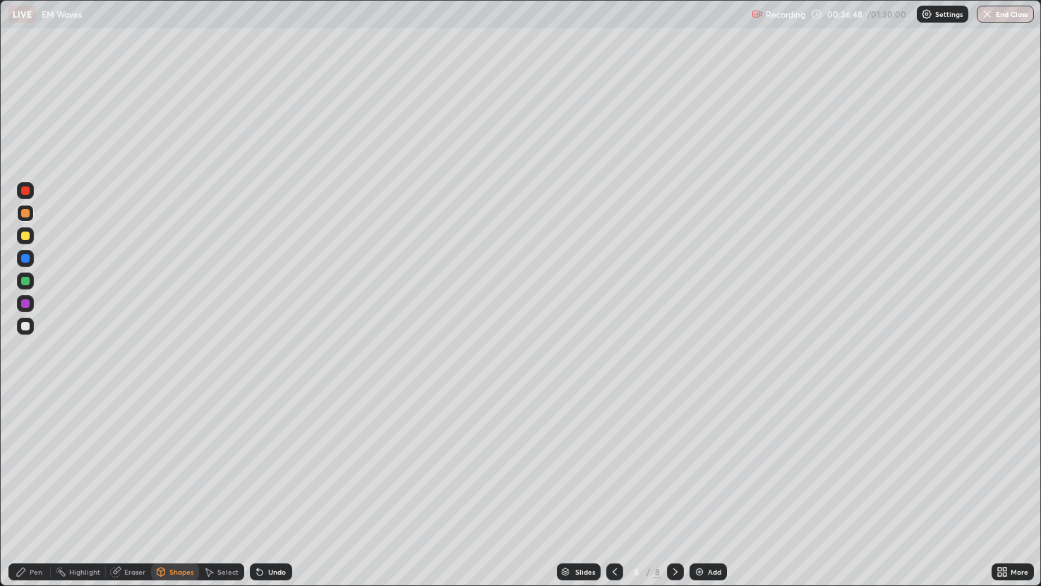
click at [221, 486] on div "Select" at bounding box center [227, 571] width 21 height 7
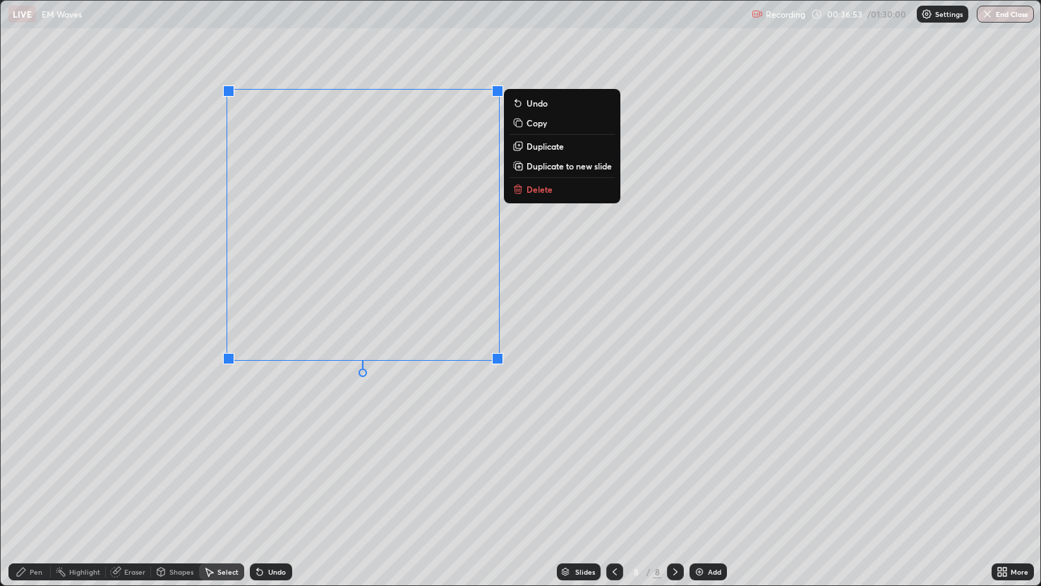
click at [549, 243] on div "0 ° Undo Copy Duplicate Duplicate to new slide Delete" at bounding box center [521, 293] width 1040 height 584
click at [344, 447] on div "0 ° Undo Copy Duplicate Duplicate to new slide Delete" at bounding box center [521, 293] width 1040 height 584
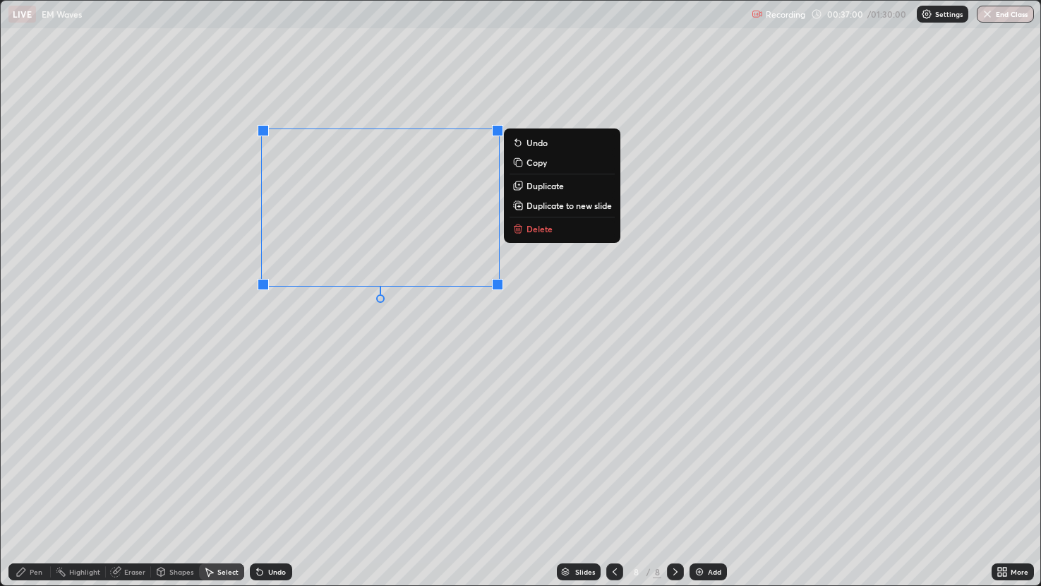
click at [315, 426] on div "0 ° Undo Copy Duplicate Duplicate to new slide Delete" at bounding box center [521, 293] width 1040 height 584
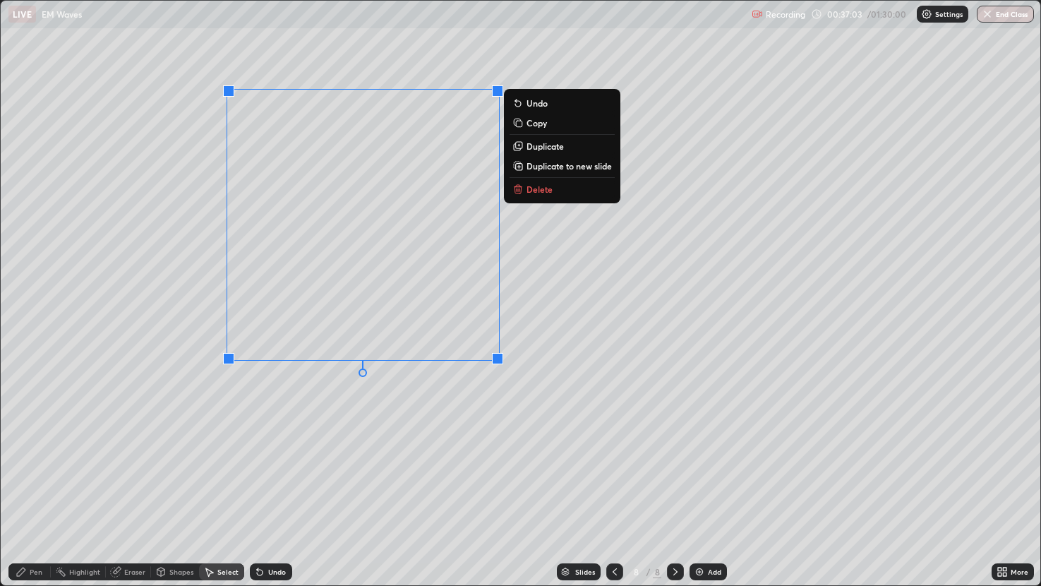
click at [536, 148] on p "Duplicate" at bounding box center [544, 145] width 37 height 11
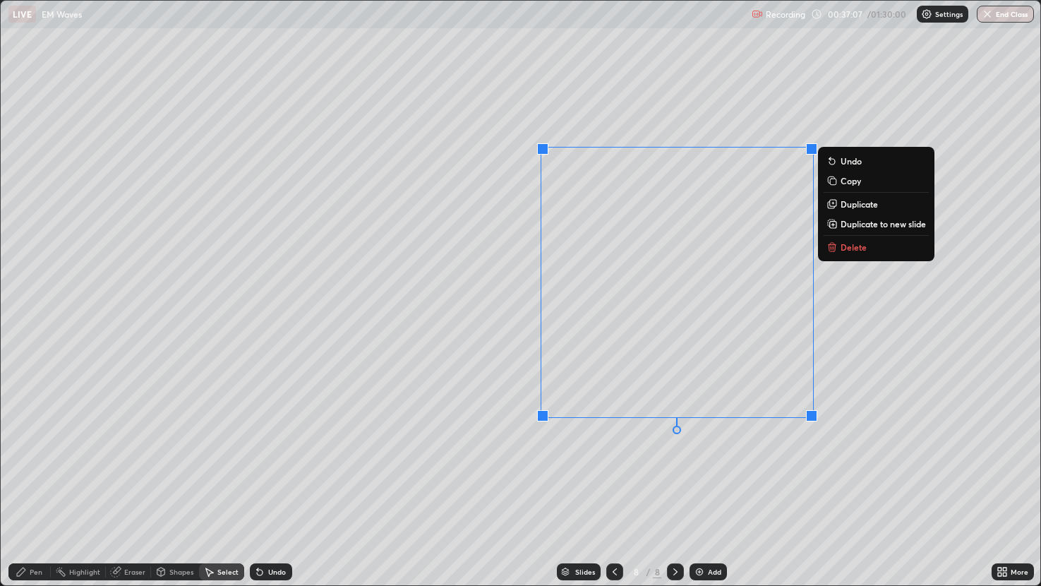
click at [131, 486] on div "Eraser" at bounding box center [134, 571] width 21 height 7
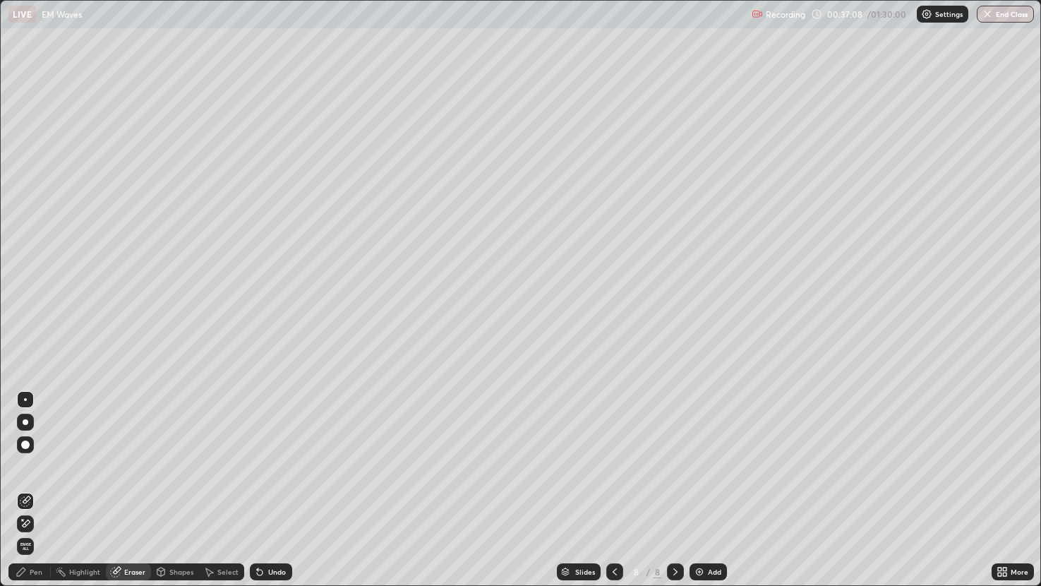
click at [29, 486] on icon at bounding box center [25, 523] width 11 height 12
click at [227, 486] on div "Select" at bounding box center [227, 571] width 21 height 7
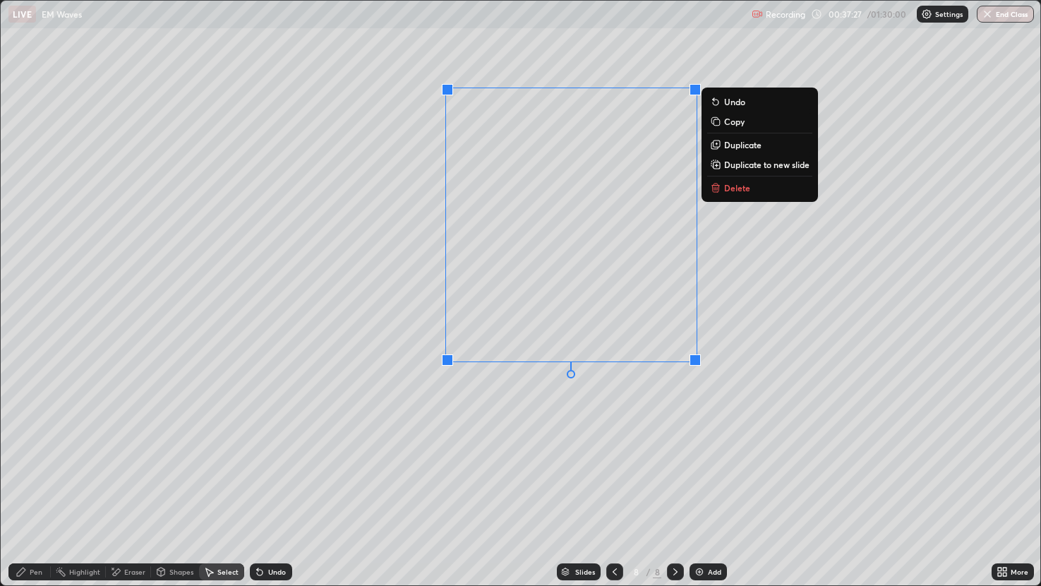
click at [37, 486] on div "Pen" at bounding box center [29, 571] width 42 height 17
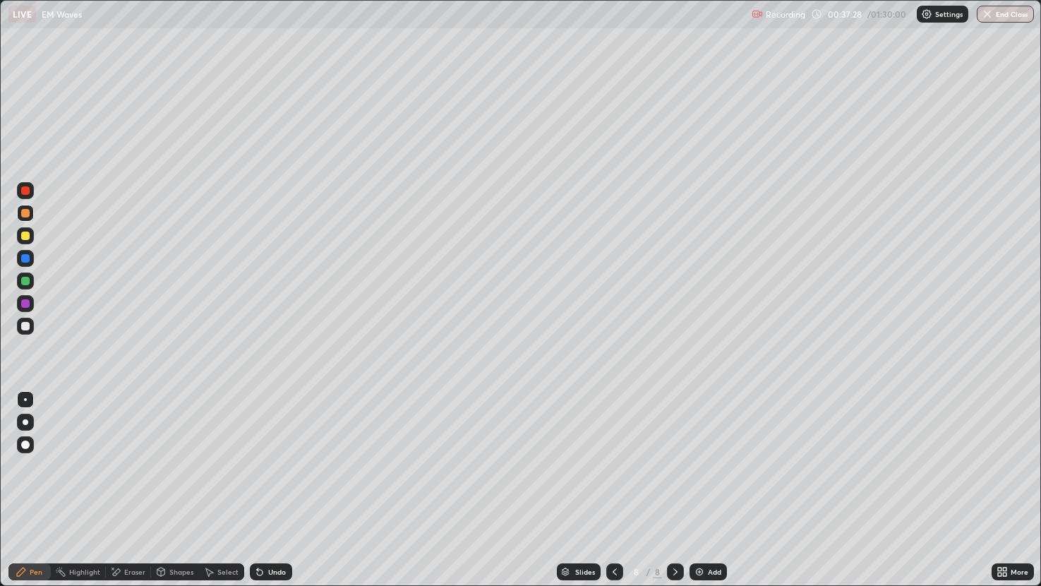
click at [25, 325] on div at bounding box center [25, 326] width 8 height 8
click at [128, 486] on div "Eraser" at bounding box center [134, 571] width 21 height 7
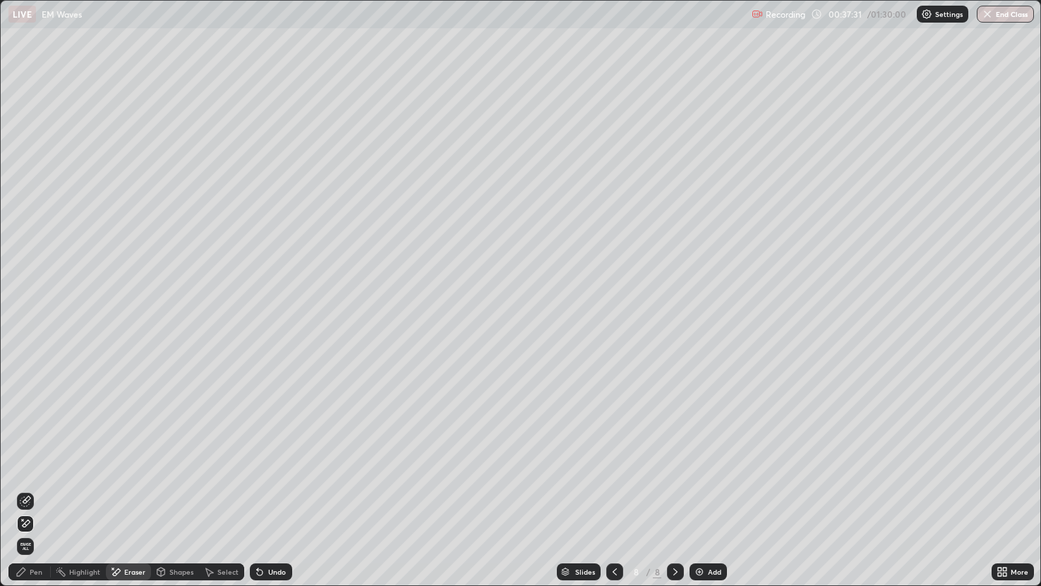
click at [28, 486] on icon at bounding box center [25, 500] width 11 height 11
click at [36, 486] on div "Pen" at bounding box center [36, 571] width 13 height 7
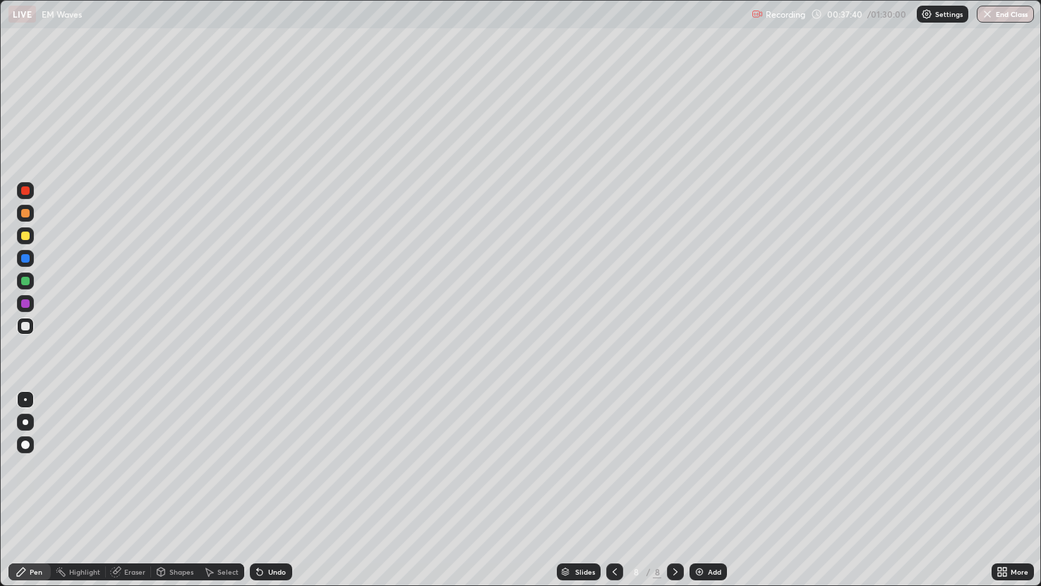
click at [25, 306] on div at bounding box center [25, 303] width 8 height 8
click at [28, 331] on div at bounding box center [25, 326] width 17 height 17
click at [29, 300] on div at bounding box center [25, 303] width 8 height 8
click at [142, 486] on div "Eraser" at bounding box center [128, 571] width 45 height 17
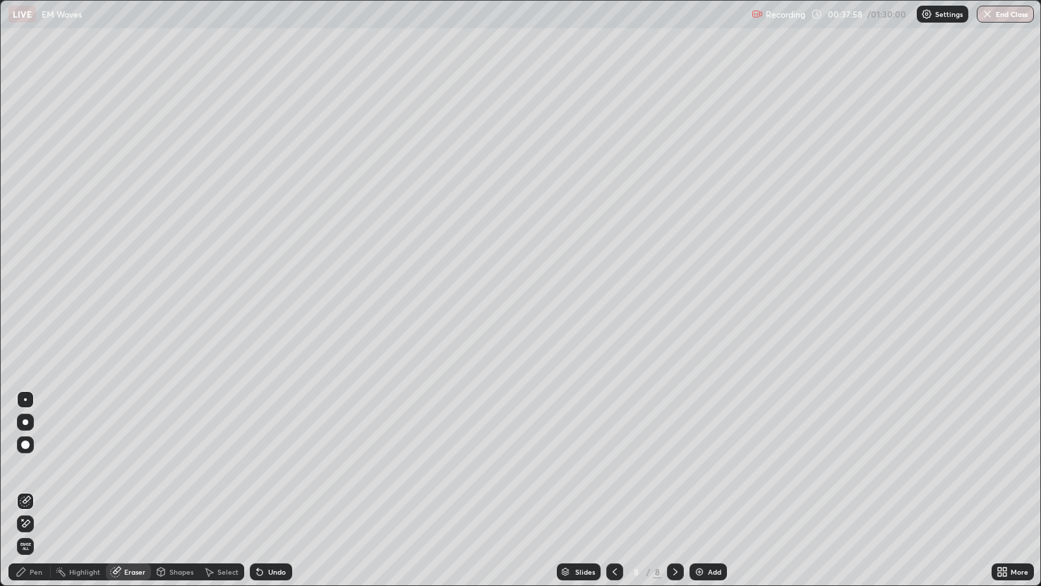
click at [36, 486] on div "Pen" at bounding box center [36, 571] width 13 height 7
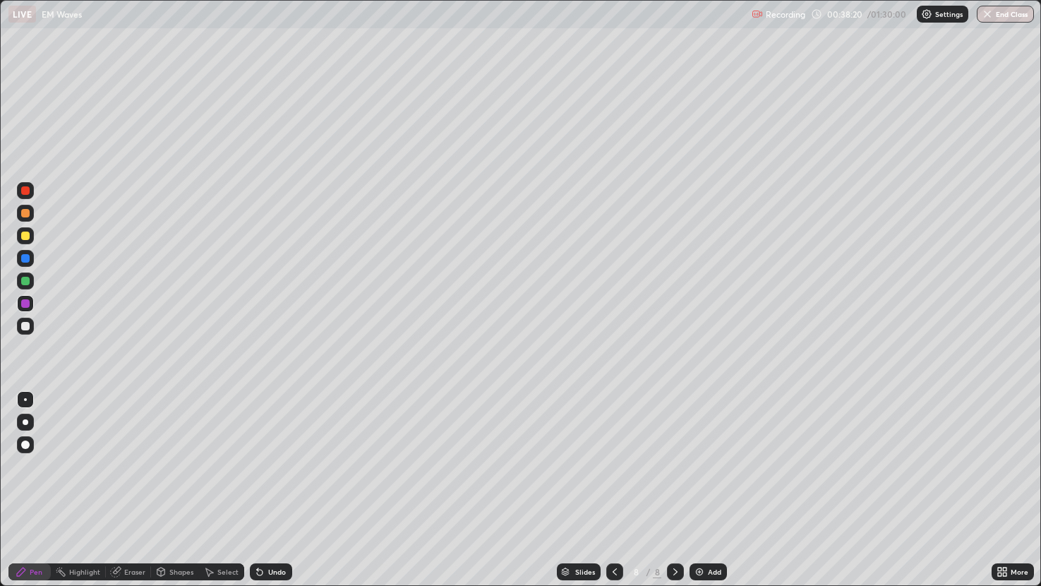
click at [212, 486] on div "Select" at bounding box center [221, 571] width 45 height 17
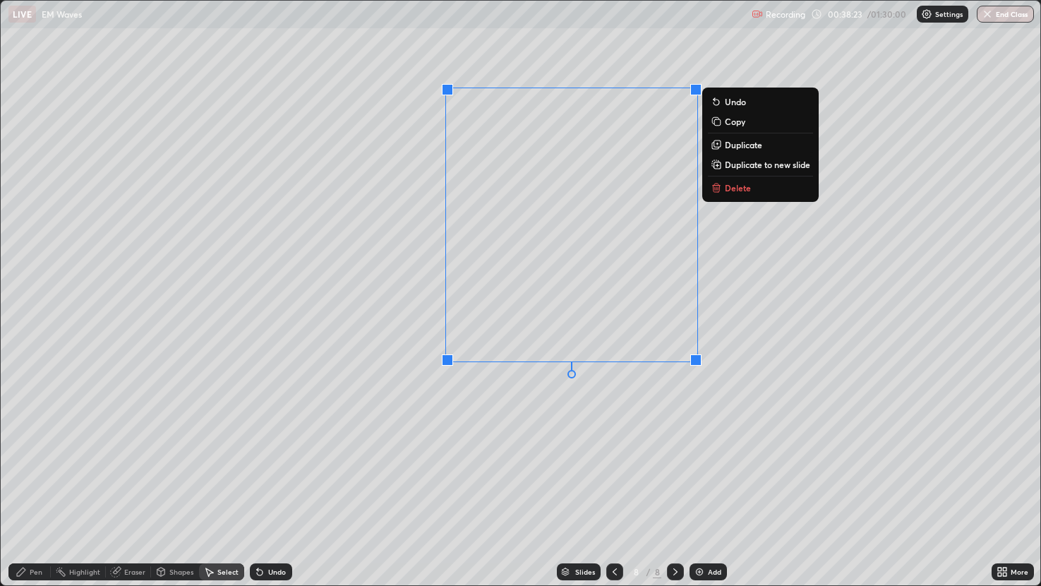
click at [731, 186] on p "Delete" at bounding box center [738, 187] width 26 height 11
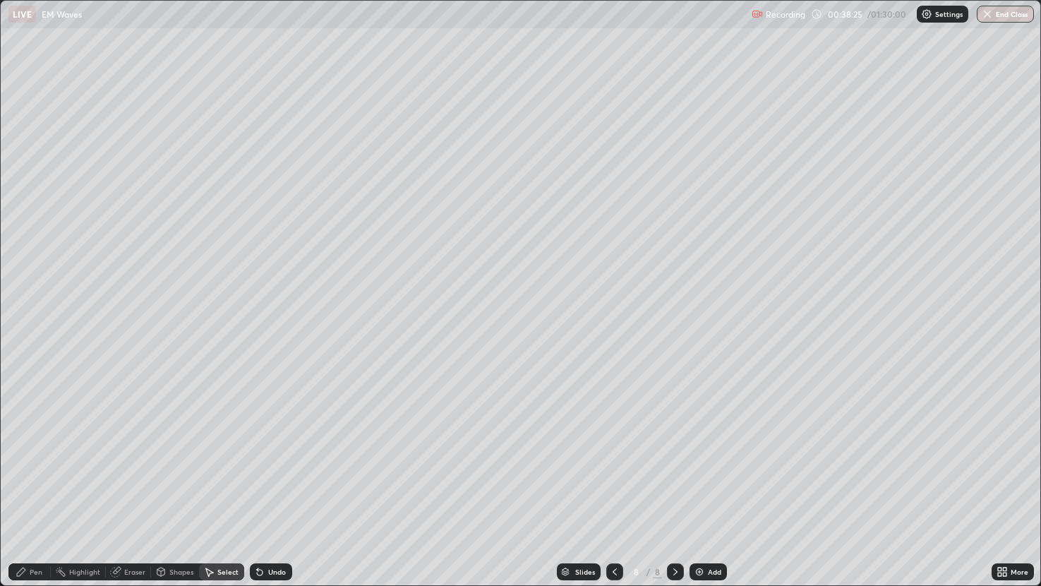
click at [38, 486] on div "Pen" at bounding box center [36, 571] width 13 height 7
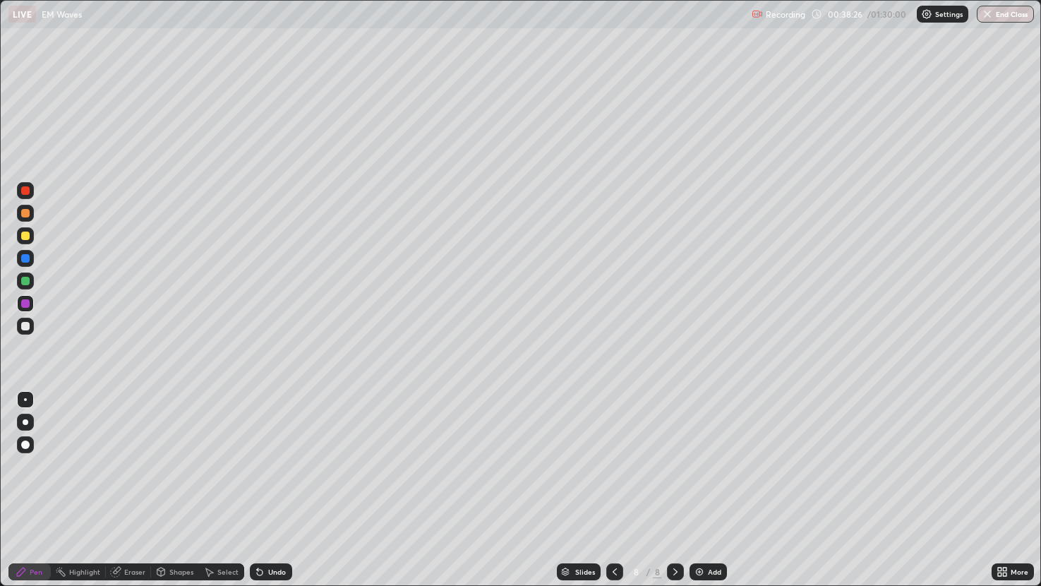
click at [167, 486] on div "Shapes" at bounding box center [175, 571] width 48 height 17
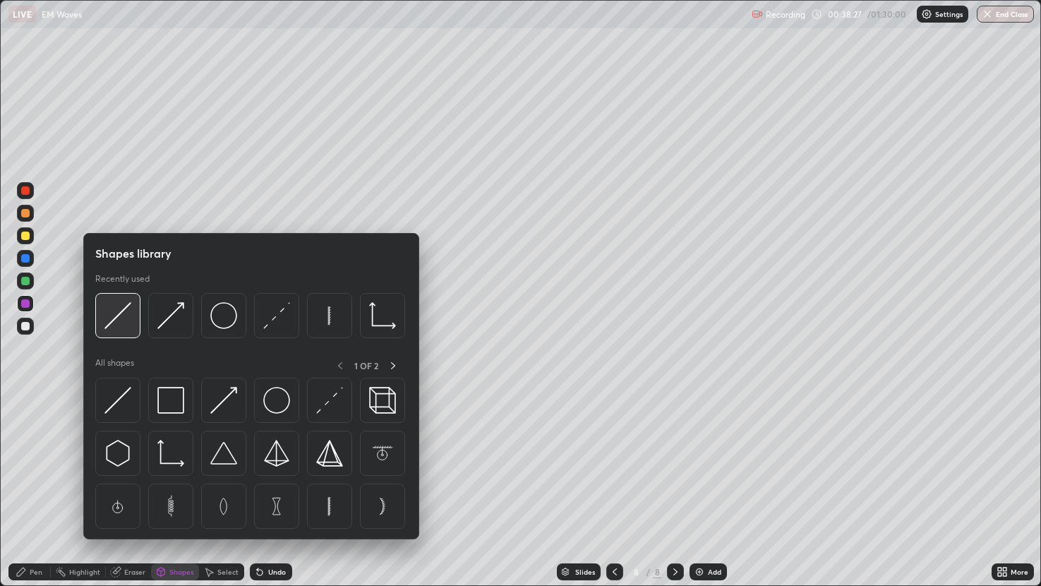
click at [130, 318] on img at bounding box center [117, 315] width 27 height 27
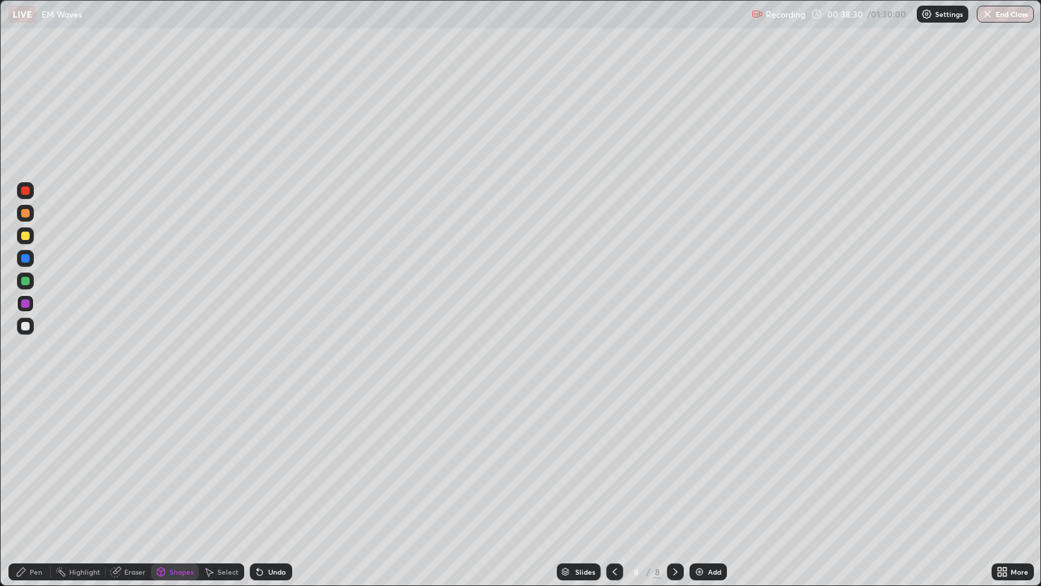
click at [183, 486] on div "Shapes" at bounding box center [181, 571] width 24 height 7
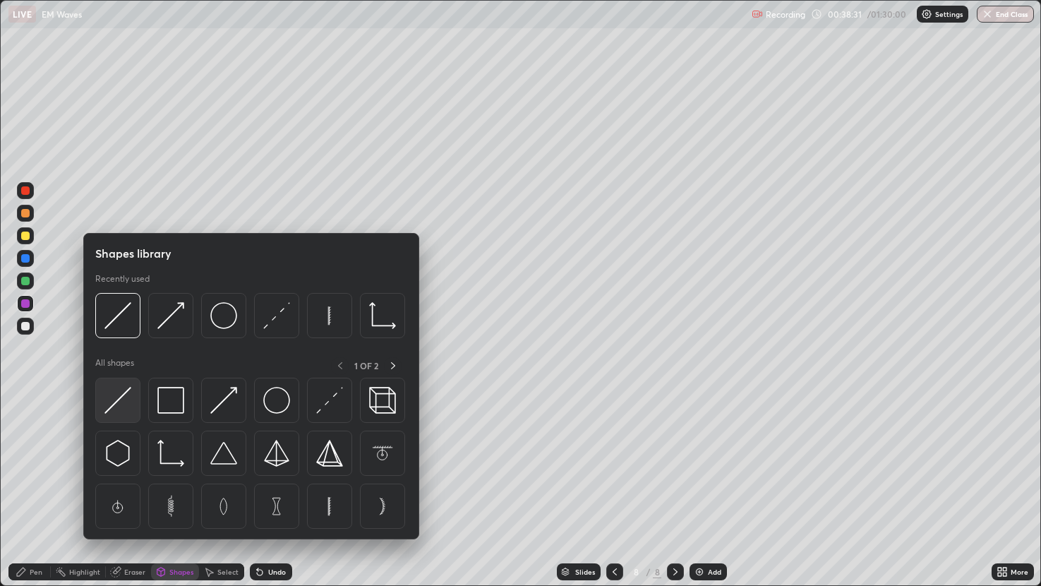
click at [116, 397] on img at bounding box center [117, 400] width 27 height 27
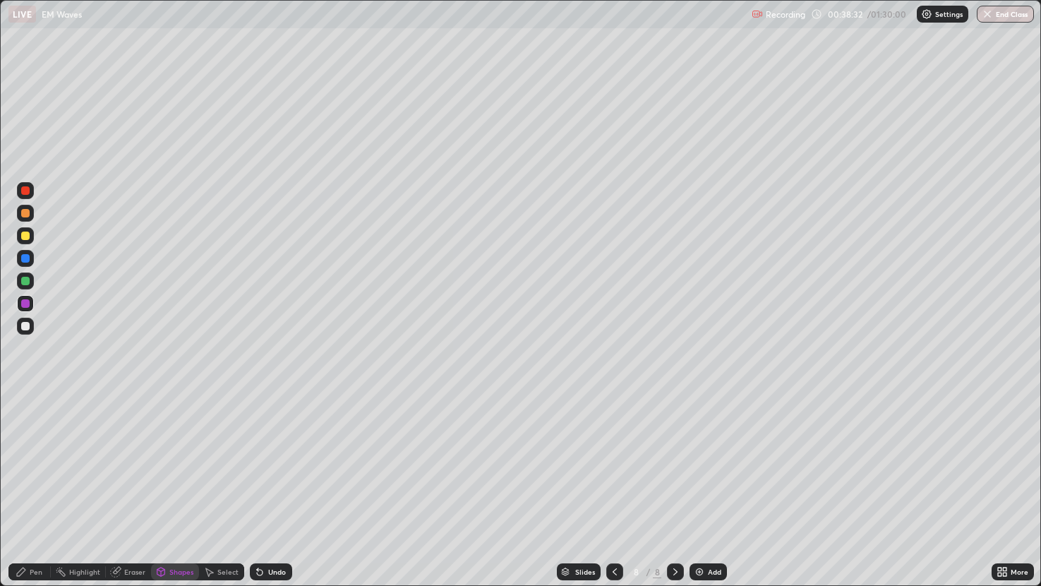
click at [28, 327] on div at bounding box center [25, 326] width 8 height 8
click at [133, 486] on div "Eraser" at bounding box center [134, 571] width 21 height 7
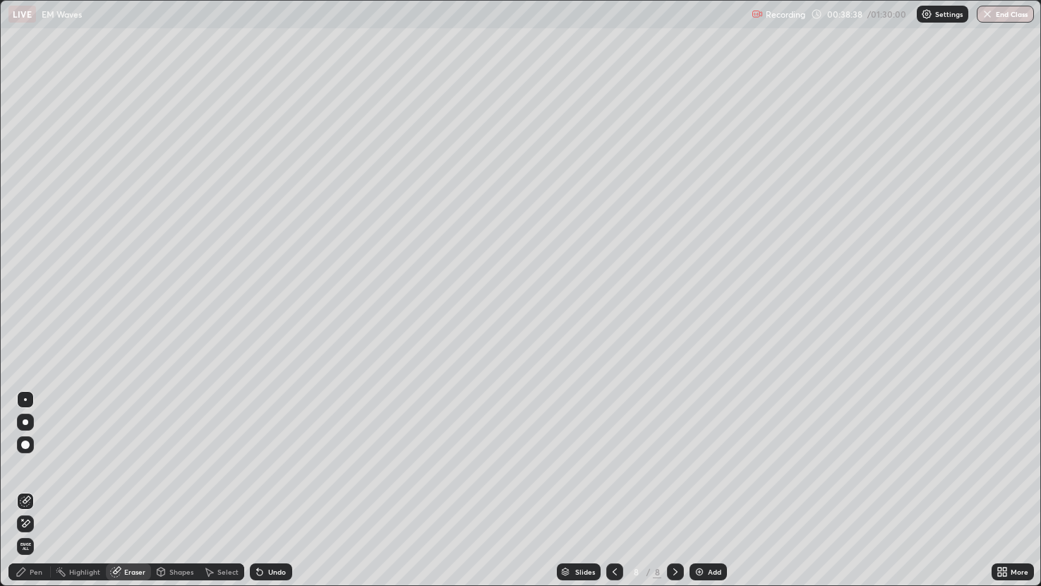
click at [161, 486] on icon at bounding box center [161, 573] width 0 height 5
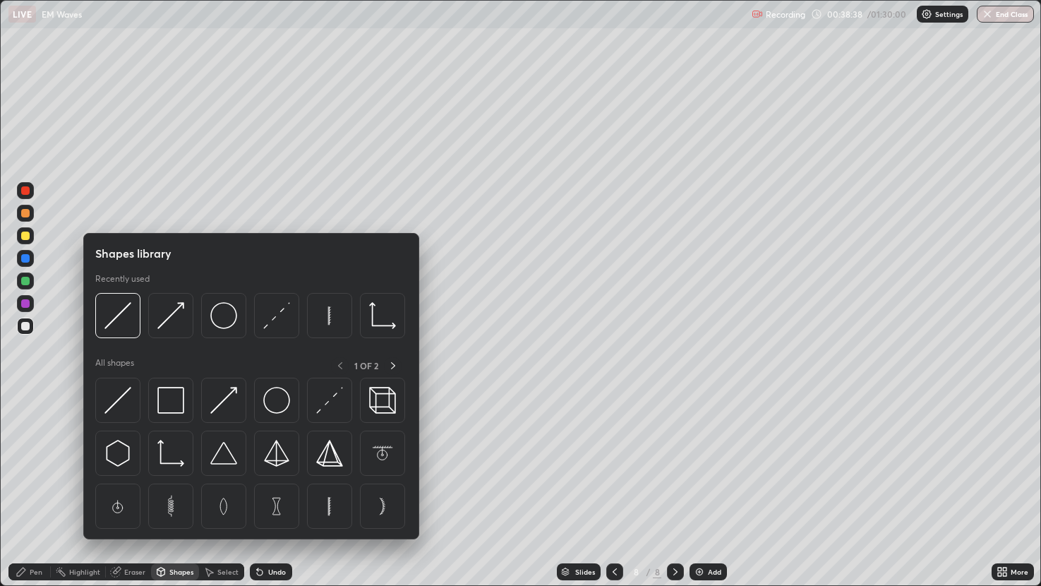
click at [134, 486] on div "Eraser" at bounding box center [134, 571] width 21 height 7
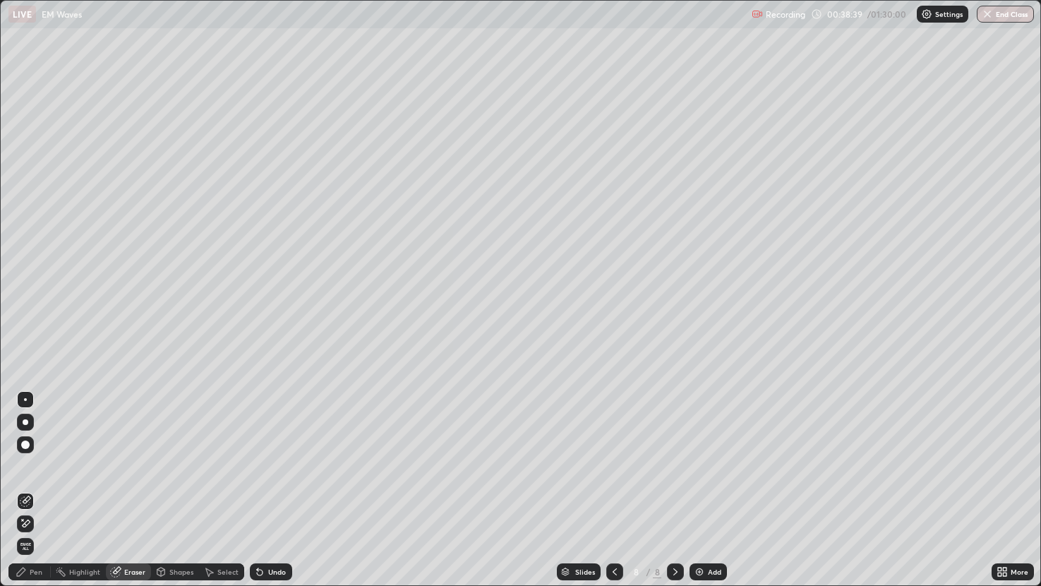
click at [28, 486] on div at bounding box center [25, 501] width 17 height 17
click at [28, 486] on icon at bounding box center [25, 523] width 11 height 12
click at [40, 486] on div "Pen" at bounding box center [36, 571] width 13 height 7
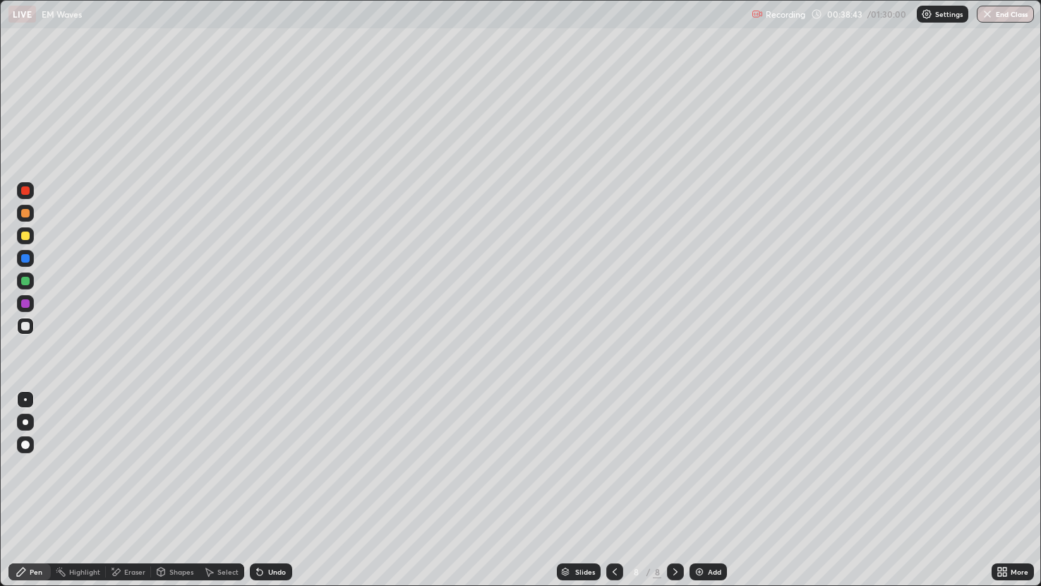
click at [26, 212] on div at bounding box center [25, 213] width 8 height 8
click at [273, 486] on div "Undo" at bounding box center [277, 571] width 18 height 7
click at [179, 486] on div "Shapes" at bounding box center [181, 571] width 24 height 7
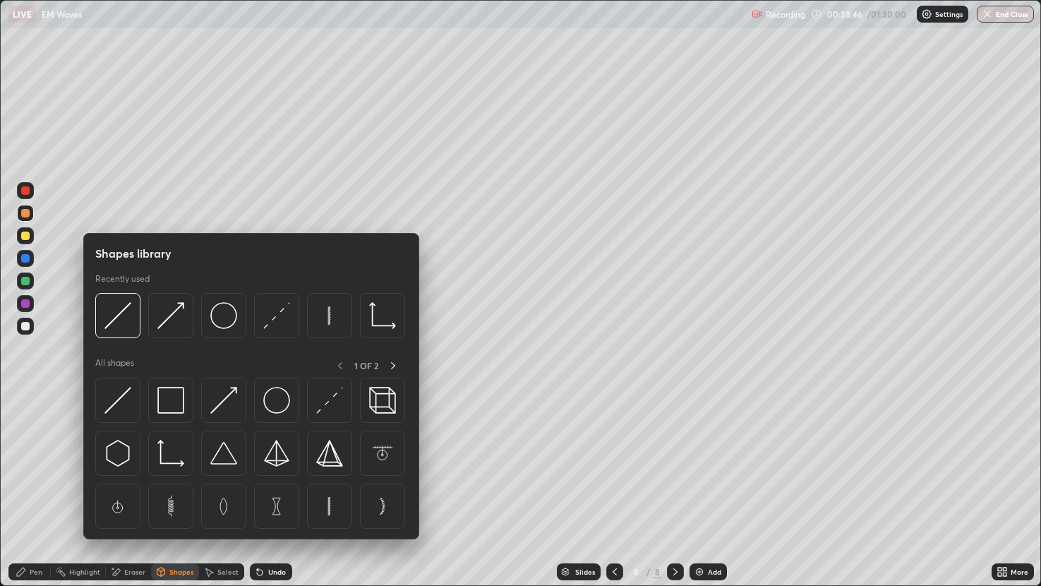
click at [179, 486] on div "Shapes" at bounding box center [181, 571] width 24 height 7
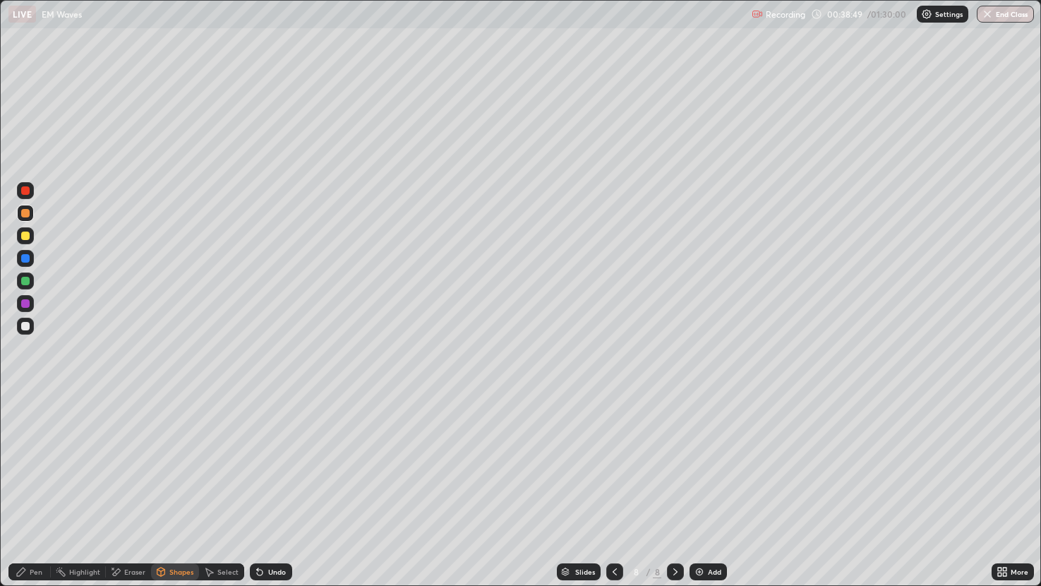
click at [36, 486] on div "Pen" at bounding box center [36, 571] width 13 height 7
click at [20, 332] on div at bounding box center [25, 326] width 17 height 17
click at [28, 284] on div at bounding box center [25, 281] width 8 height 8
click at [188, 486] on div "Shapes" at bounding box center [175, 571] width 48 height 17
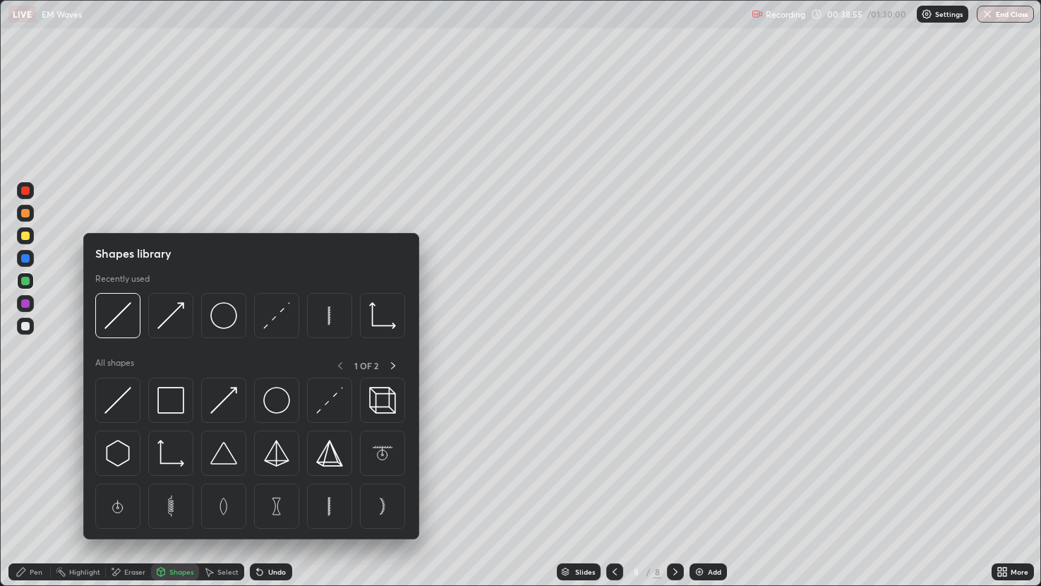
click at [119, 396] on img at bounding box center [117, 400] width 27 height 27
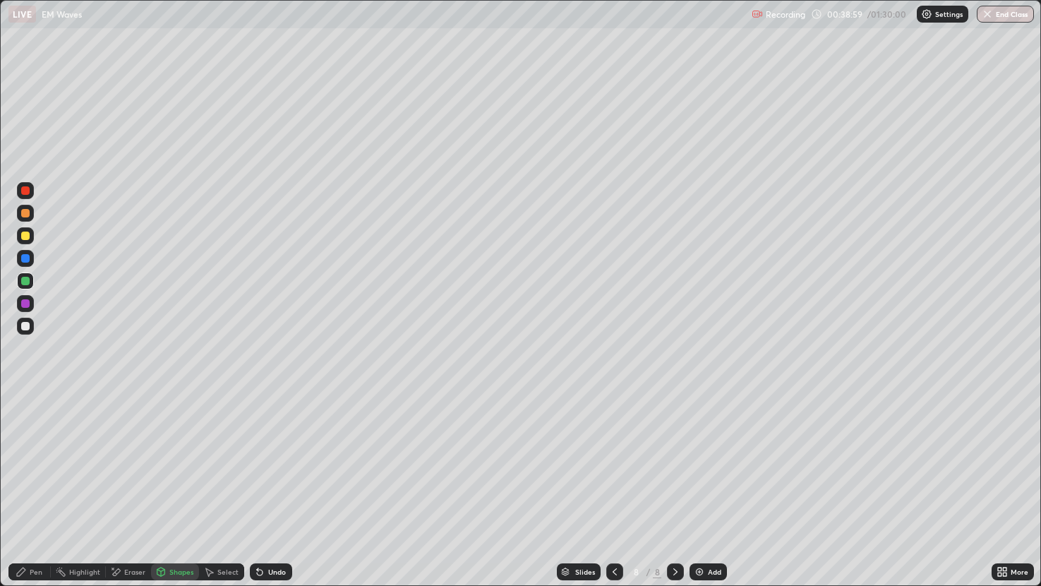
click at [178, 486] on div "Shapes" at bounding box center [181, 571] width 24 height 7
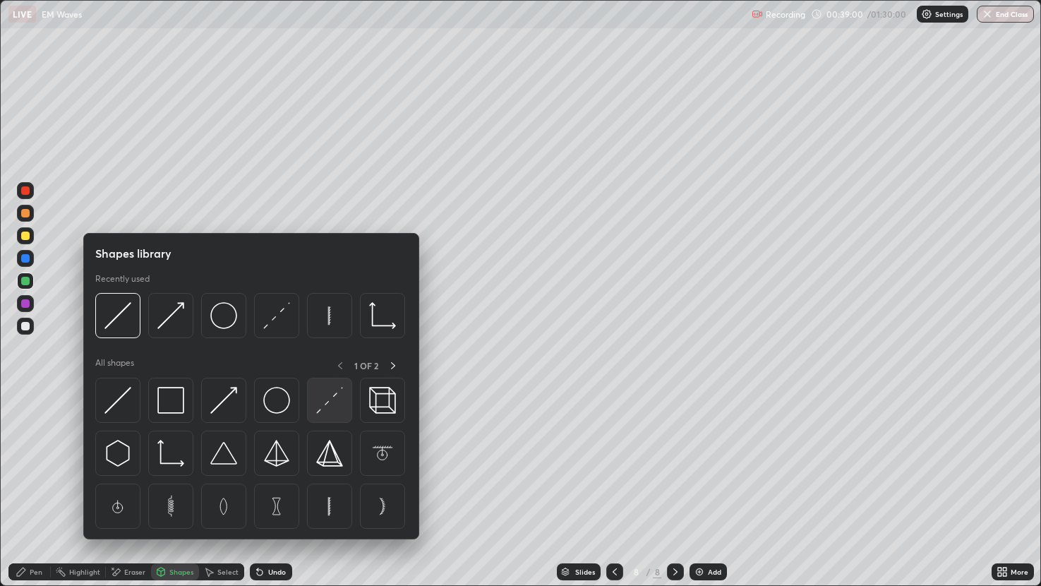
click at [325, 409] on img at bounding box center [329, 400] width 27 height 27
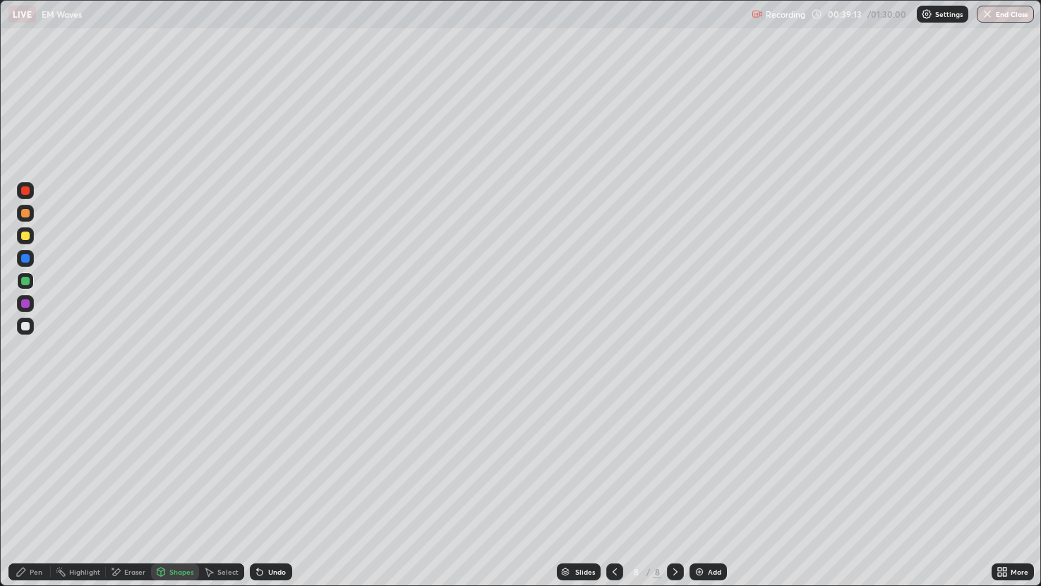
click at [193, 486] on div "Shapes" at bounding box center [175, 571] width 48 height 17
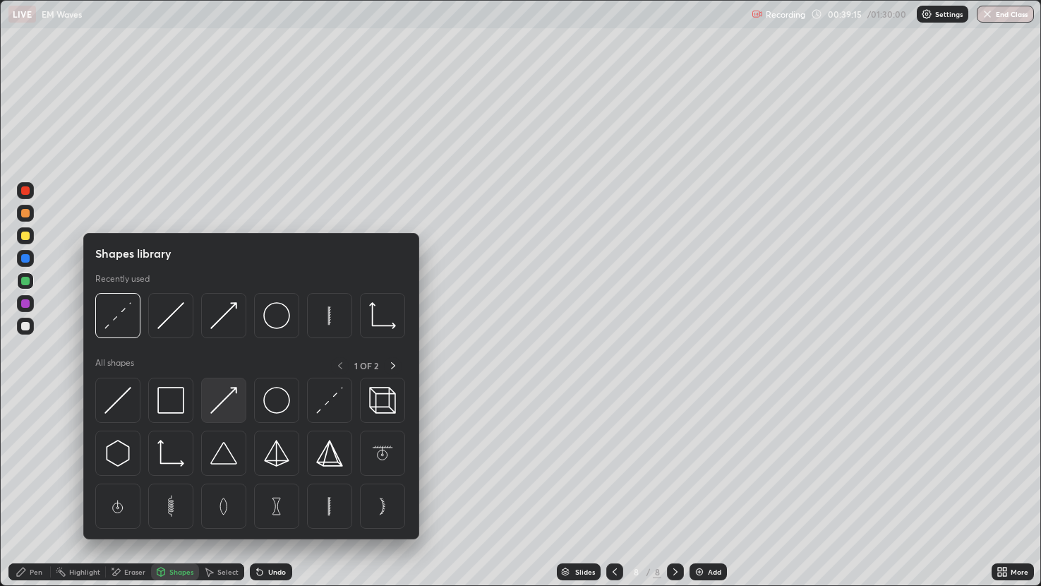
click at [224, 399] on img at bounding box center [223, 400] width 27 height 27
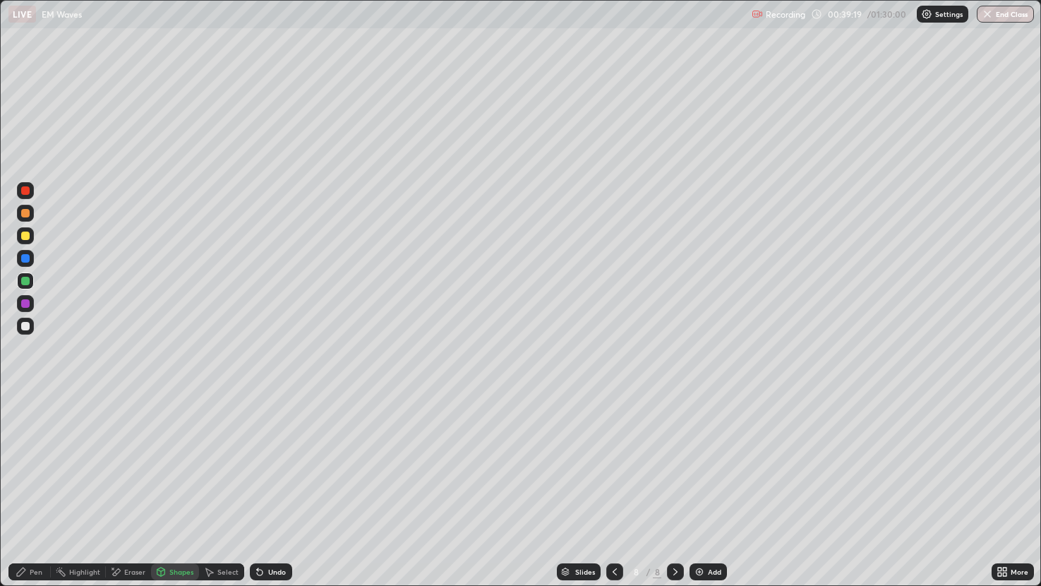
click at [35, 486] on div "Pen" at bounding box center [36, 571] width 13 height 7
click at [23, 308] on div at bounding box center [25, 303] width 17 height 17
click at [123, 486] on div "Eraser" at bounding box center [128, 571] width 45 height 17
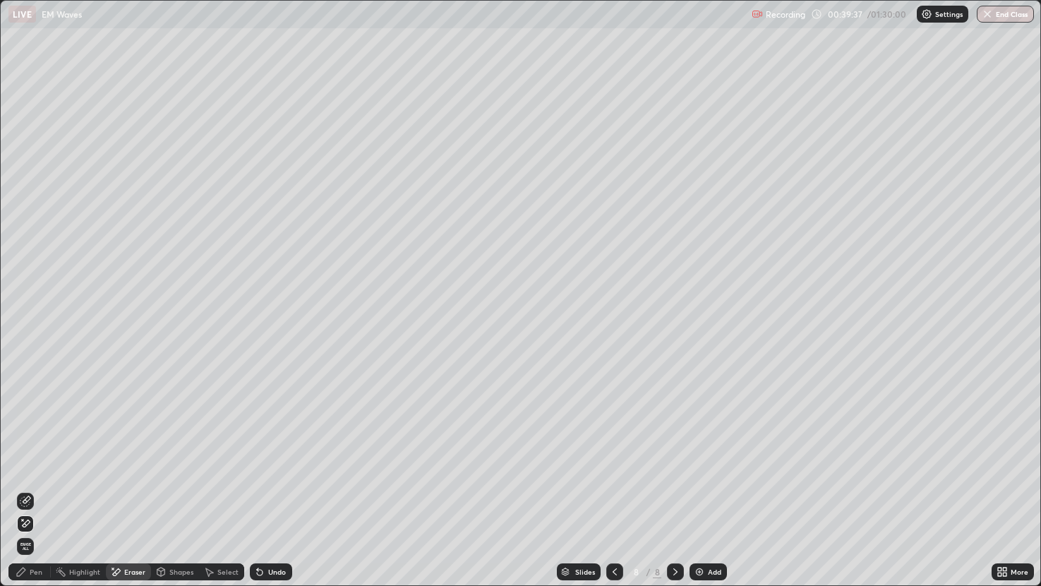
click at [24, 486] on icon at bounding box center [25, 500] width 11 height 11
click at [32, 486] on div "Pen" at bounding box center [29, 571] width 42 height 17
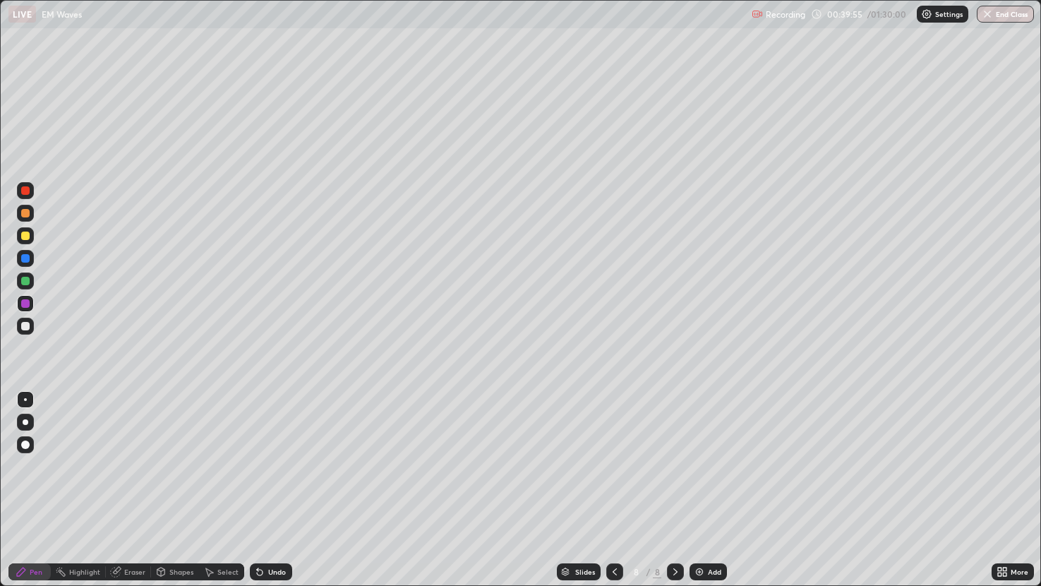
click at [281, 486] on div "Undo" at bounding box center [277, 571] width 18 height 7
click at [224, 486] on div "Select" at bounding box center [227, 571] width 21 height 7
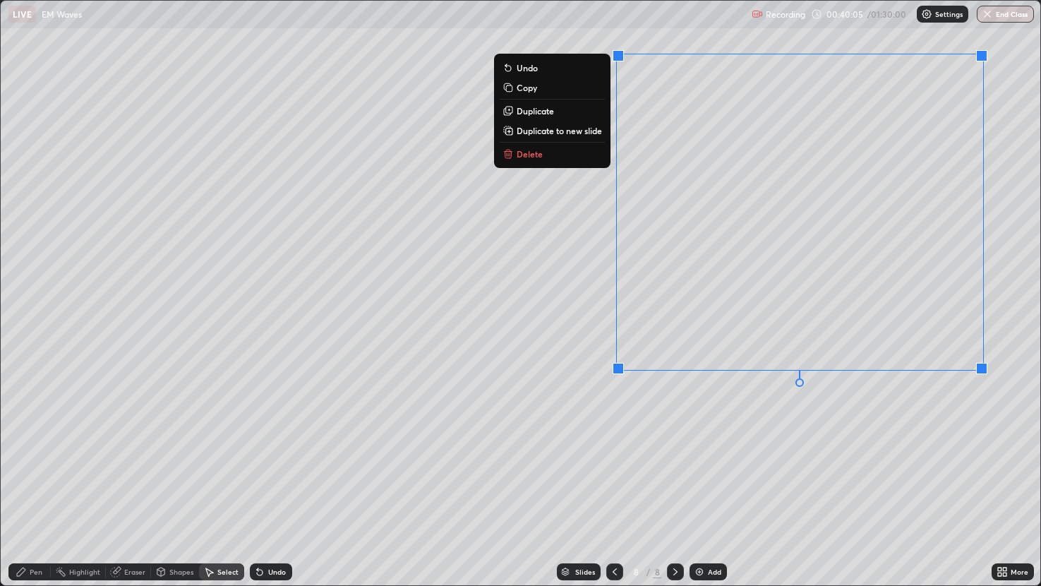
click at [39, 486] on div "Pen" at bounding box center [36, 571] width 13 height 7
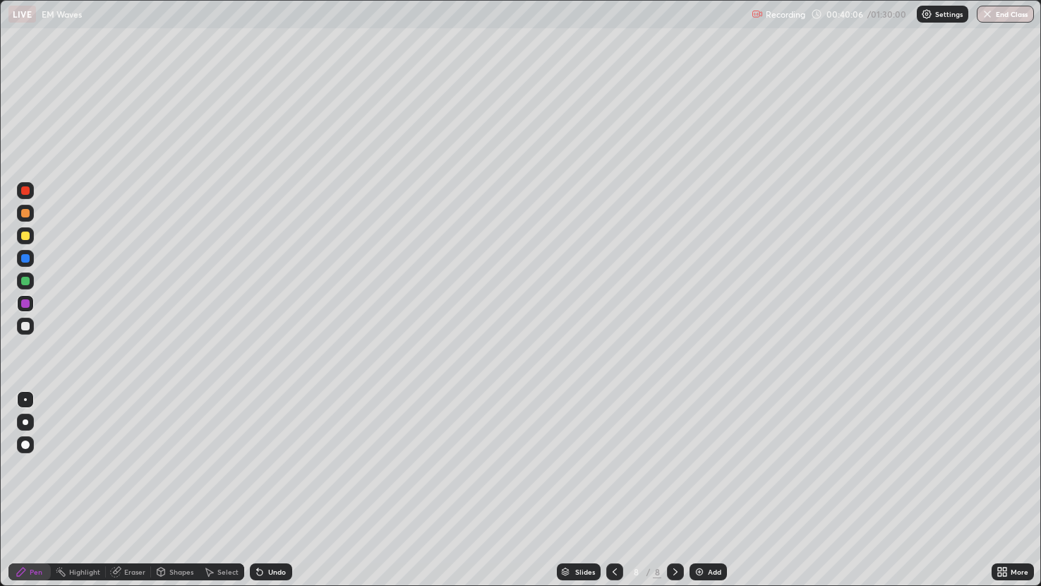
click at [26, 325] on div at bounding box center [25, 326] width 8 height 8
click at [175, 486] on div "Shapes" at bounding box center [181, 571] width 24 height 7
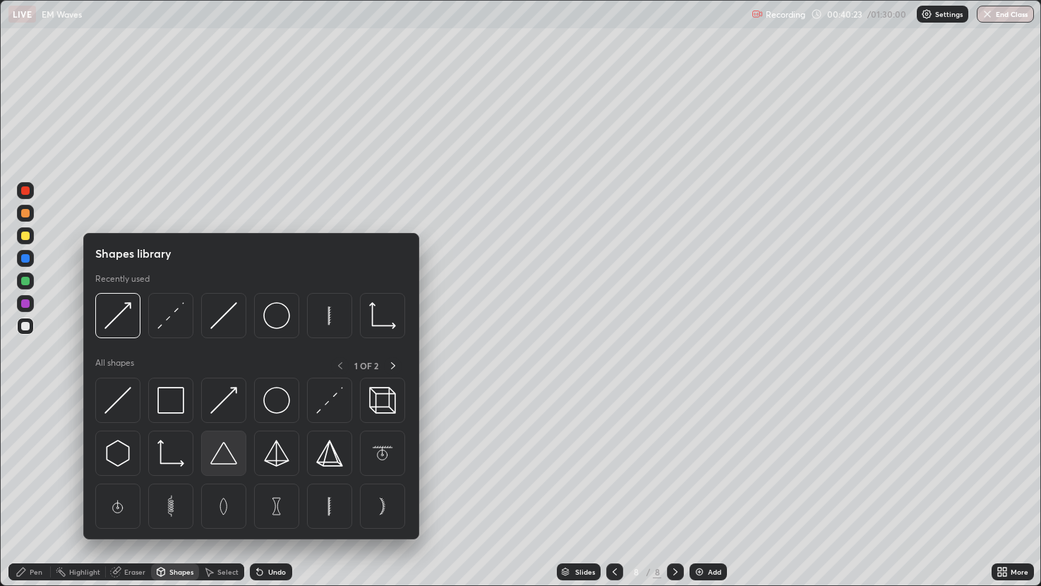
click at [227, 452] on img at bounding box center [223, 453] width 27 height 27
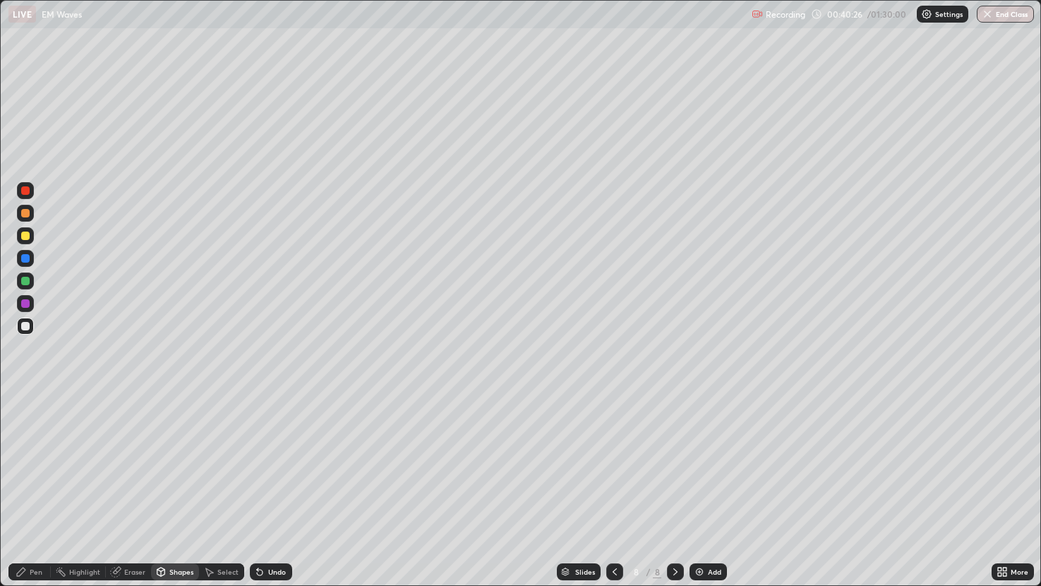
click at [40, 486] on div "Pen" at bounding box center [36, 571] width 13 height 7
click at [22, 301] on div at bounding box center [25, 303] width 8 height 8
click at [25, 190] on div at bounding box center [25, 190] width 8 height 8
click at [24, 322] on div at bounding box center [25, 326] width 8 height 8
click at [26, 212] on div at bounding box center [25, 213] width 8 height 8
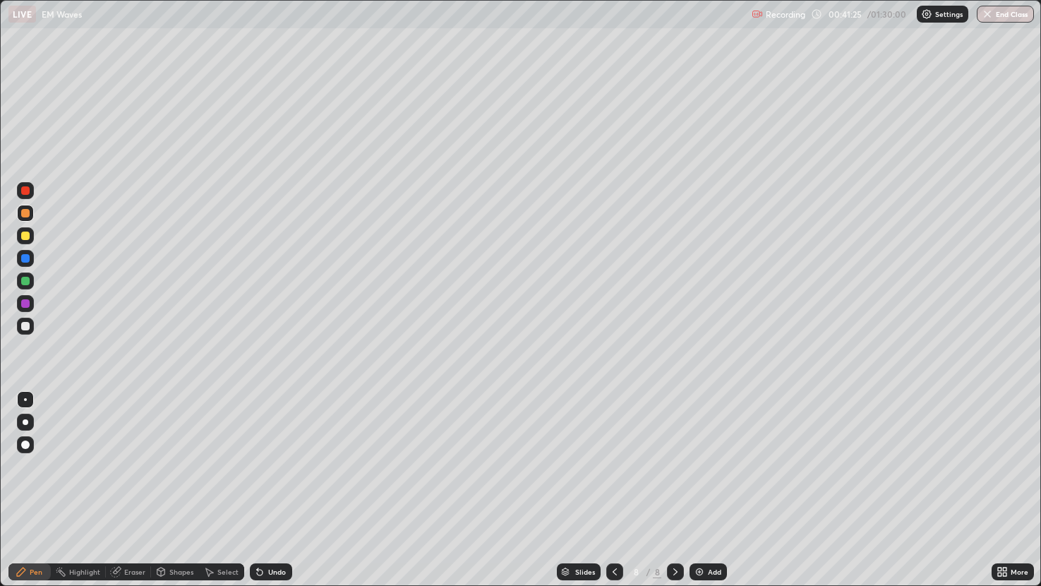
click at [84, 486] on div "Highlight" at bounding box center [84, 571] width 31 height 7
click at [26, 303] on div at bounding box center [25, 303] width 8 height 8
click at [30, 486] on div "Pen" at bounding box center [36, 571] width 13 height 7
click at [25, 234] on div at bounding box center [25, 235] width 8 height 8
click at [81, 486] on div "Highlight" at bounding box center [84, 571] width 31 height 7
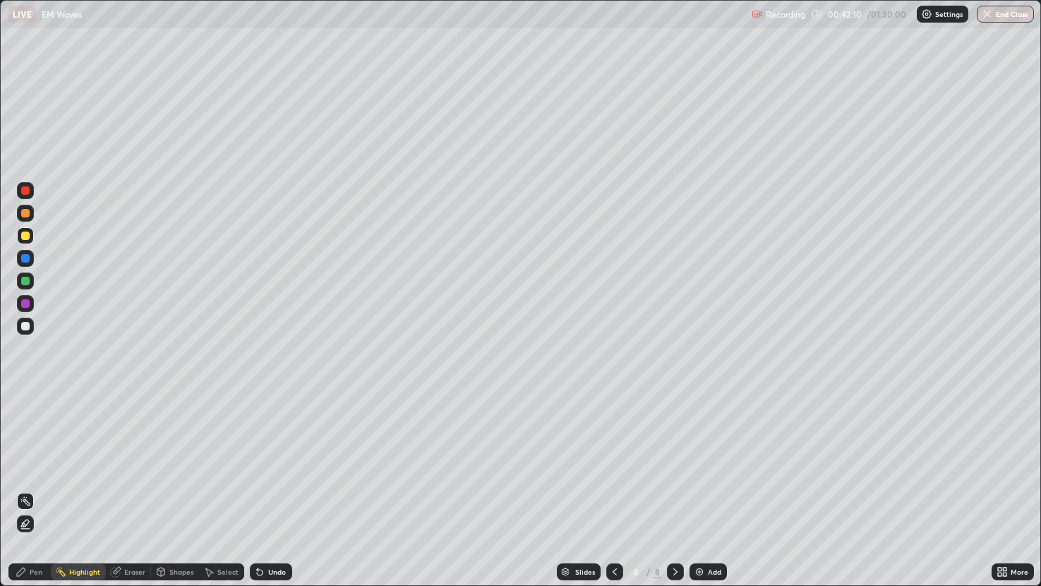
click at [27, 280] on div at bounding box center [25, 281] width 8 height 8
click at [25, 486] on icon at bounding box center [21, 571] width 11 height 11
click at [25, 258] on div at bounding box center [25, 258] width 8 height 8
click at [29, 235] on div at bounding box center [25, 235] width 8 height 8
click at [25, 214] on div at bounding box center [25, 213] width 8 height 8
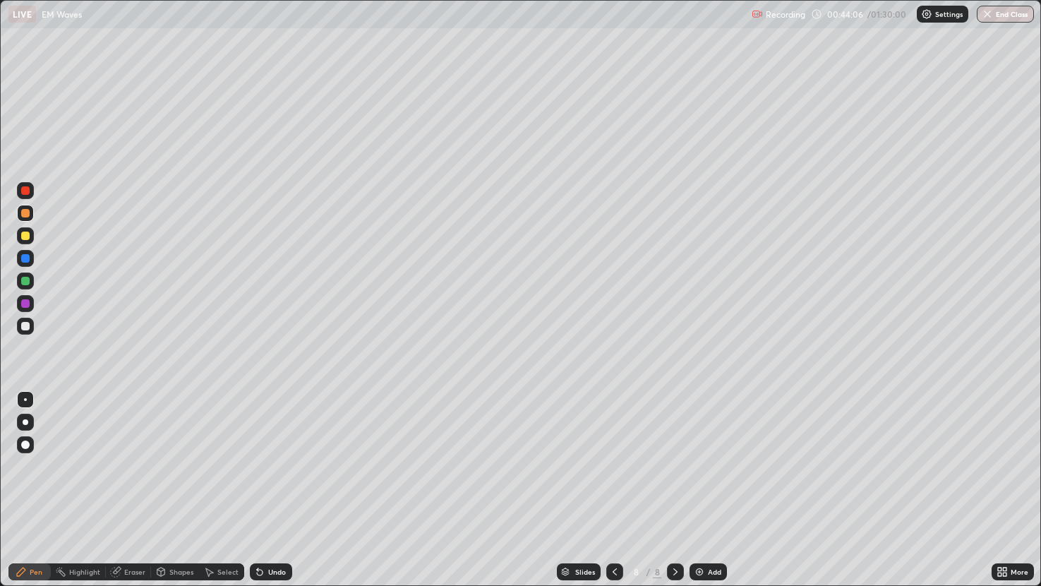
click at [131, 486] on div "Eraser" at bounding box center [134, 571] width 21 height 7
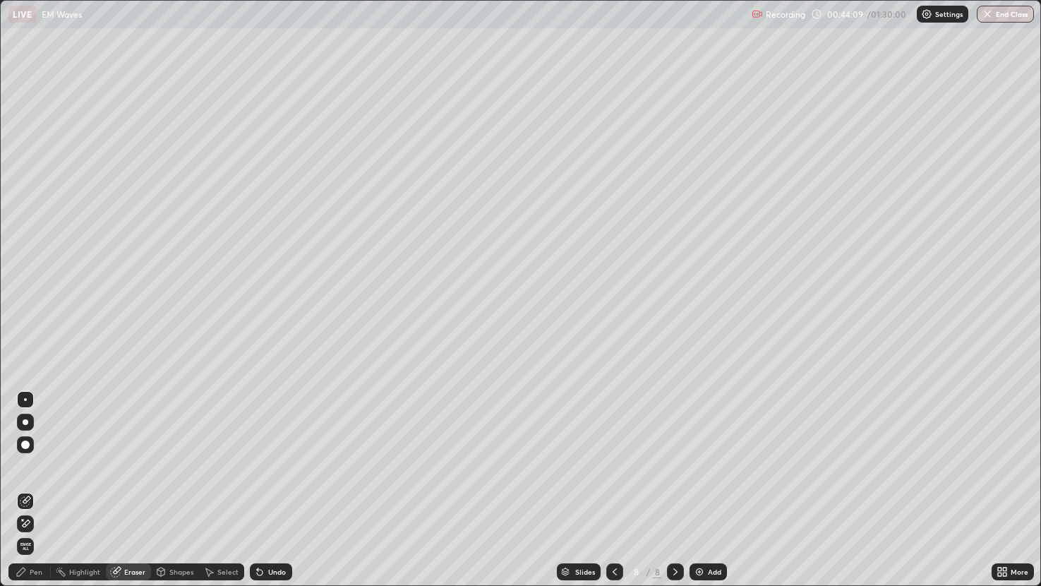
click at [45, 486] on div "Pen" at bounding box center [29, 571] width 42 height 17
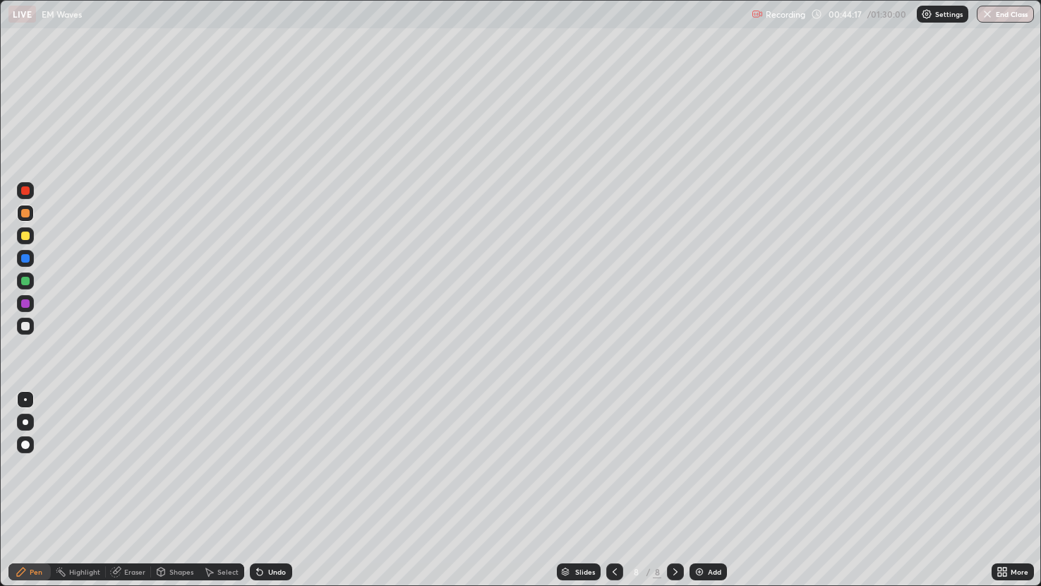
click at [26, 303] on div at bounding box center [25, 303] width 8 height 8
click at [175, 486] on div "Shapes" at bounding box center [181, 571] width 24 height 7
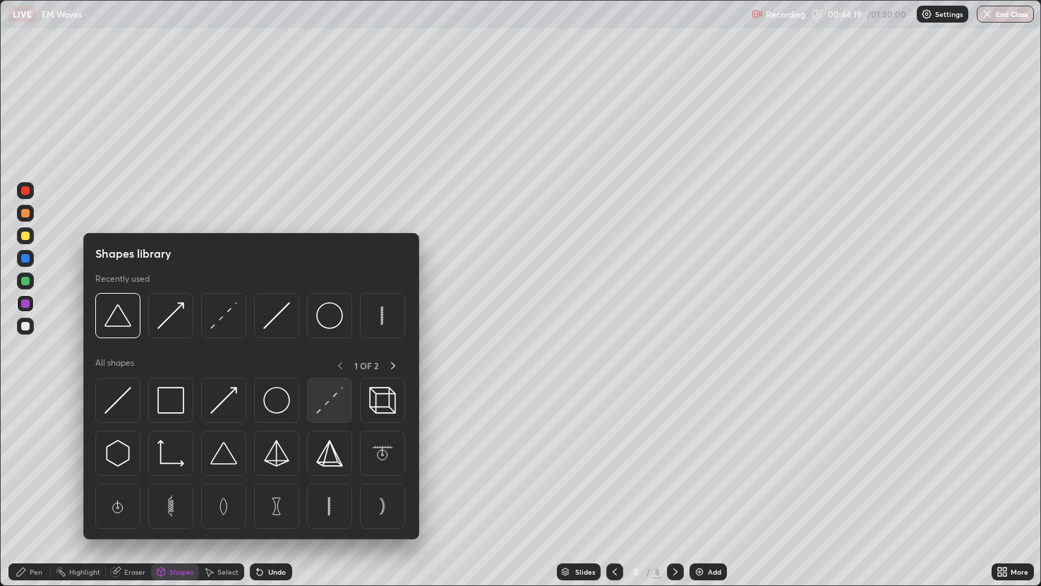
click at [338, 406] on img at bounding box center [329, 400] width 27 height 27
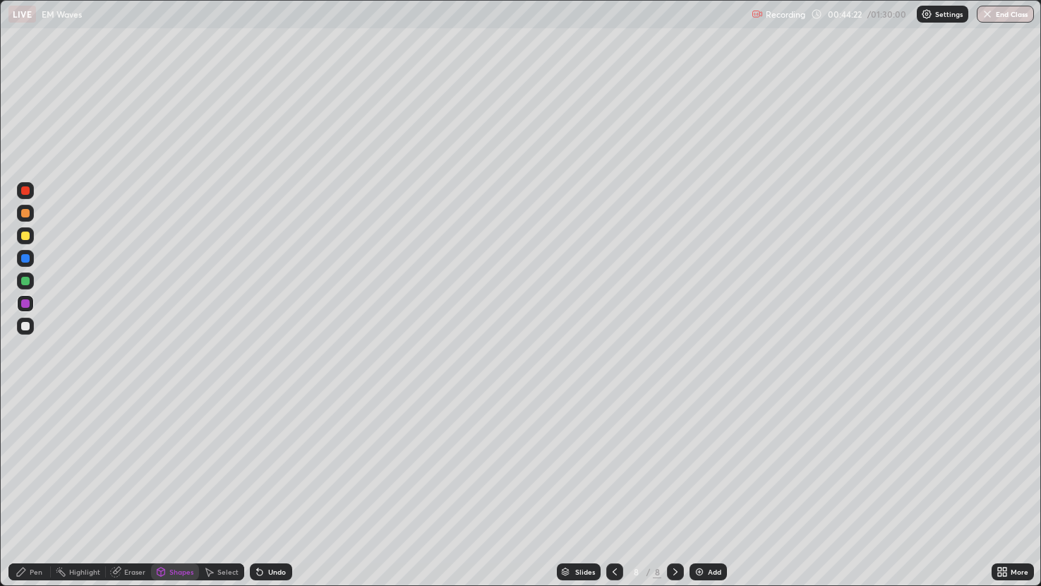
click at [217, 486] on div "Select" at bounding box center [227, 571] width 21 height 7
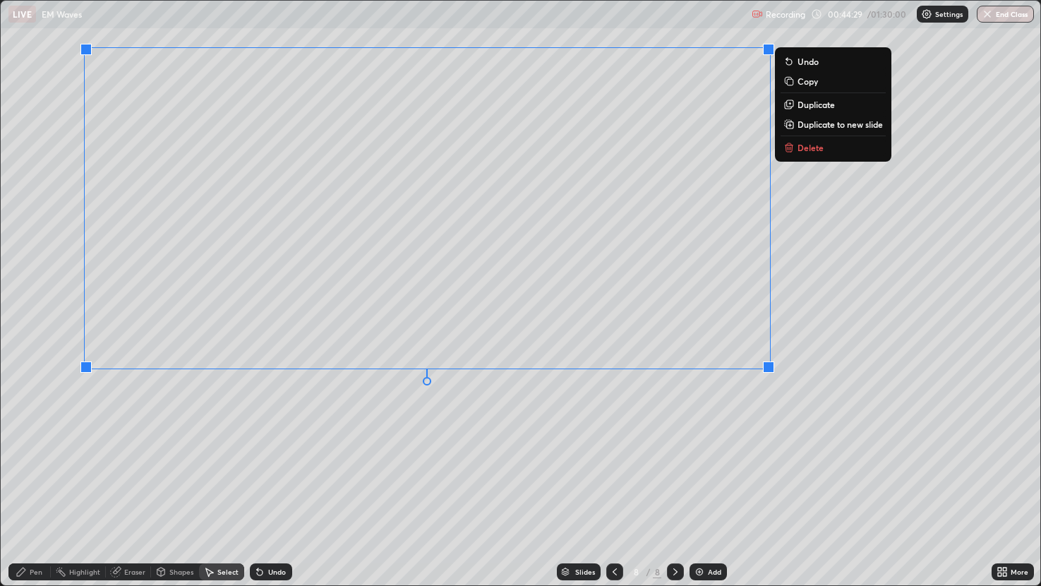
click at [715, 437] on div "0 ° Undo Copy Duplicate Duplicate to new slide Delete" at bounding box center [521, 293] width 1040 height 584
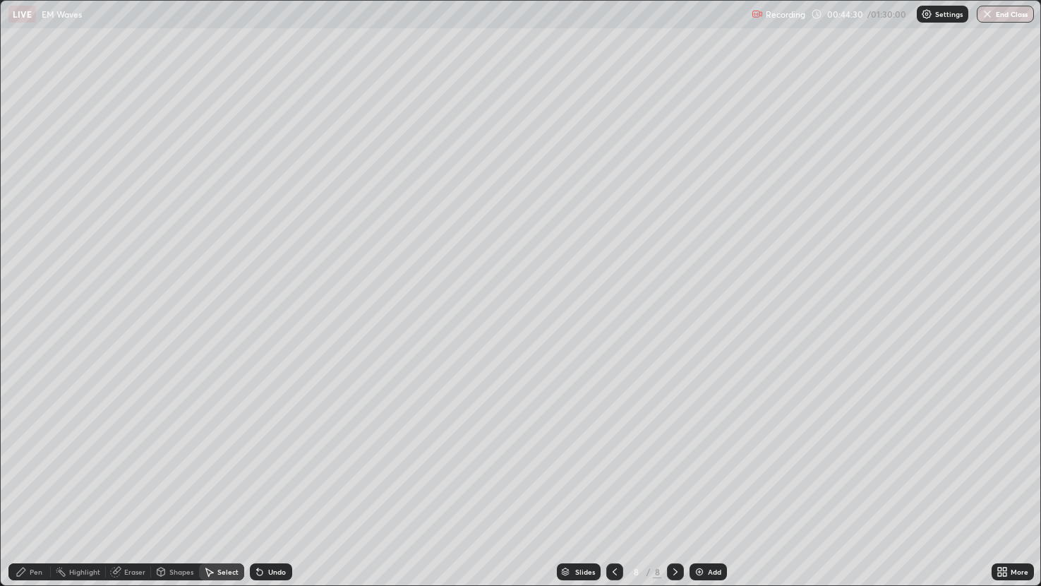
click at [47, 486] on div "Pen" at bounding box center [29, 571] width 42 height 17
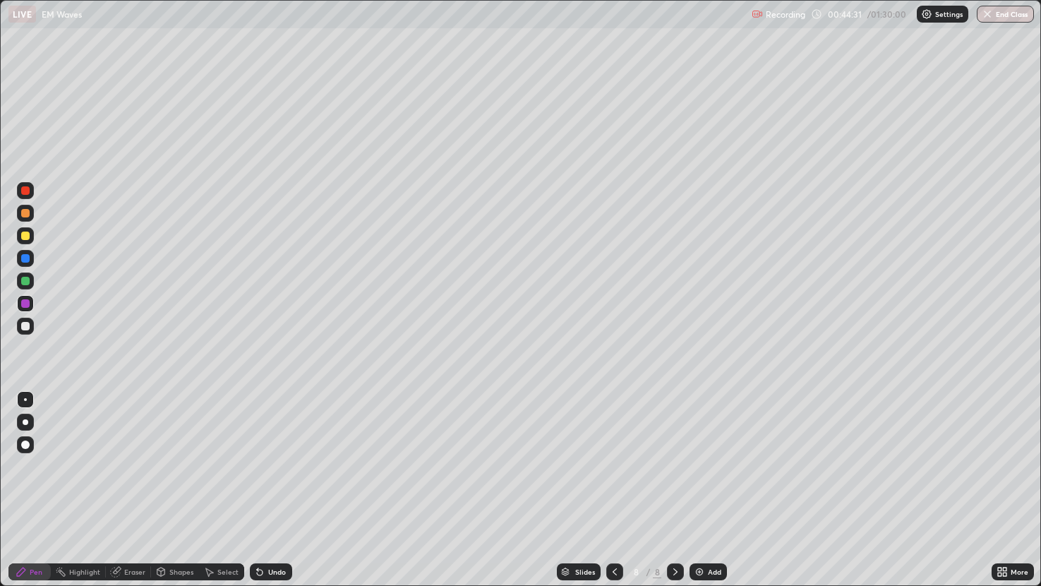
click at [25, 324] on div at bounding box center [25, 326] width 8 height 8
click at [77, 486] on div "Highlight" at bounding box center [84, 571] width 31 height 7
click at [35, 486] on div "Pen" at bounding box center [29, 571] width 42 height 17
click at [30, 282] on div at bounding box center [25, 280] width 17 height 17
click at [163, 486] on icon at bounding box center [161, 571] width 8 height 8
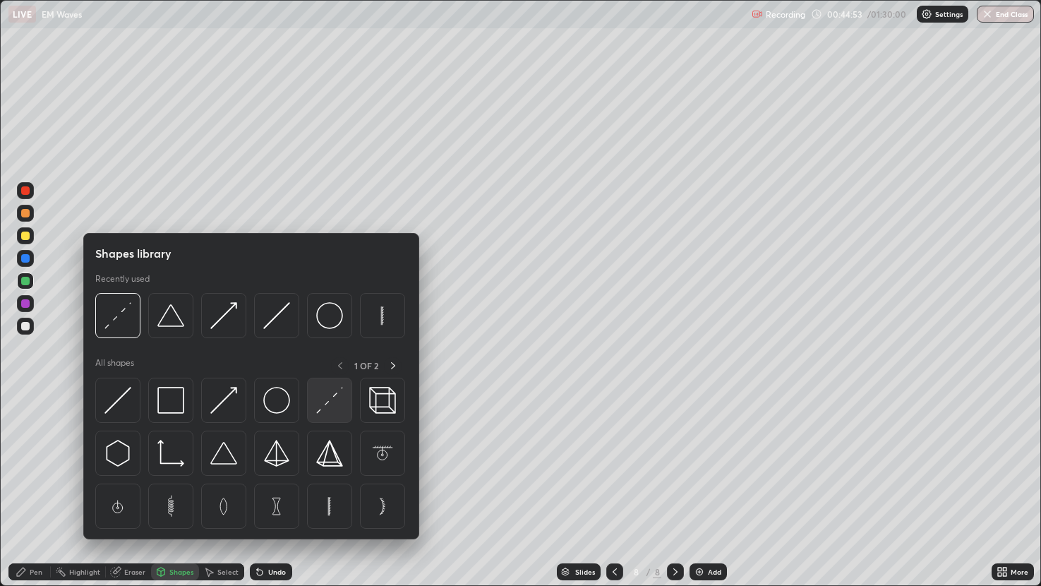
click at [330, 405] on img at bounding box center [329, 400] width 27 height 27
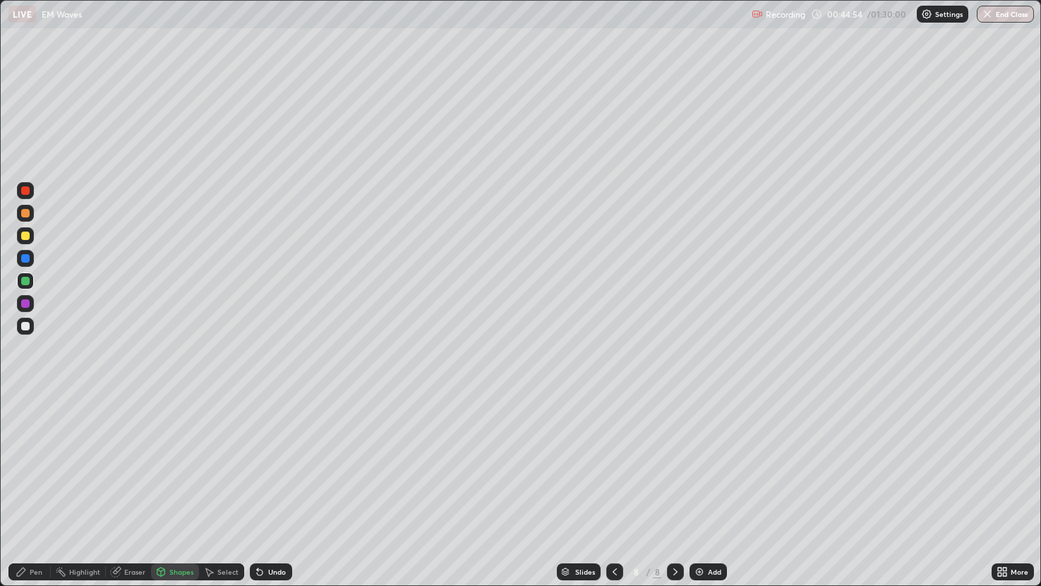
click at [25, 239] on div at bounding box center [25, 235] width 8 height 8
click at [28, 486] on div "Pen" at bounding box center [29, 571] width 42 height 17
click at [84, 486] on div "Highlight" at bounding box center [84, 571] width 31 height 7
click at [29, 486] on div "Pen" at bounding box center [29, 571] width 42 height 17
click at [717, 486] on div "Add" at bounding box center [714, 571] width 13 height 7
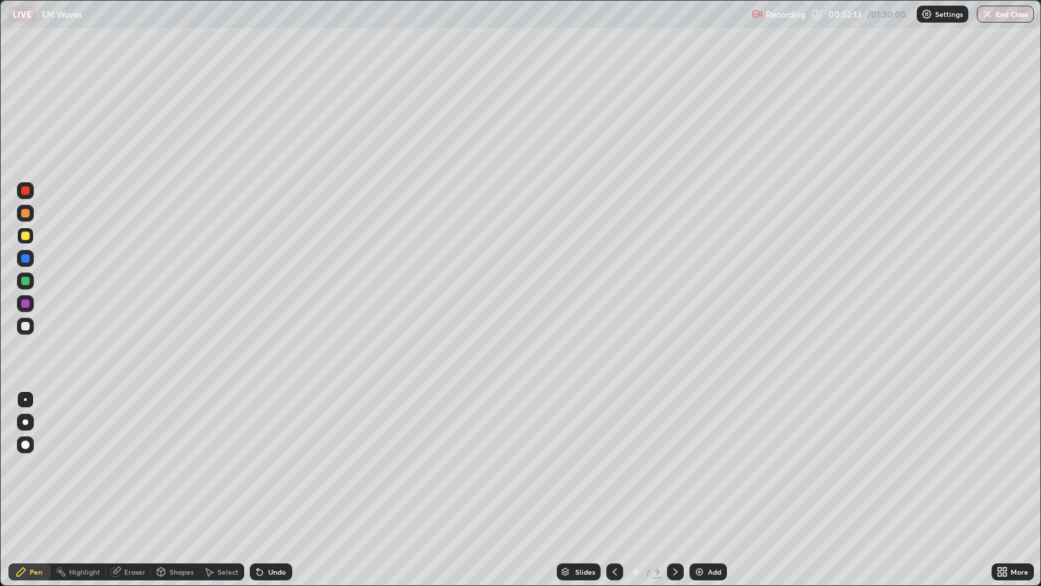
click at [25, 282] on div at bounding box center [25, 281] width 8 height 8
click at [29, 239] on div at bounding box center [25, 235] width 8 height 8
click at [25, 304] on div at bounding box center [25, 303] width 8 height 8
click at [119, 486] on icon at bounding box center [117, 570] width 8 height 7
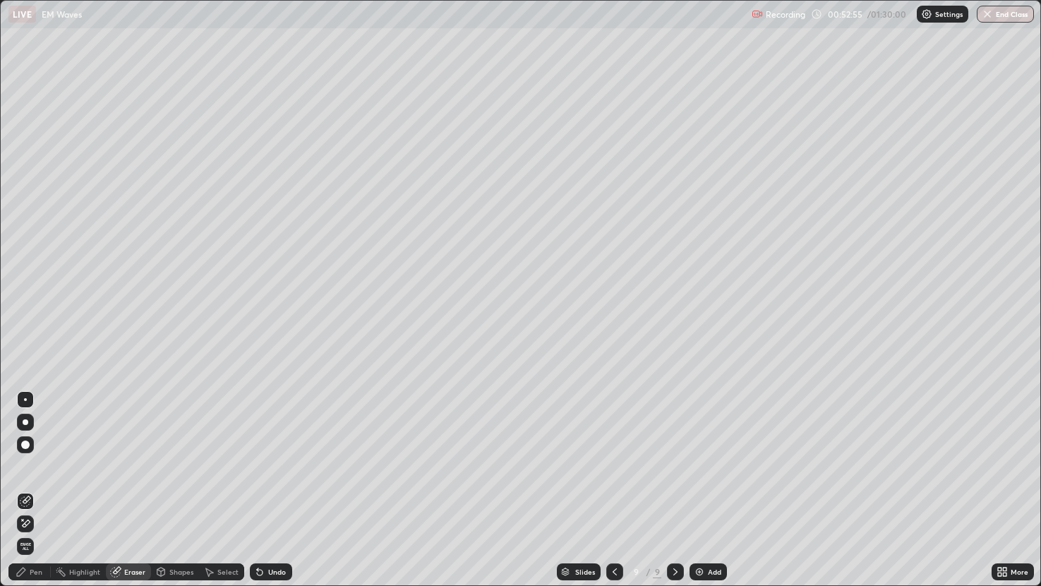
click at [32, 486] on div "Pen" at bounding box center [36, 571] width 13 height 7
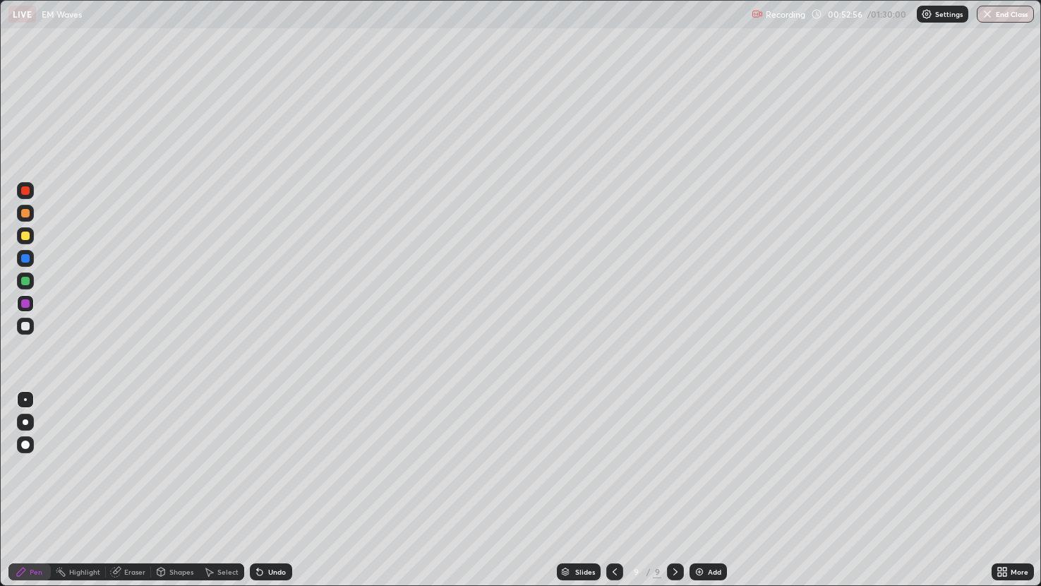
click at [159, 486] on icon at bounding box center [161, 570] width 8 height 2
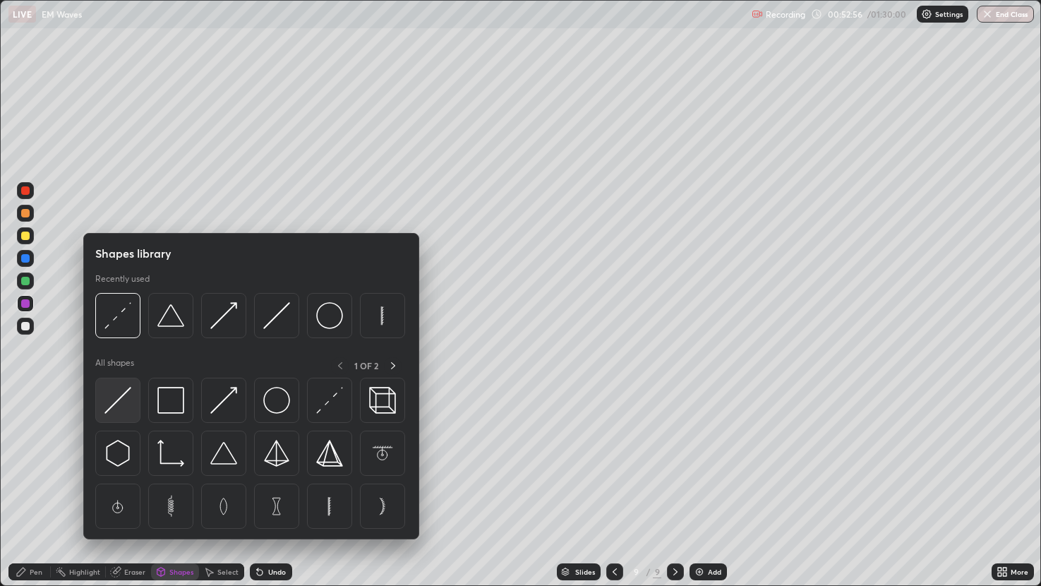
click at [123, 392] on img at bounding box center [117, 400] width 27 height 27
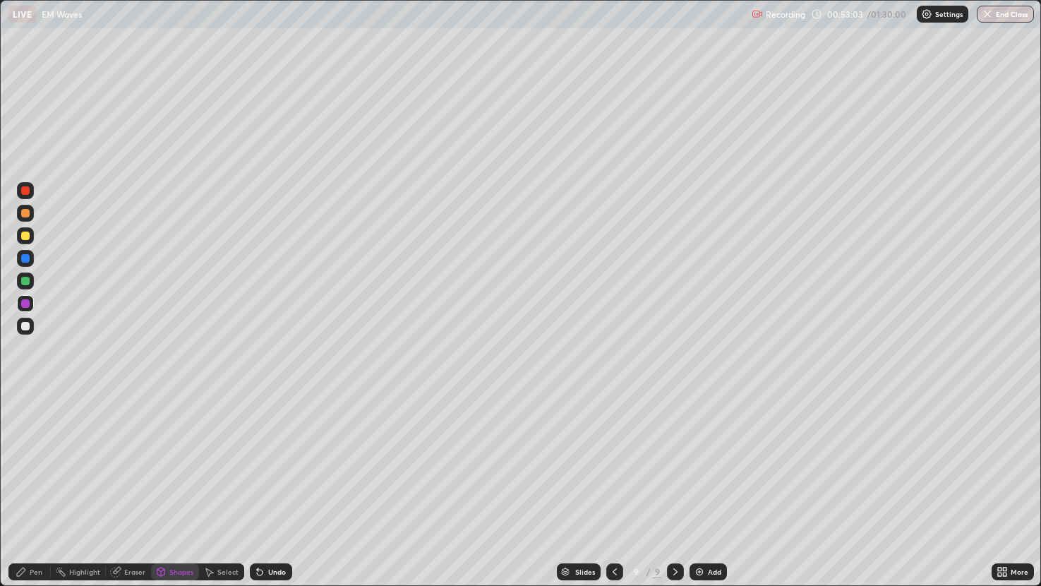
click at [31, 486] on div "Pen" at bounding box center [29, 571] width 42 height 17
click at [187, 486] on div "Shapes" at bounding box center [181, 571] width 24 height 7
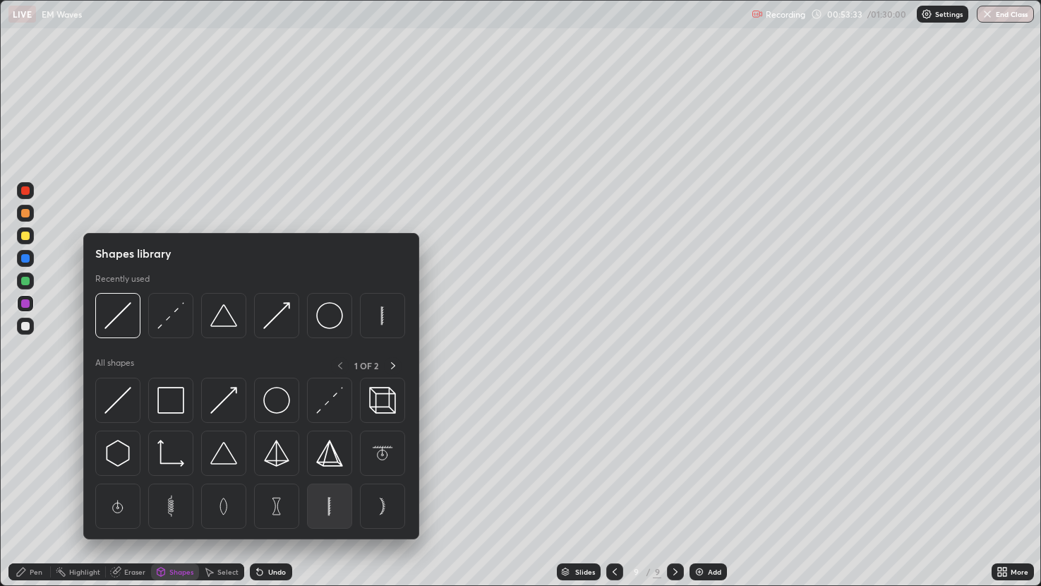
click at [330, 486] on img at bounding box center [329, 506] width 27 height 27
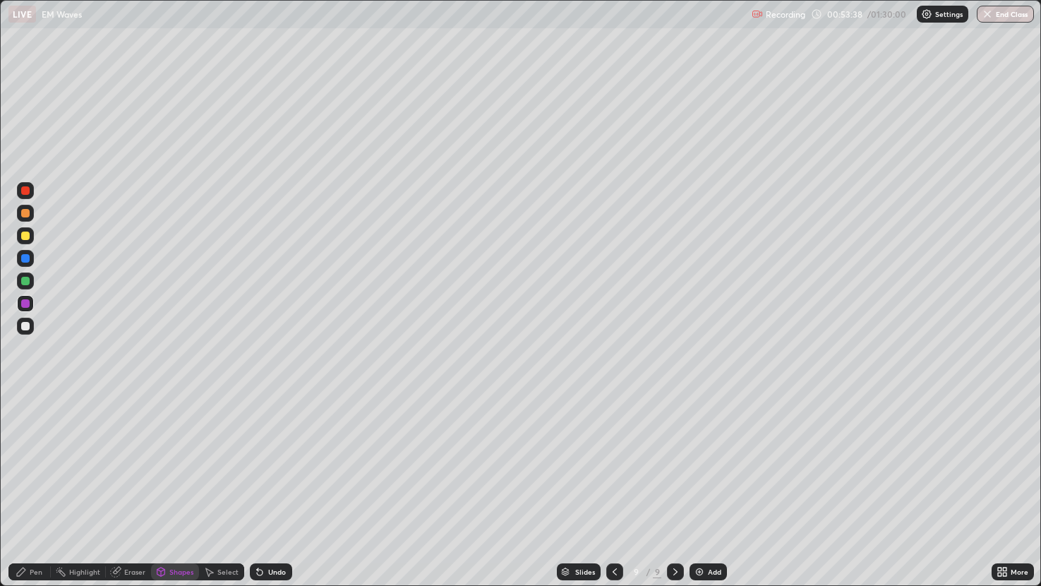
click at [227, 486] on div "Select" at bounding box center [227, 571] width 21 height 7
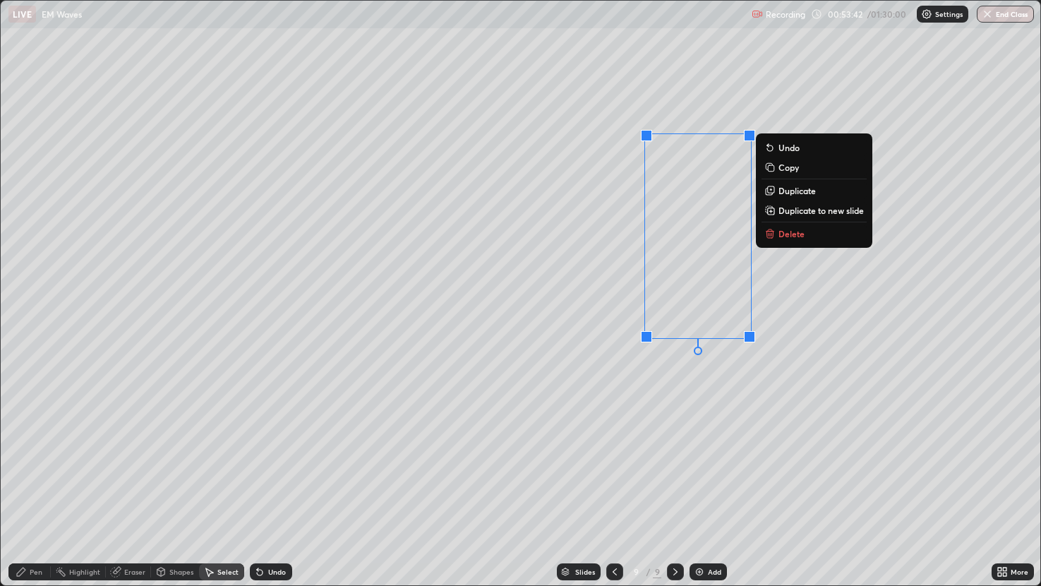
click at [37, 486] on div "Pen" at bounding box center [36, 571] width 13 height 7
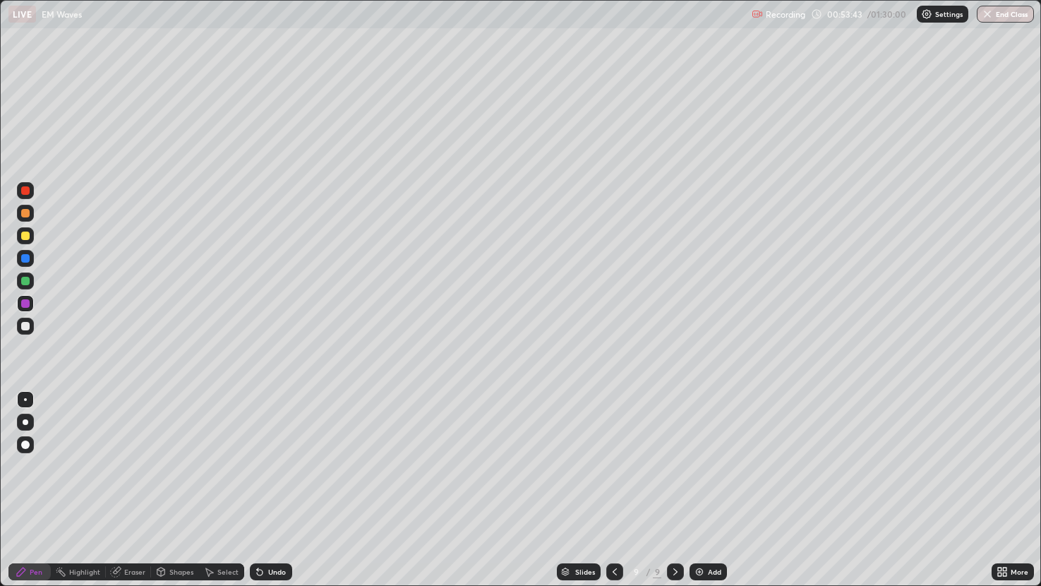
click at [21, 325] on div at bounding box center [25, 326] width 8 height 8
click at [174, 486] on div "Shapes" at bounding box center [181, 571] width 24 height 7
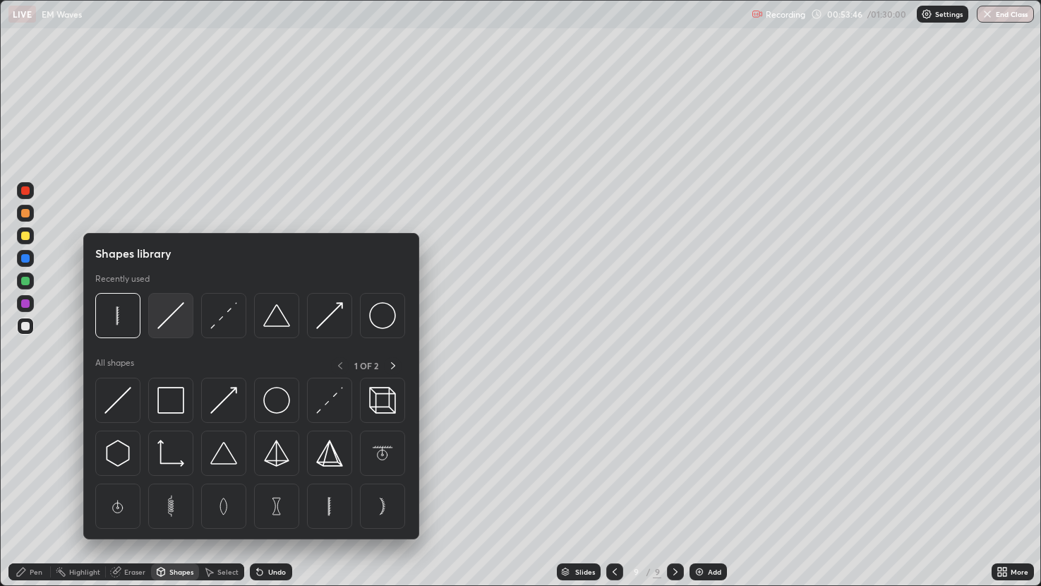
click at [182, 318] on img at bounding box center [170, 315] width 27 height 27
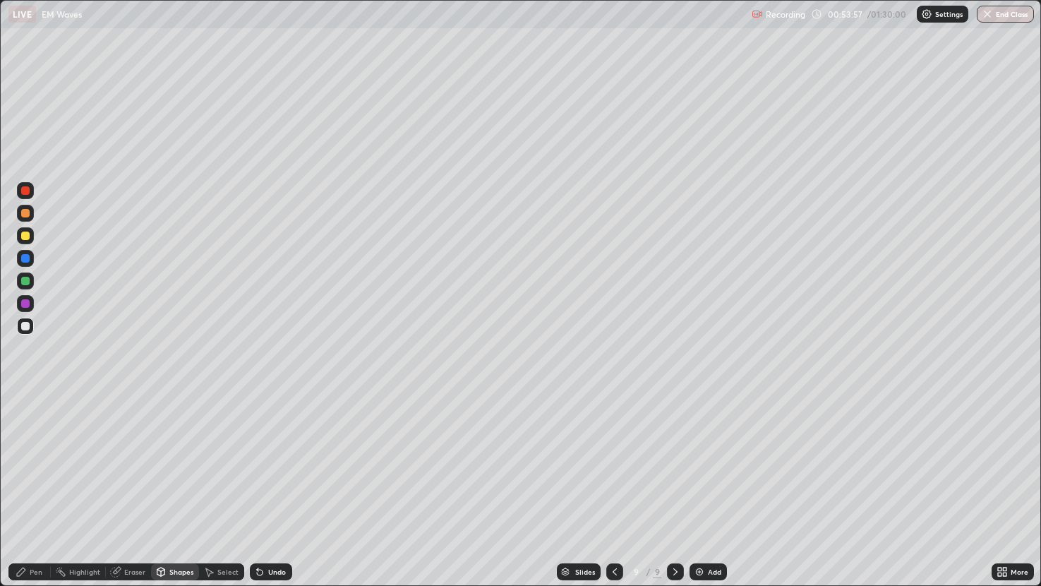
click at [40, 486] on div "Pen" at bounding box center [36, 571] width 13 height 7
click at [699, 486] on img at bounding box center [699, 571] width 11 height 11
click at [186, 486] on div "Shapes" at bounding box center [181, 571] width 24 height 7
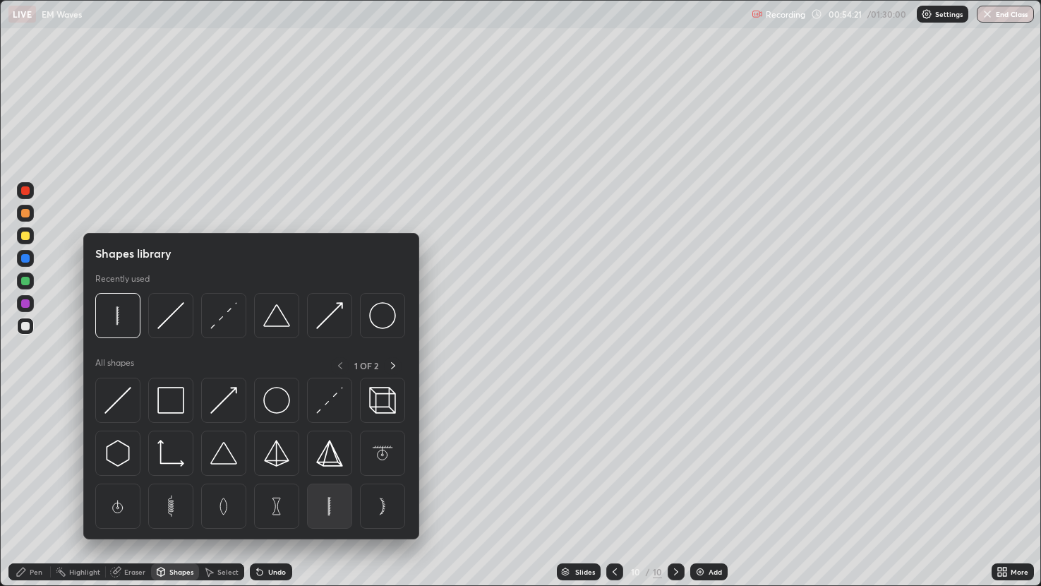
click at [334, 486] on img at bounding box center [329, 506] width 27 height 27
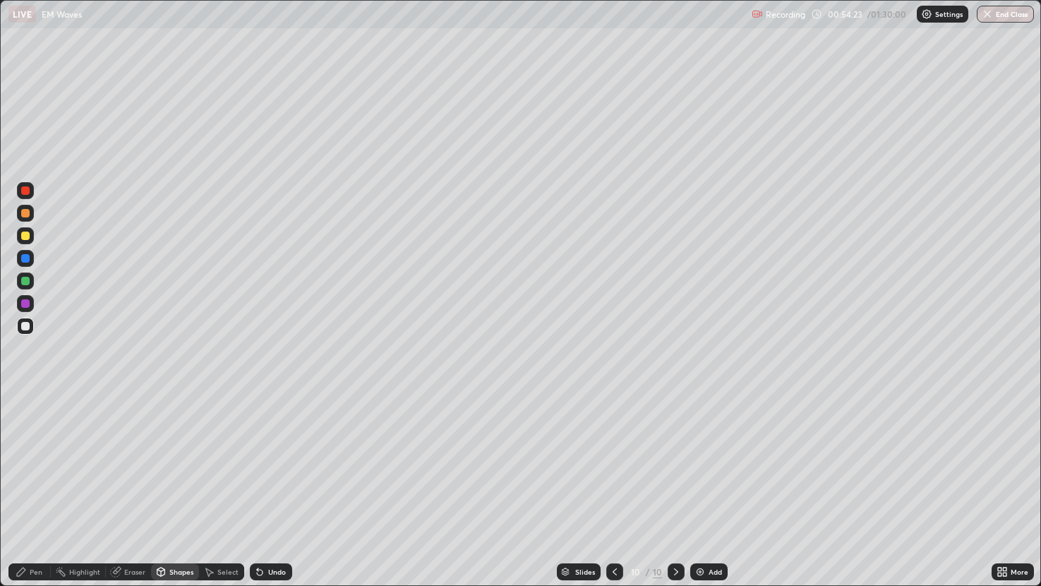
click at [39, 486] on div "Pen" at bounding box center [29, 571] width 42 height 17
click at [25, 301] on div at bounding box center [25, 303] width 8 height 8
click at [273, 486] on div "Undo" at bounding box center [268, 571] width 48 height 28
click at [169, 486] on div "Shapes" at bounding box center [181, 571] width 24 height 7
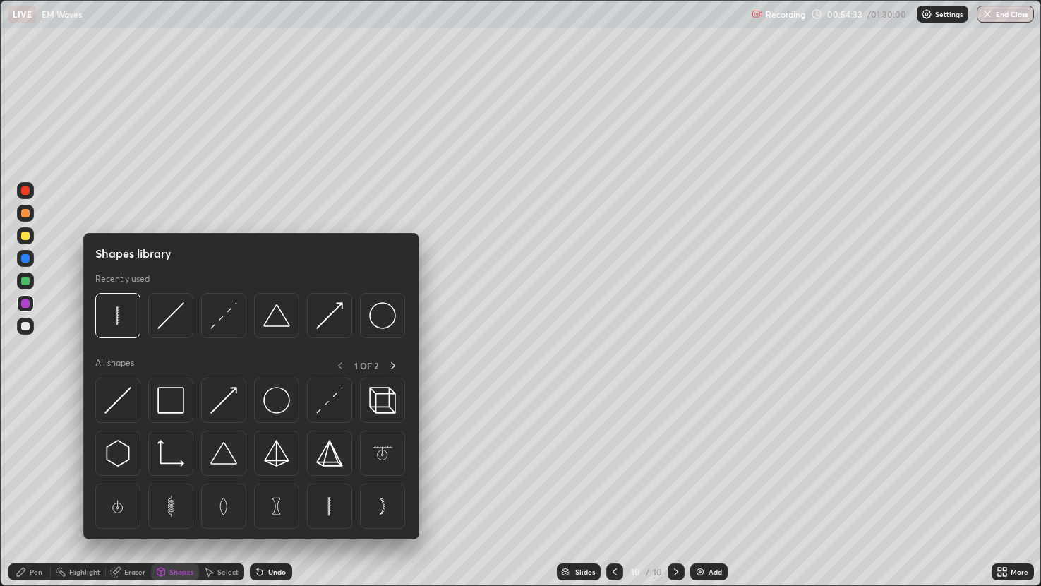
click at [170, 486] on div "Shapes" at bounding box center [181, 571] width 24 height 7
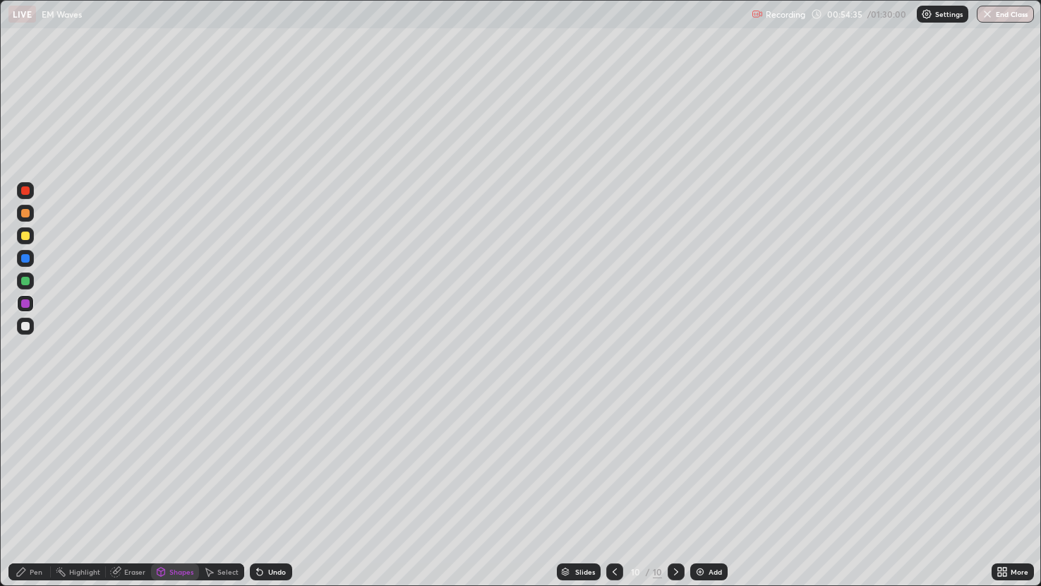
click at [263, 486] on icon at bounding box center [259, 571] width 11 height 11
click at [180, 486] on div "Shapes" at bounding box center [181, 571] width 24 height 7
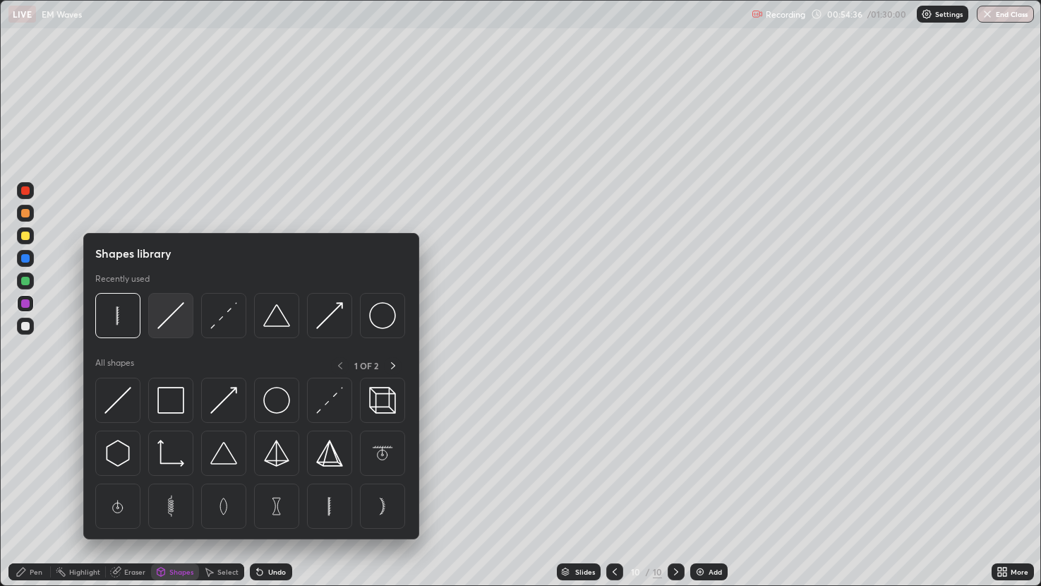
click at [176, 322] on img at bounding box center [170, 315] width 27 height 27
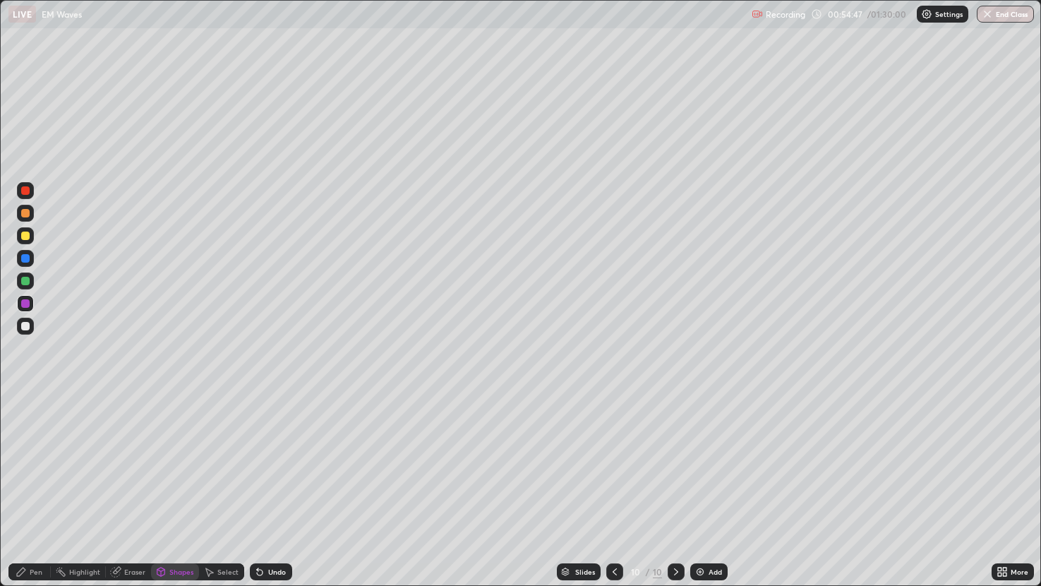
click at [28, 282] on div at bounding box center [25, 281] width 8 height 8
click at [276, 486] on div "Undo" at bounding box center [277, 571] width 18 height 7
click at [23, 486] on div "Pen" at bounding box center [29, 571] width 42 height 17
click at [613, 486] on icon at bounding box center [614, 571] width 11 height 11
click at [220, 486] on div "Select" at bounding box center [227, 571] width 21 height 7
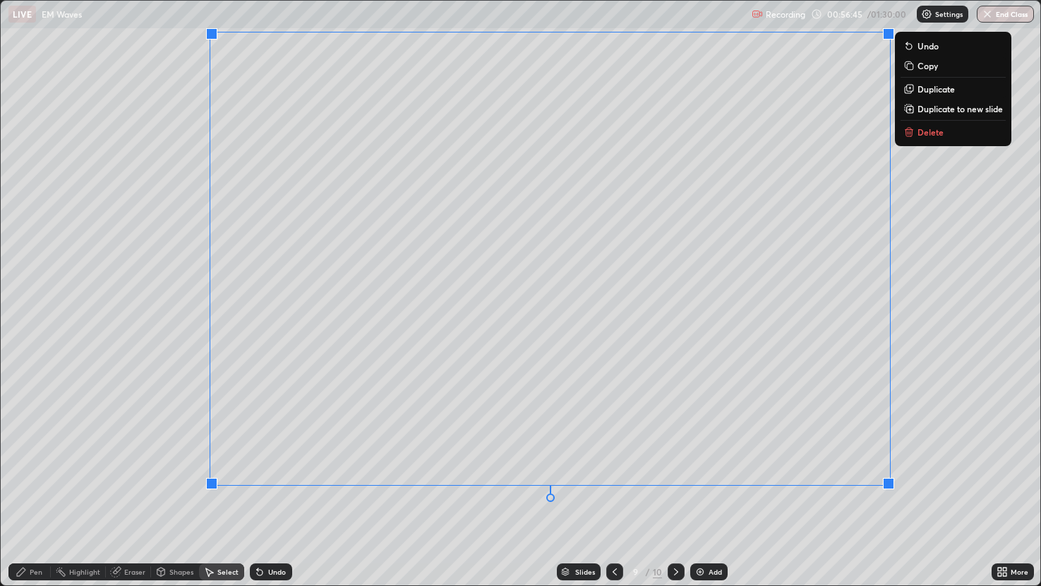
click at [170, 471] on div "0 ° Undo Copy Duplicate Duplicate to new slide Delete" at bounding box center [521, 293] width 1040 height 584
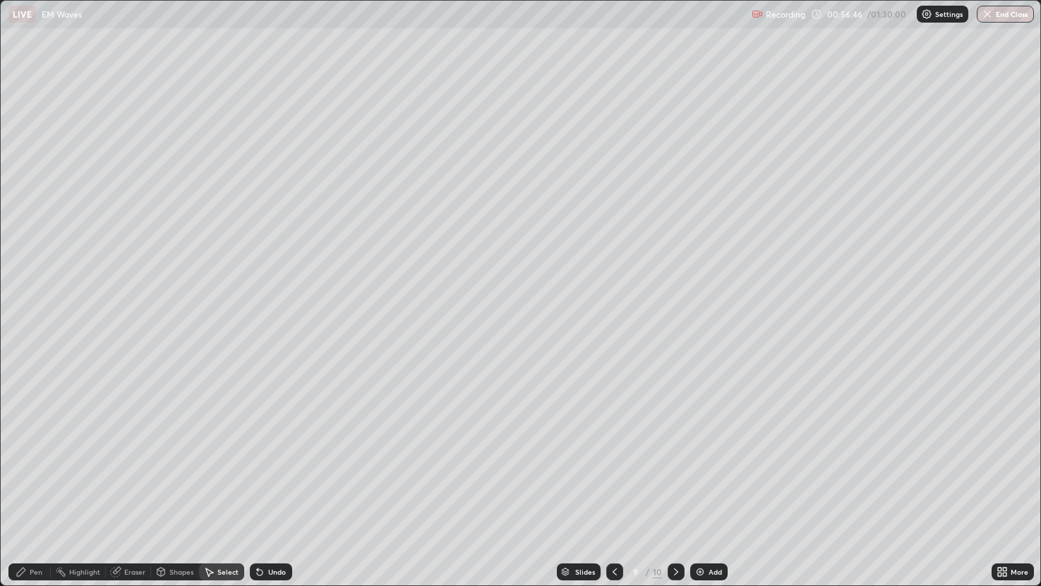
click at [40, 486] on div "Pen" at bounding box center [36, 571] width 13 height 7
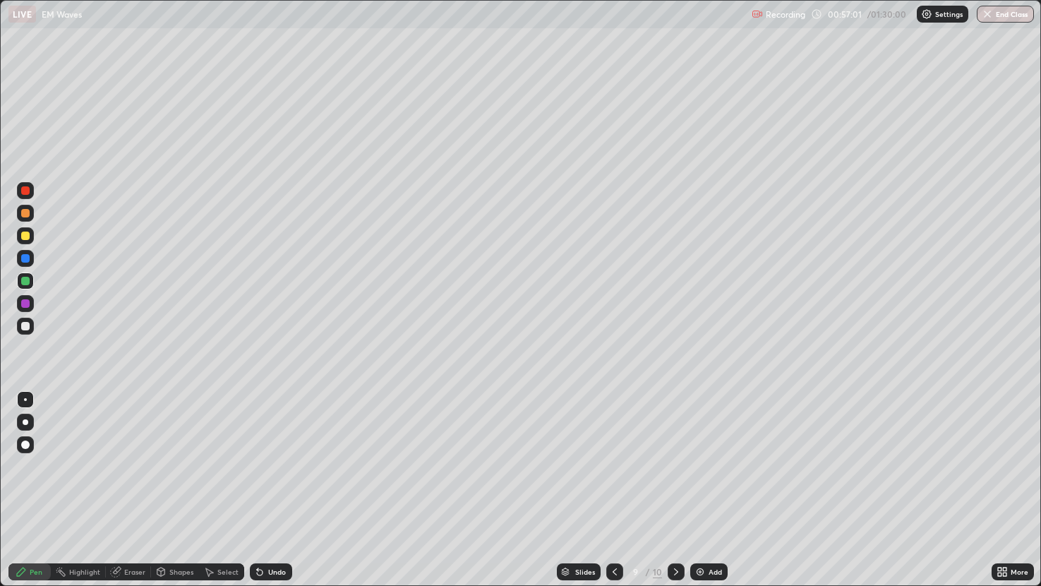
click at [22, 311] on div at bounding box center [25, 303] width 17 height 17
click at [674, 486] on icon at bounding box center [675, 571] width 11 height 11
click at [219, 486] on div "Select" at bounding box center [227, 571] width 21 height 7
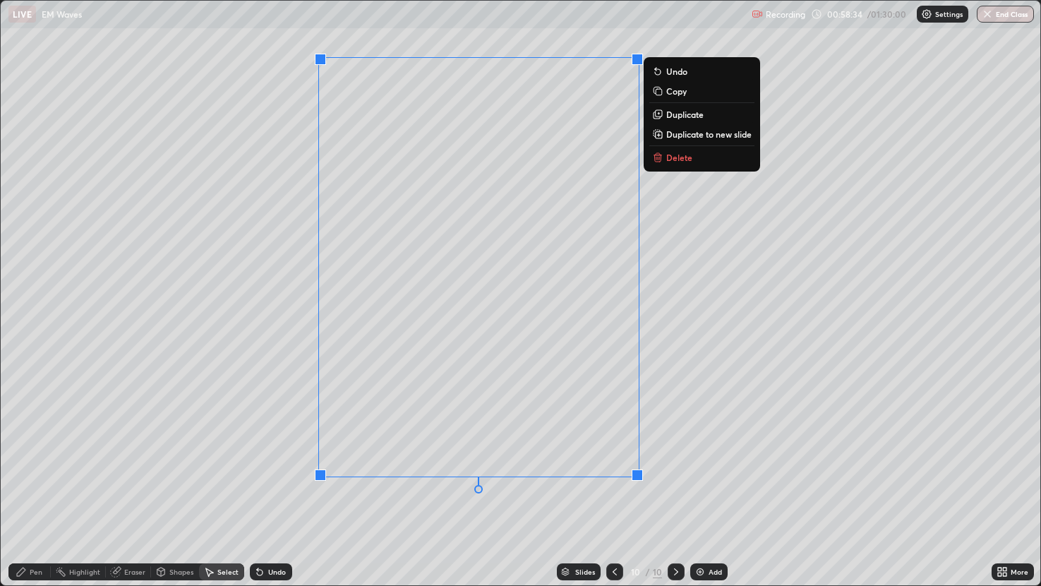
click at [42, 486] on div "Pen" at bounding box center [29, 571] width 42 height 17
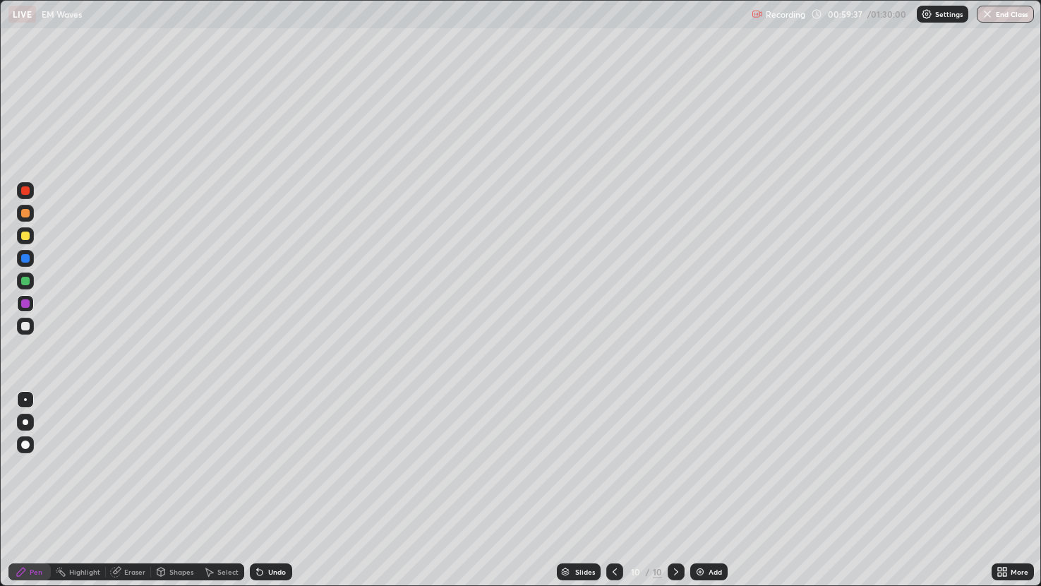
click at [32, 287] on div at bounding box center [25, 280] width 17 height 17
click at [709, 486] on div "Add" at bounding box center [715, 571] width 13 height 7
click at [181, 486] on div "Shapes" at bounding box center [181, 571] width 24 height 7
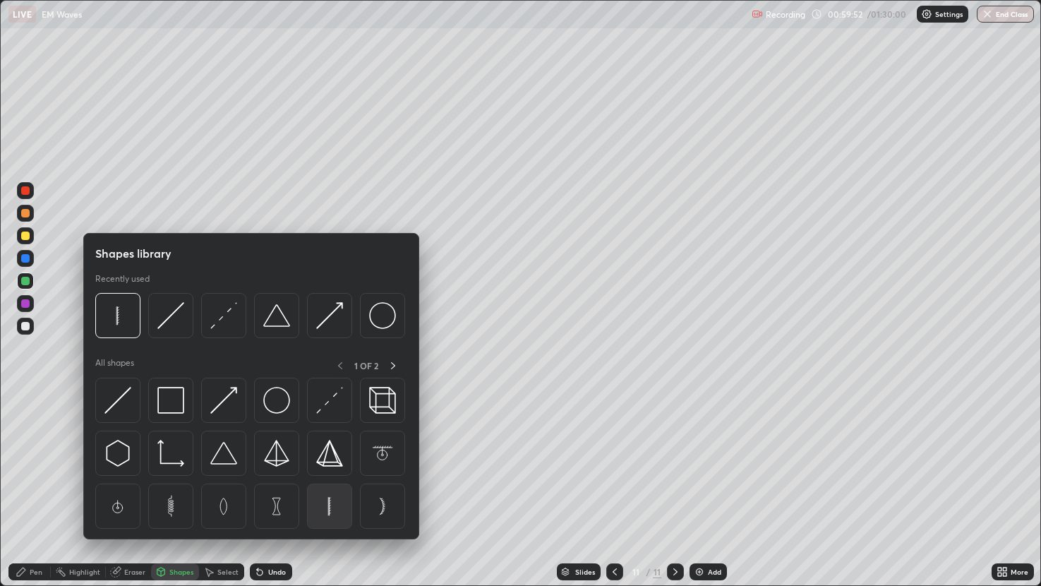
click at [327, 486] on img at bounding box center [329, 506] width 27 height 27
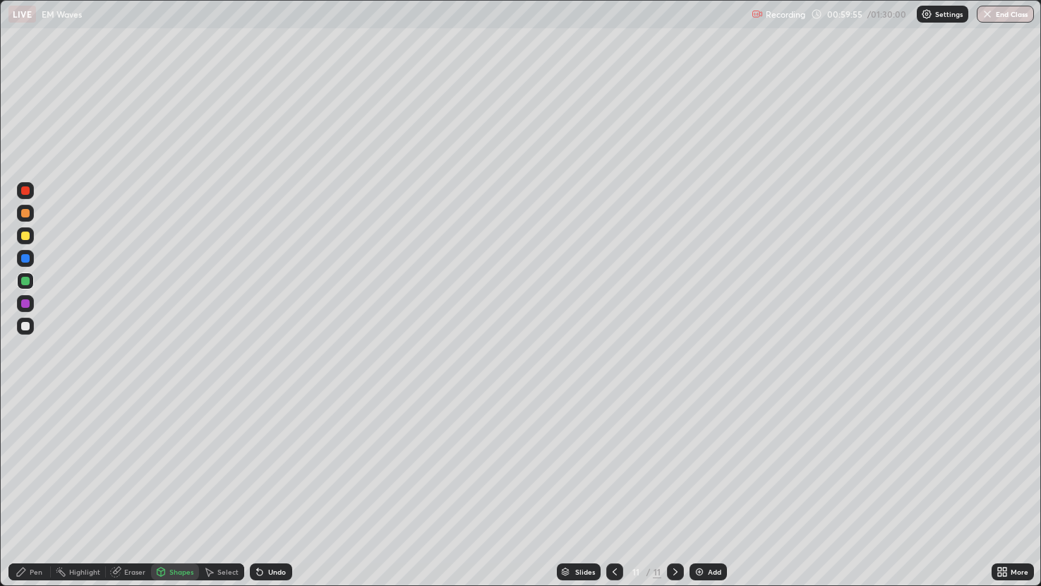
click at [128, 486] on div "Eraser" at bounding box center [134, 571] width 21 height 7
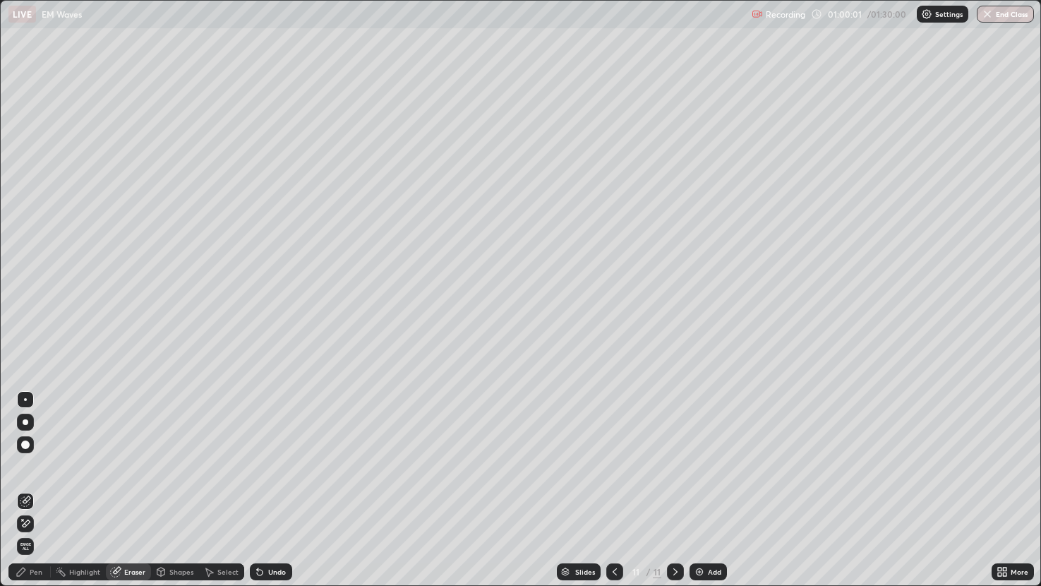
click at [32, 486] on div "Pen" at bounding box center [36, 571] width 13 height 7
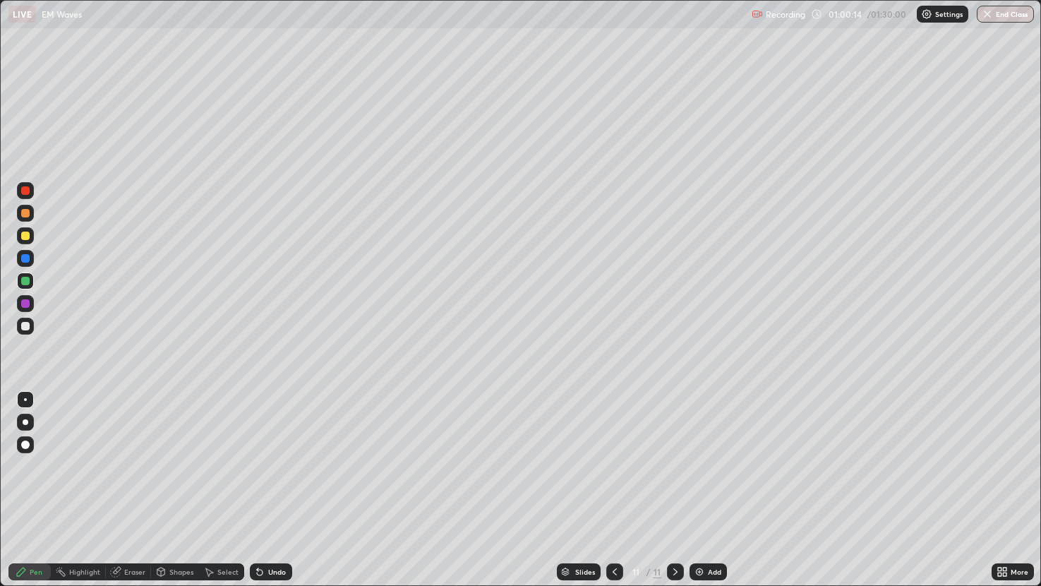
click at [28, 307] on div at bounding box center [25, 303] width 8 height 8
click at [208, 486] on icon at bounding box center [208, 571] width 11 height 11
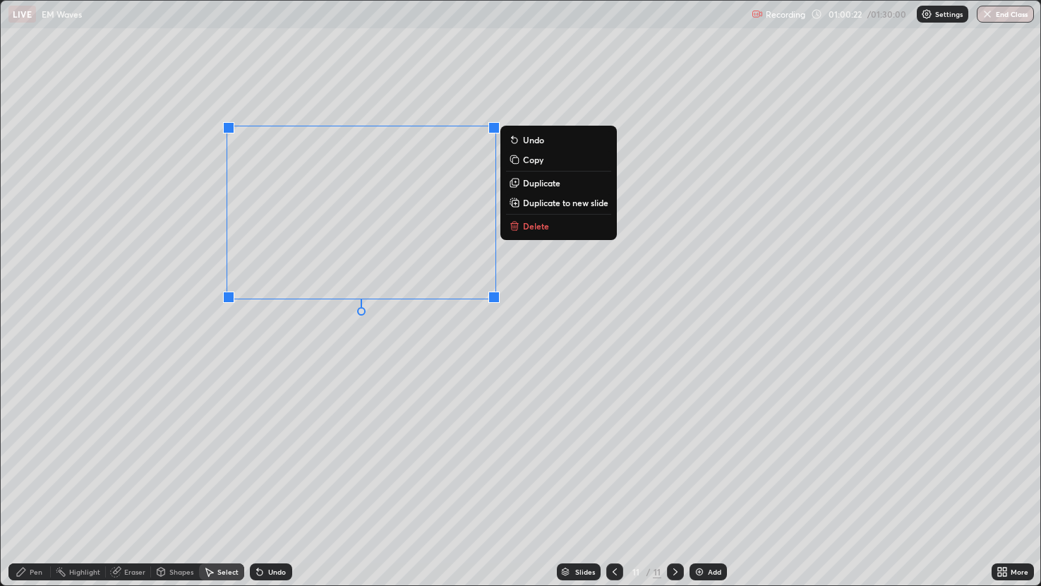
click at [463, 332] on div "0 ° Undo Copy Duplicate Duplicate to new slide Delete" at bounding box center [521, 293] width 1040 height 584
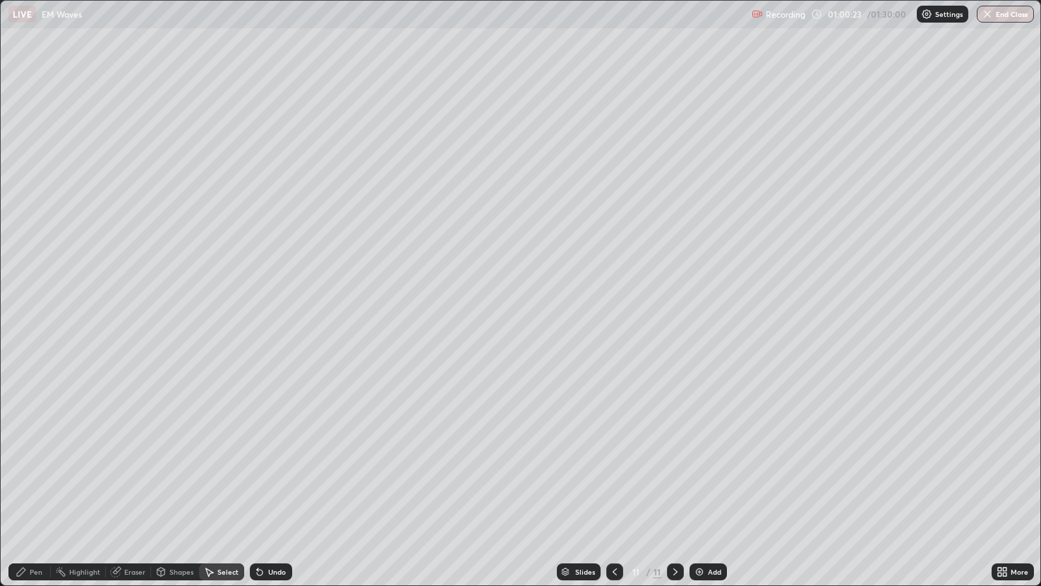
click at [38, 486] on div "Pen" at bounding box center [29, 571] width 42 height 28
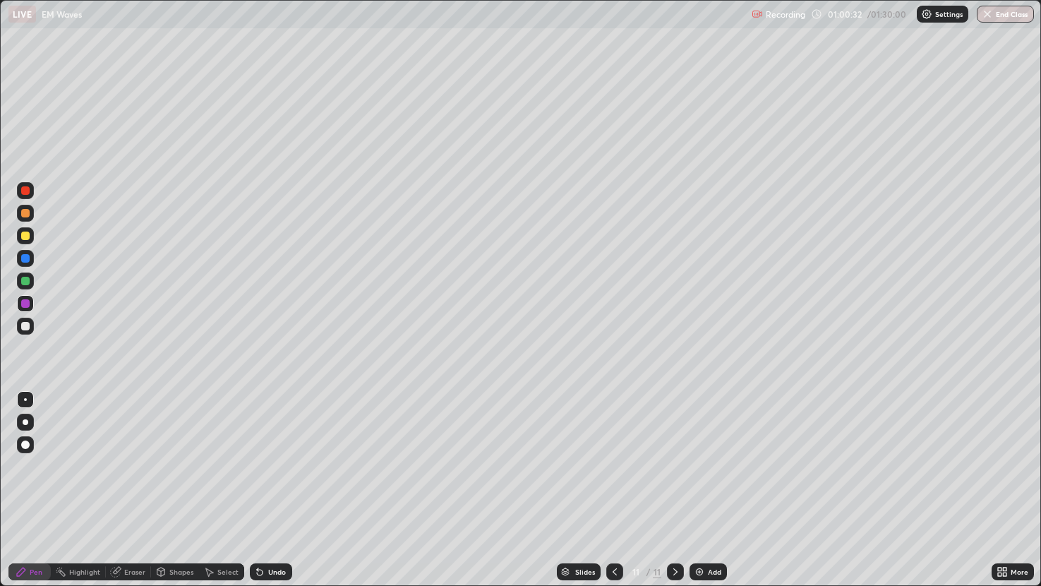
click at [171, 486] on div "Shapes" at bounding box center [175, 571] width 48 height 17
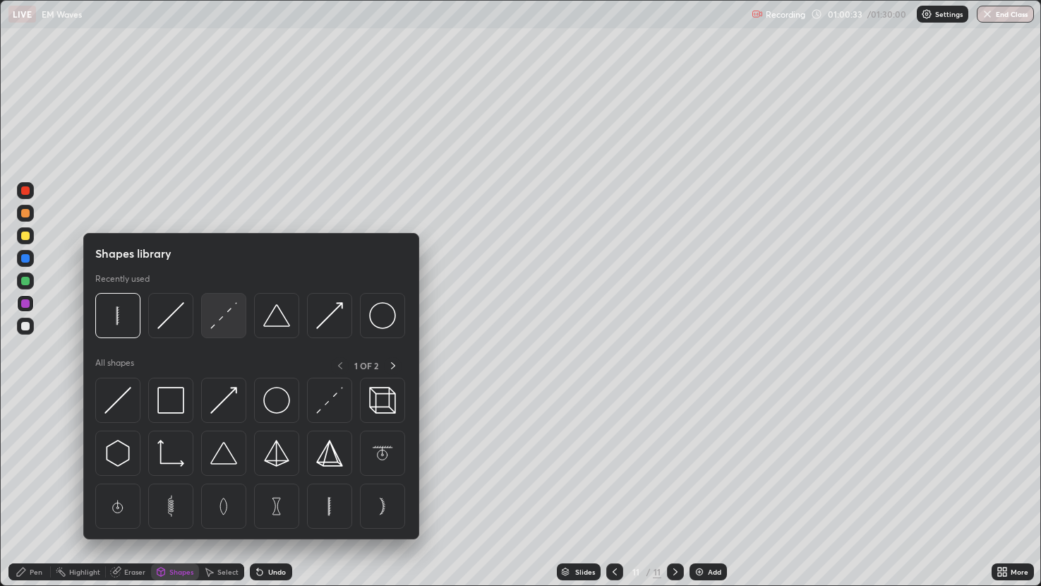
click at [227, 318] on img at bounding box center [223, 315] width 27 height 27
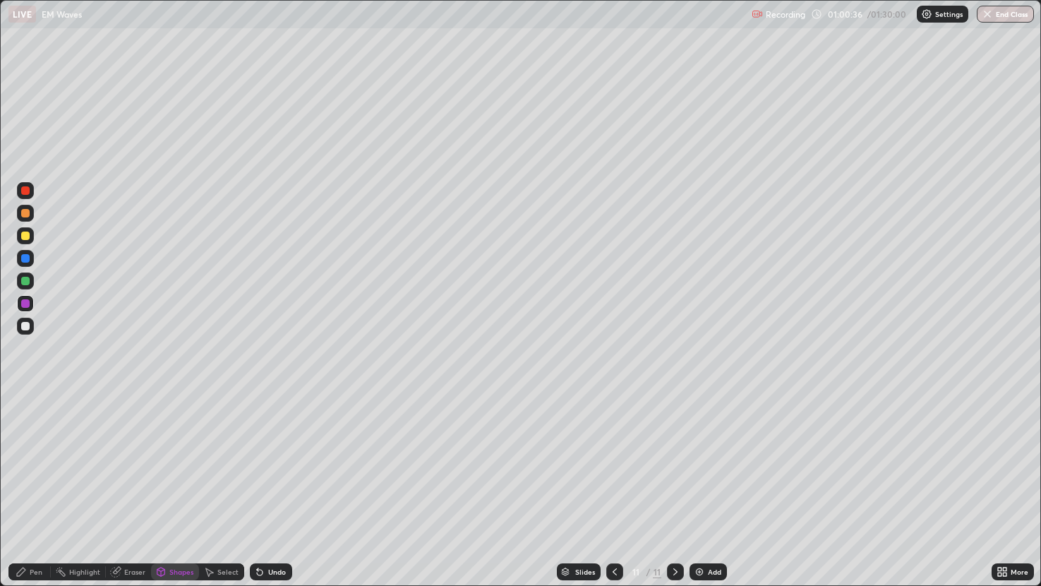
click at [35, 486] on div "Pen" at bounding box center [29, 571] width 42 height 28
click at [27, 330] on div at bounding box center [25, 326] width 8 height 8
click at [174, 486] on div "Shapes" at bounding box center [181, 571] width 24 height 7
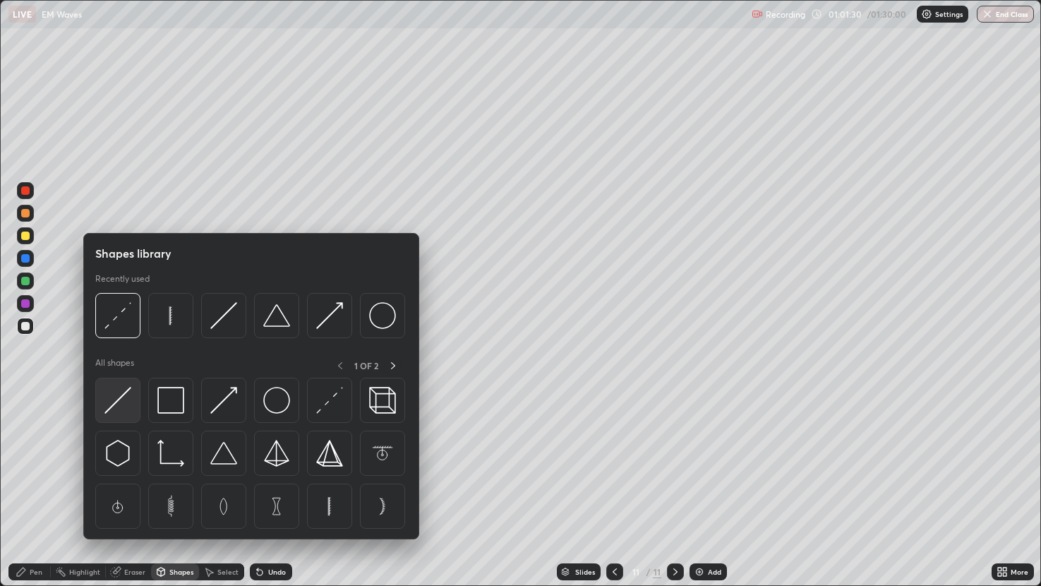
click at [131, 402] on img at bounding box center [117, 400] width 27 height 27
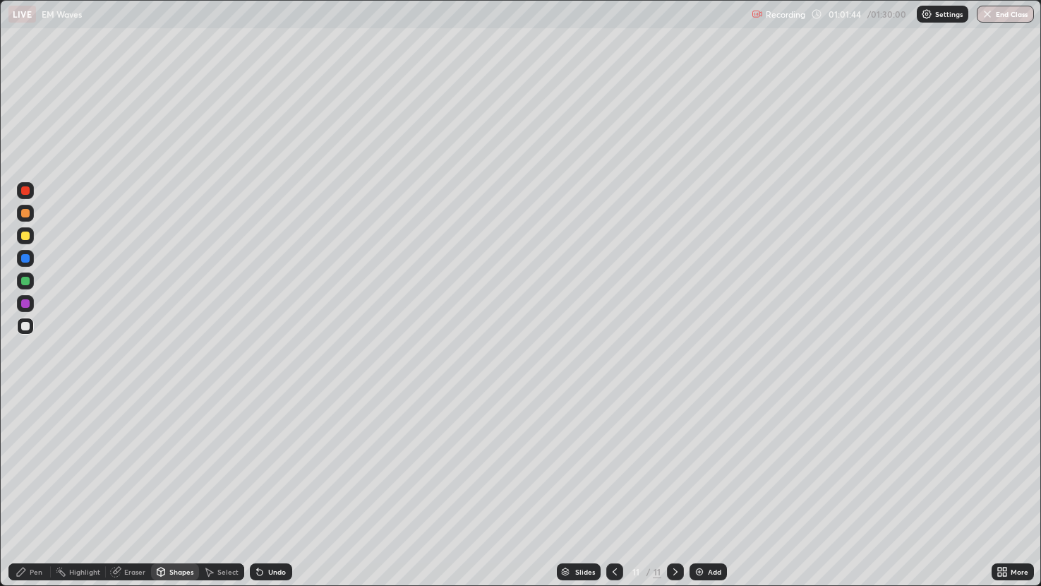
click at [29, 486] on div "Pen" at bounding box center [29, 571] width 42 height 17
click at [26, 308] on div at bounding box center [25, 303] width 17 height 17
click at [268, 486] on div "Undo" at bounding box center [277, 571] width 18 height 7
click at [181, 486] on div "Shapes" at bounding box center [175, 571] width 48 height 17
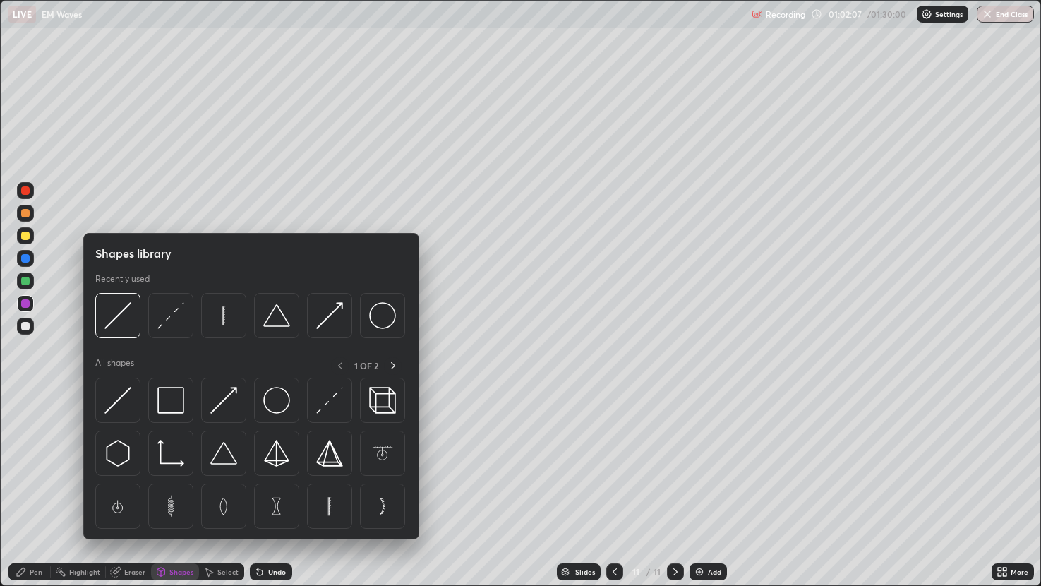
click at [179, 486] on div "Shapes" at bounding box center [181, 571] width 24 height 7
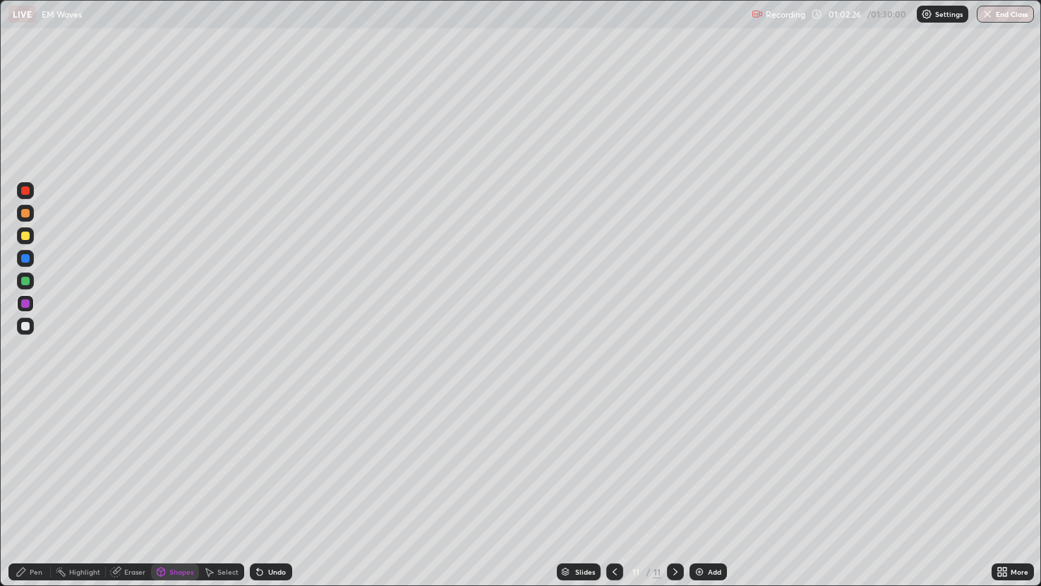
click at [276, 486] on div "Undo" at bounding box center [277, 571] width 18 height 7
click at [131, 486] on div "Eraser" at bounding box center [134, 571] width 21 height 7
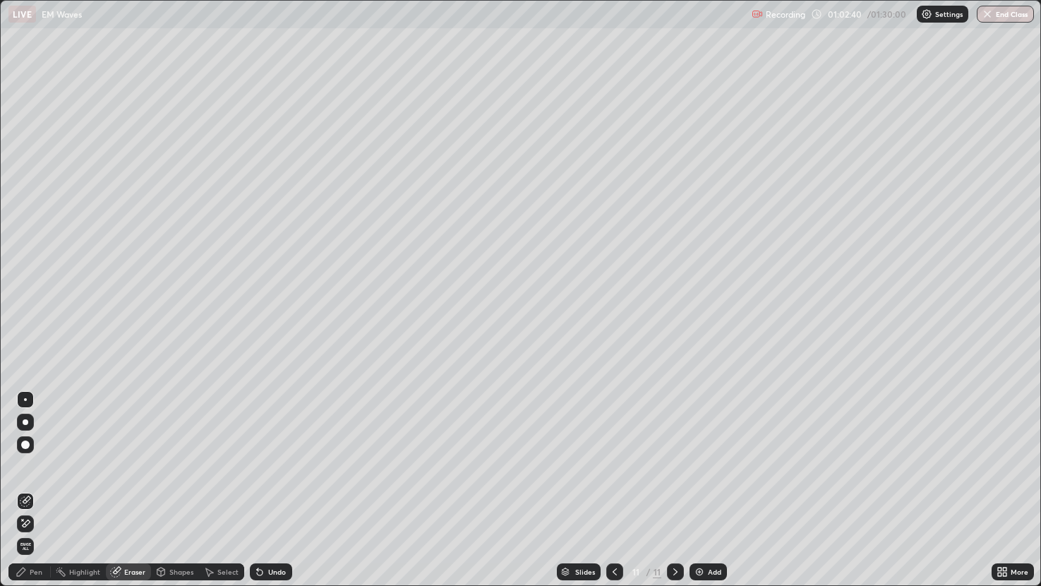
click at [38, 486] on div "Pen" at bounding box center [29, 571] width 42 height 28
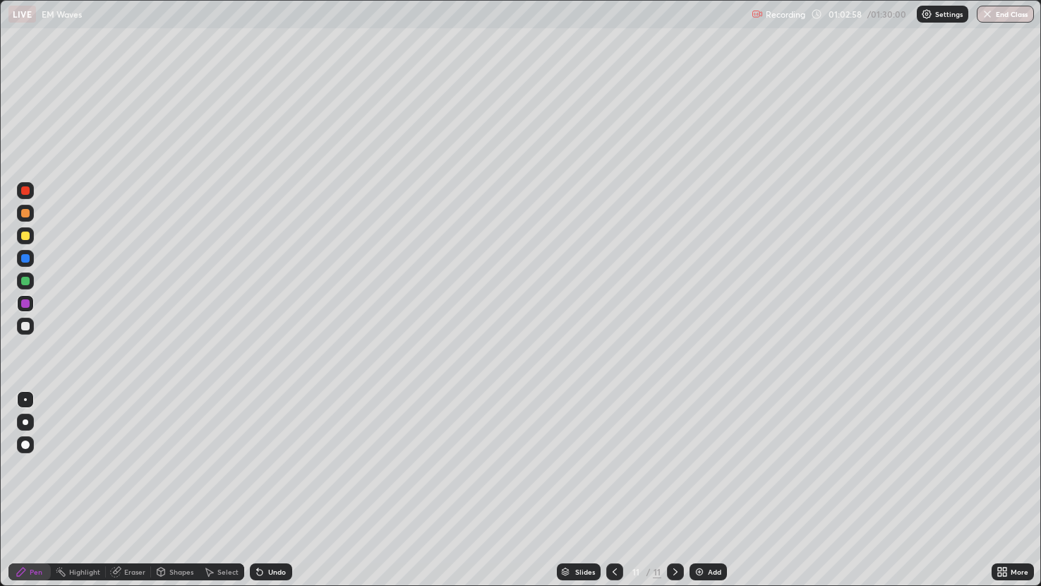
click at [164, 486] on icon at bounding box center [160, 571] width 11 height 11
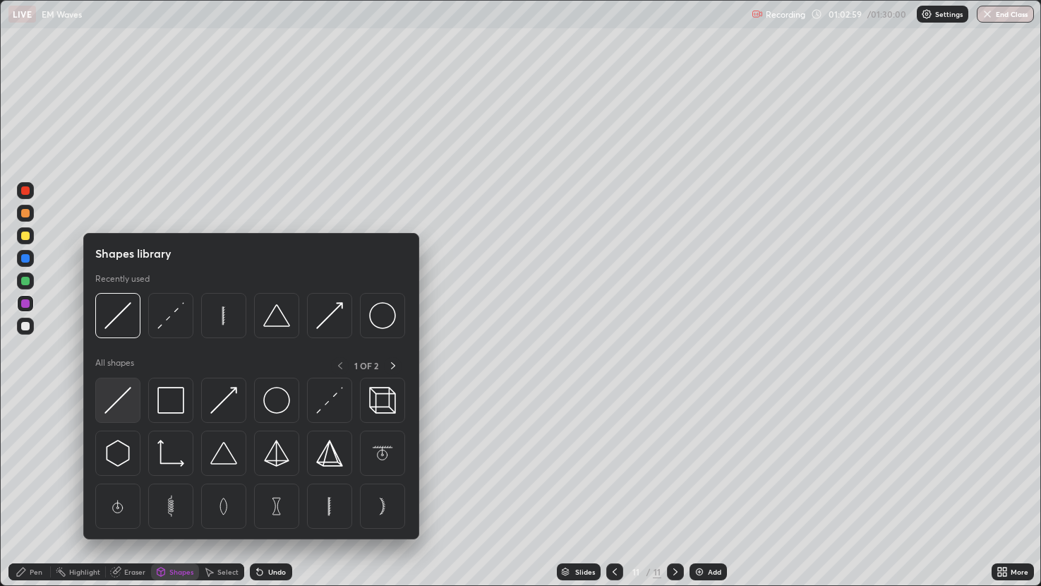
click at [124, 406] on img at bounding box center [117, 400] width 27 height 27
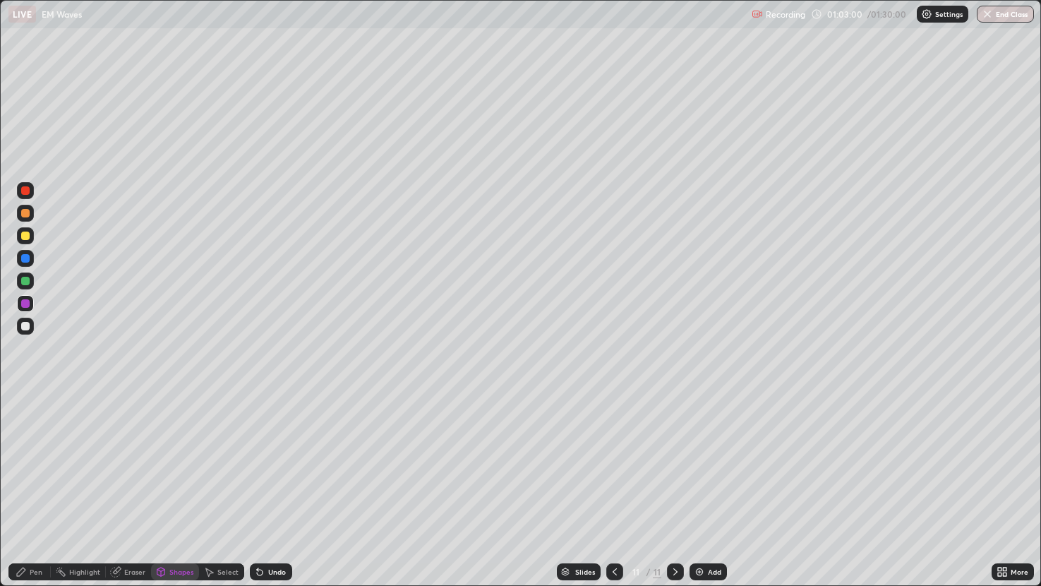
click at [172, 486] on div "Shapes" at bounding box center [181, 571] width 24 height 7
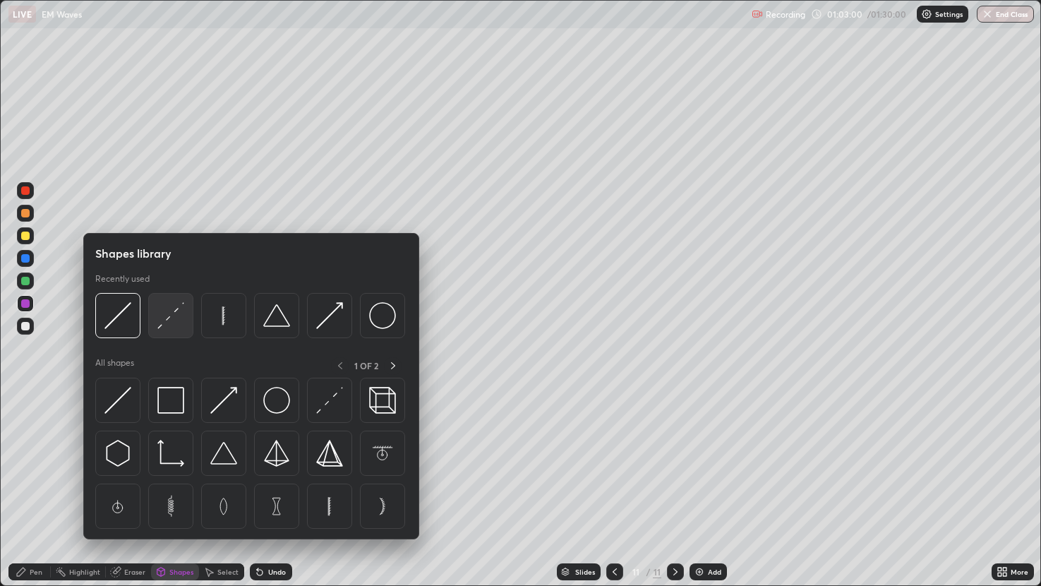
click at [174, 317] on img at bounding box center [170, 315] width 27 height 27
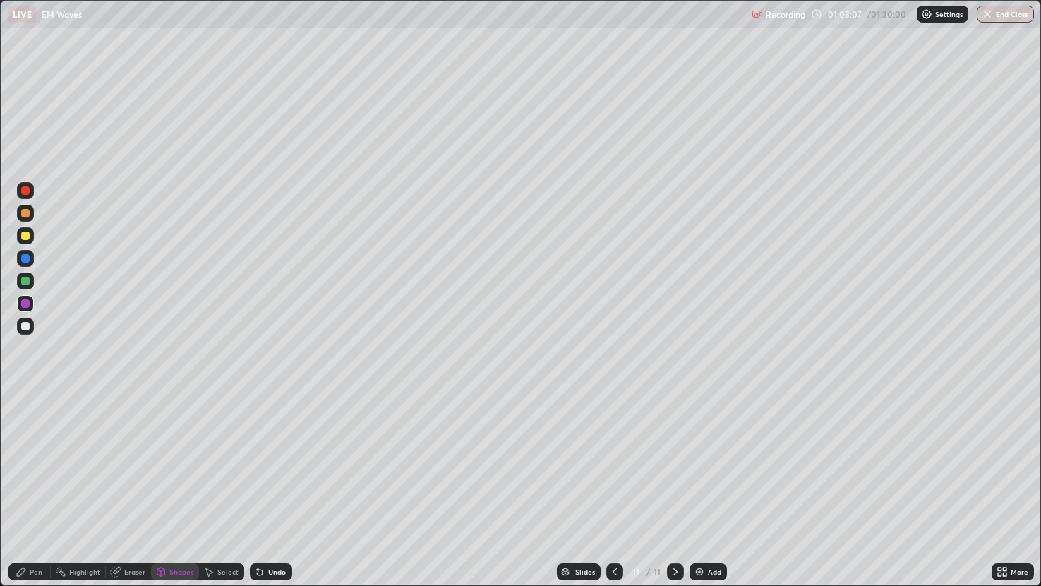
click at [28, 277] on div at bounding box center [25, 281] width 8 height 8
click at [276, 486] on div "Undo" at bounding box center [277, 571] width 18 height 7
click at [23, 486] on icon at bounding box center [21, 571] width 11 height 11
click at [70, 486] on div "Highlight" at bounding box center [84, 571] width 31 height 7
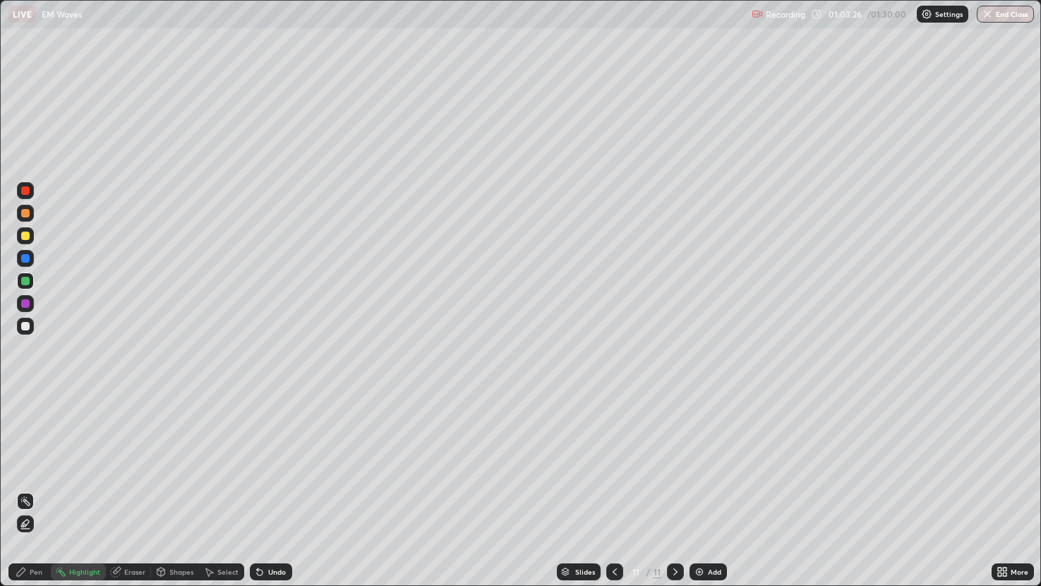
click at [16, 486] on icon at bounding box center [21, 571] width 11 height 11
click at [25, 258] on div at bounding box center [25, 258] width 8 height 8
click at [703, 486] on img at bounding box center [699, 571] width 11 height 11
click at [25, 280] on div at bounding box center [25, 281] width 8 height 8
click at [281, 486] on div "Undo" at bounding box center [271, 571] width 42 height 17
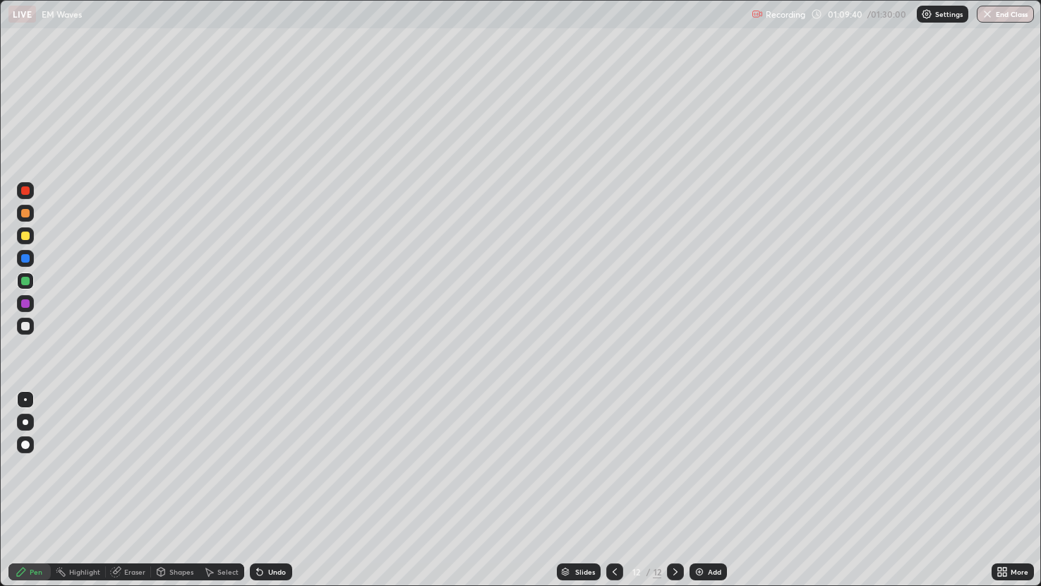
click at [271, 486] on div "Undo" at bounding box center [277, 571] width 18 height 7
click at [282, 486] on div "Undo" at bounding box center [277, 571] width 18 height 7
click at [278, 486] on div "Undo" at bounding box center [277, 571] width 18 height 7
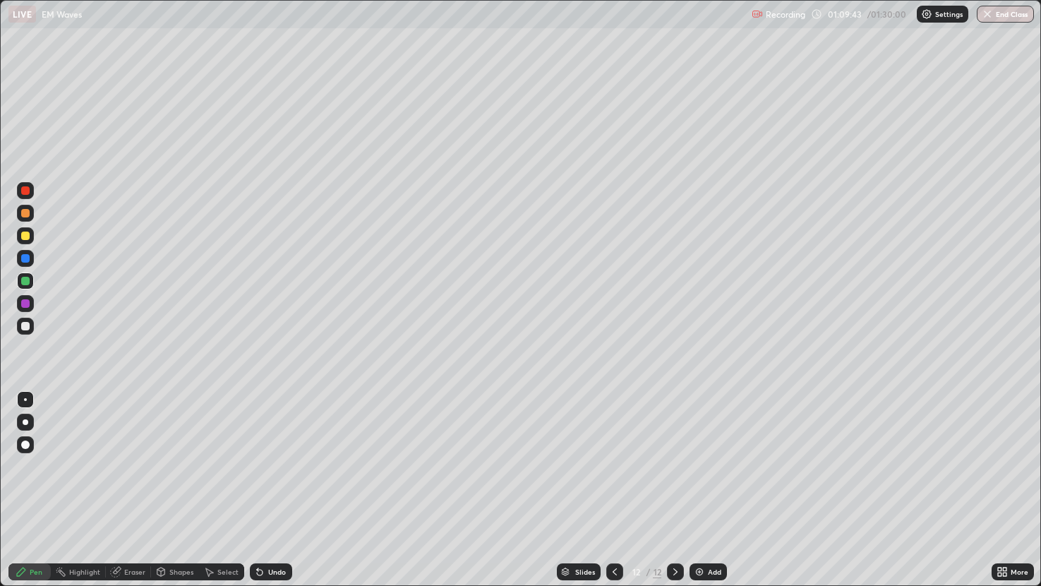
click at [277, 486] on div "Undo" at bounding box center [277, 571] width 18 height 7
click at [279, 486] on div "Undo" at bounding box center [277, 571] width 18 height 7
click at [280, 486] on div "Undo" at bounding box center [277, 571] width 18 height 7
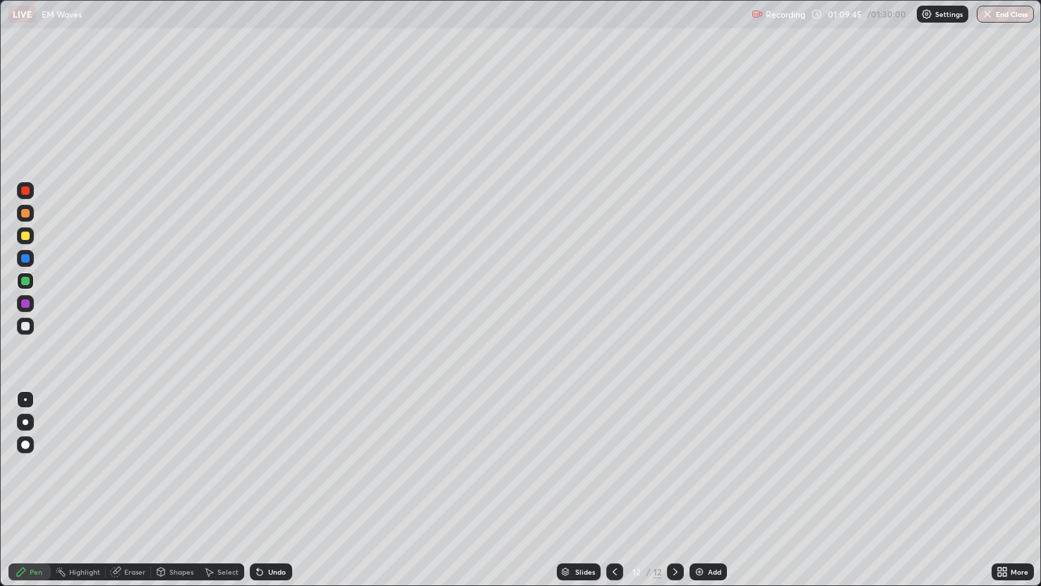
click at [275, 486] on div "Undo" at bounding box center [271, 571] width 42 height 17
click at [26, 236] on div at bounding box center [25, 235] width 8 height 8
click at [264, 486] on div "Undo" at bounding box center [271, 571] width 42 height 17
click at [174, 486] on div "Shapes" at bounding box center [181, 571] width 24 height 7
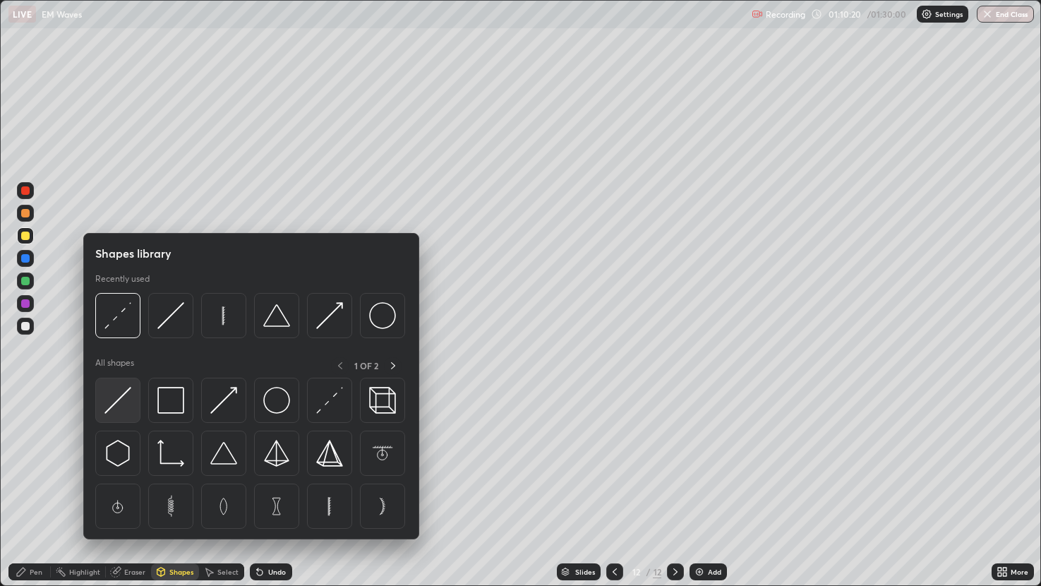
click at [121, 400] on img at bounding box center [117, 400] width 27 height 27
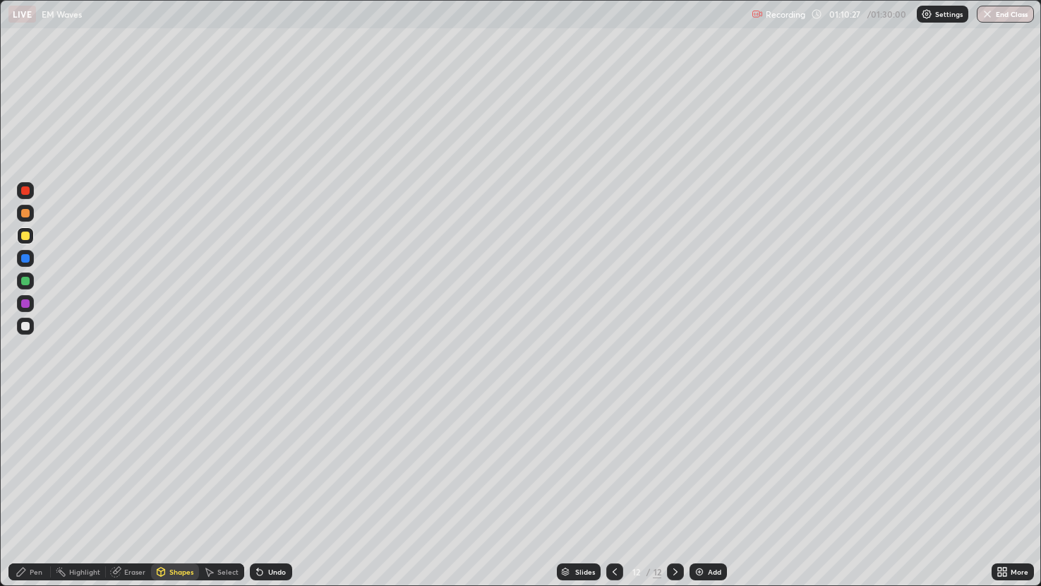
click at [32, 282] on div at bounding box center [25, 280] width 17 height 17
click at [26, 325] on div at bounding box center [25, 326] width 8 height 8
click at [41, 486] on div "Pen" at bounding box center [36, 571] width 13 height 7
click at [118, 486] on icon at bounding box center [114, 571] width 9 height 9
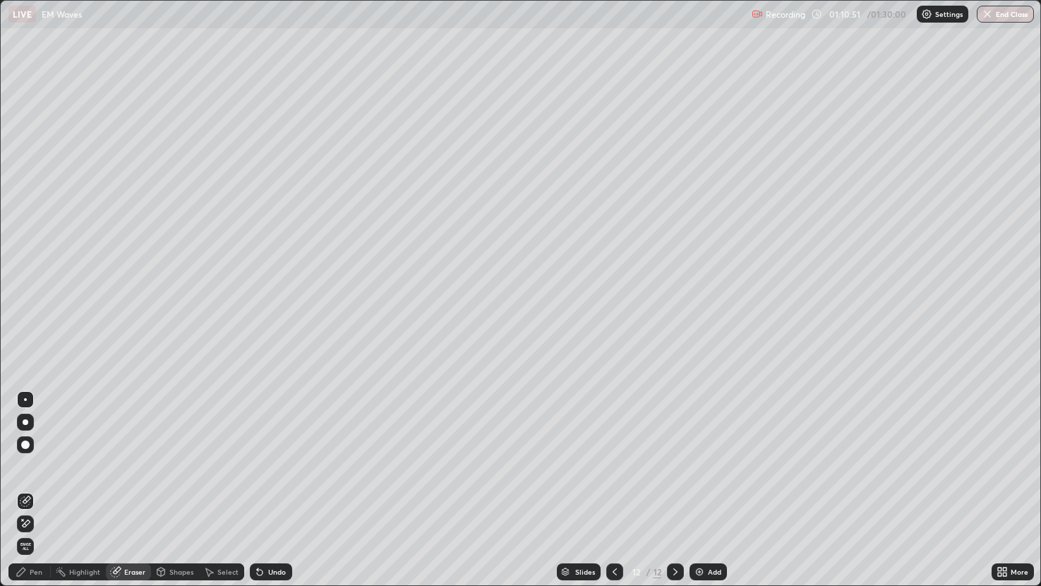
click at [34, 486] on div "Pen" at bounding box center [29, 571] width 42 height 17
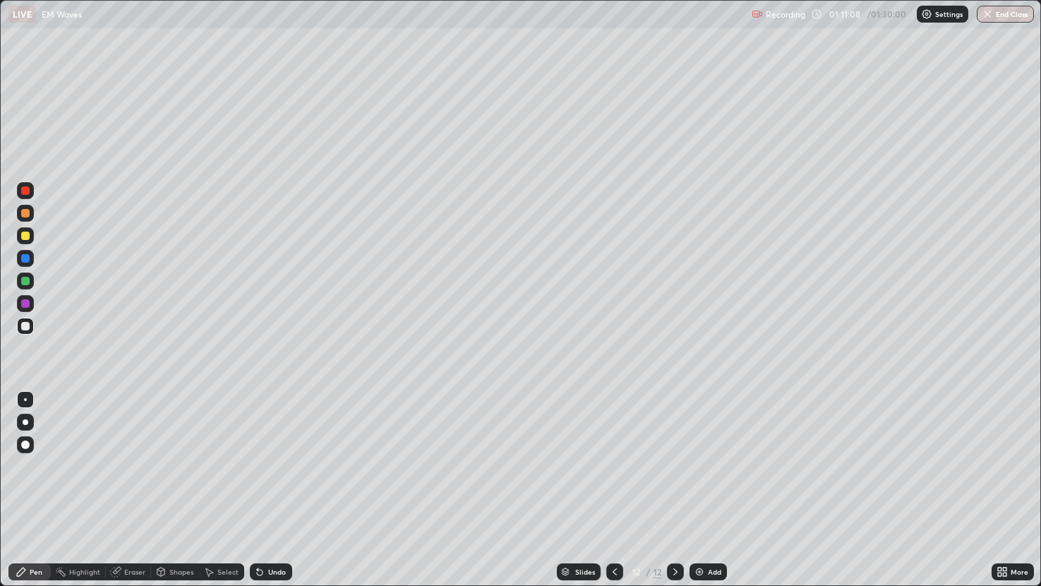
click at [168, 486] on div "Shapes" at bounding box center [175, 571] width 48 height 17
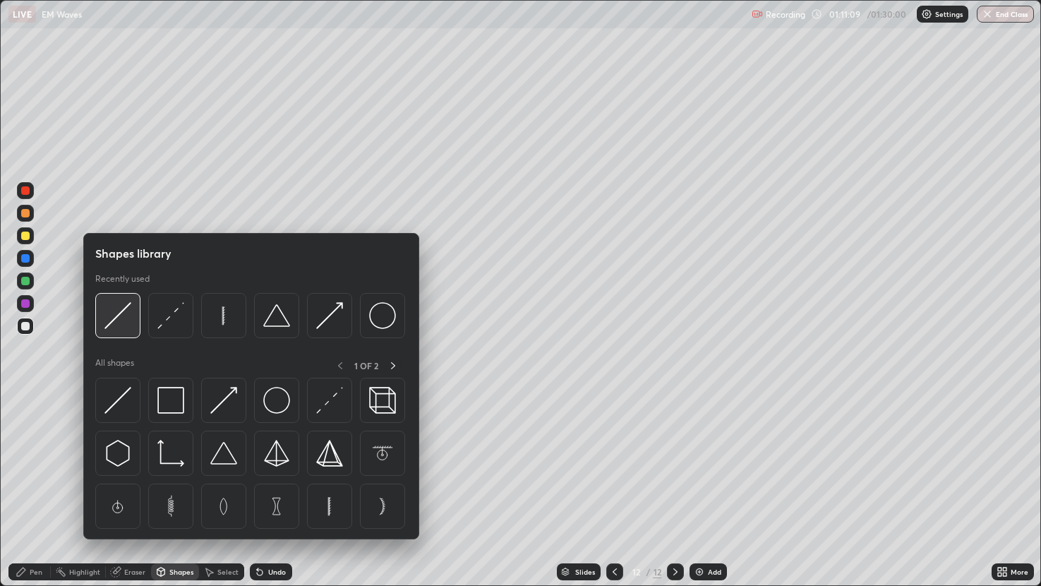
click at [120, 314] on img at bounding box center [117, 315] width 27 height 27
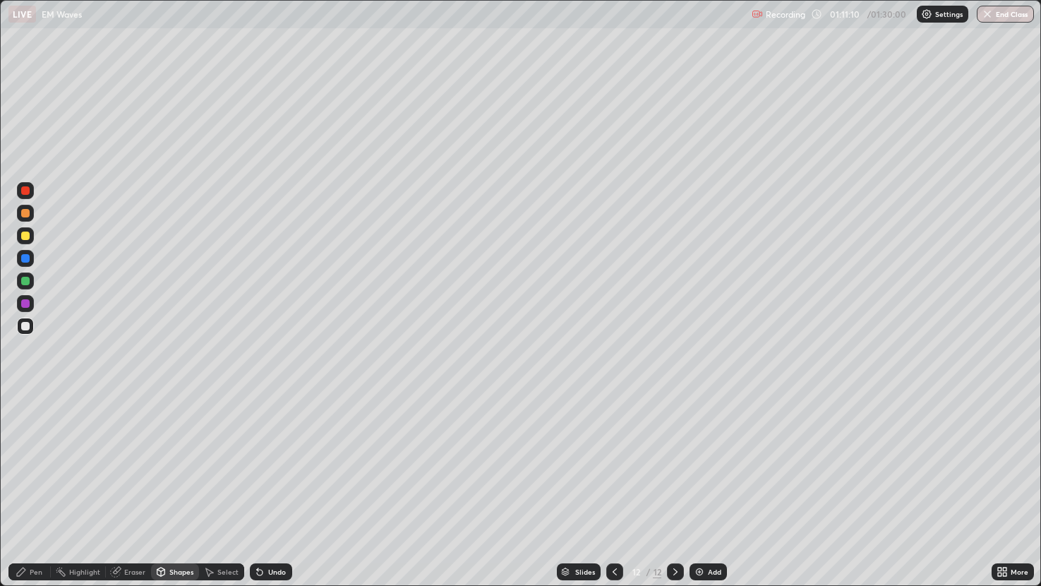
click at [25, 194] on div at bounding box center [25, 190] width 8 height 8
click at [27, 486] on div "Pen" at bounding box center [29, 571] width 42 height 17
